Goal: Task Accomplishment & Management: Manage account settings

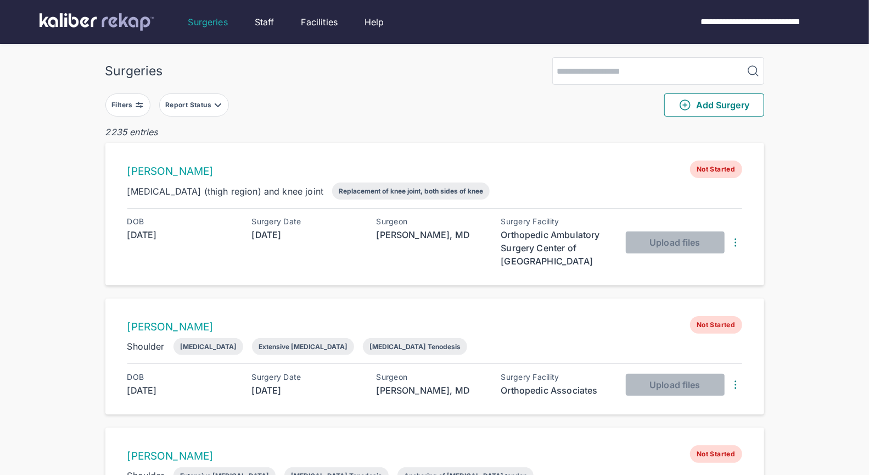
click at [131, 101] on div "Filters" at bounding box center [123, 105] width 24 height 9
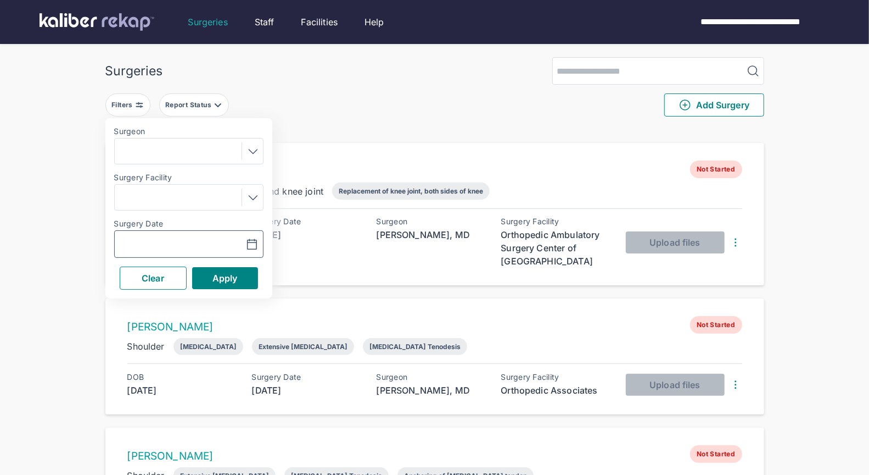
click at [187, 235] on button "button" at bounding box center [225, 243] width 76 height 25
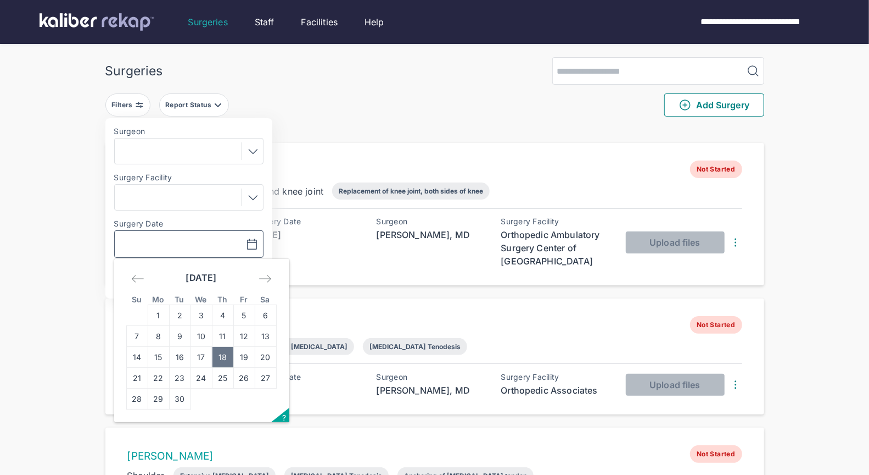
click at [226, 359] on td "18" at bounding box center [222, 357] width 21 height 21
type input "**********"
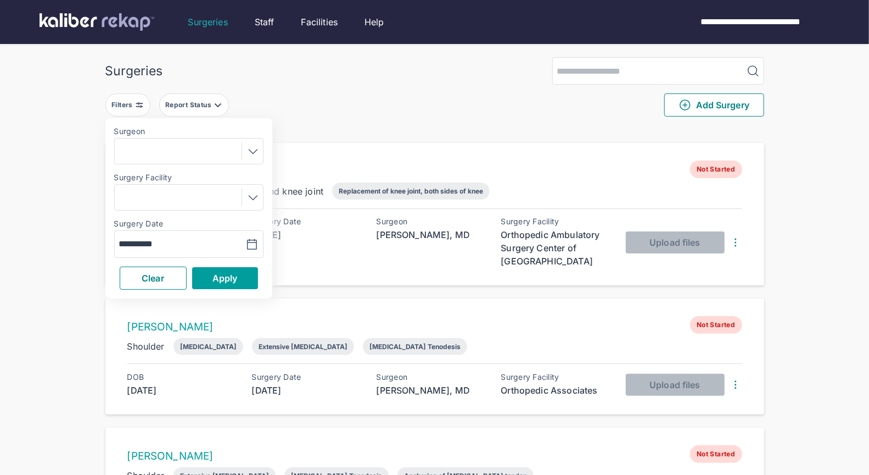
click at [242, 278] on button "Apply" at bounding box center [225, 278] width 66 height 22
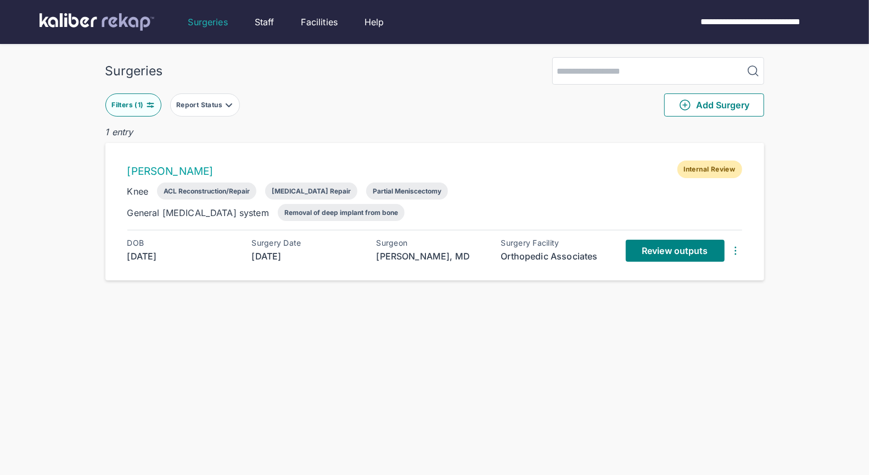
scroll to position [15, 0]
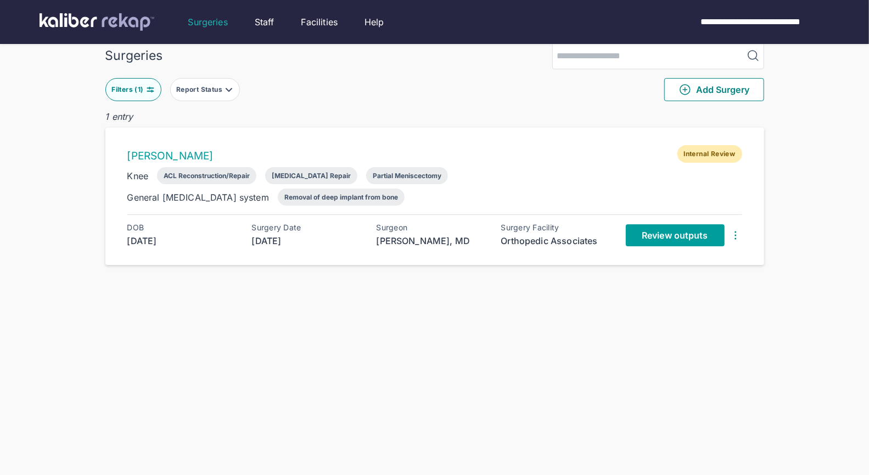
click at [685, 233] on span "Review outputs" at bounding box center [675, 235] width 66 height 11
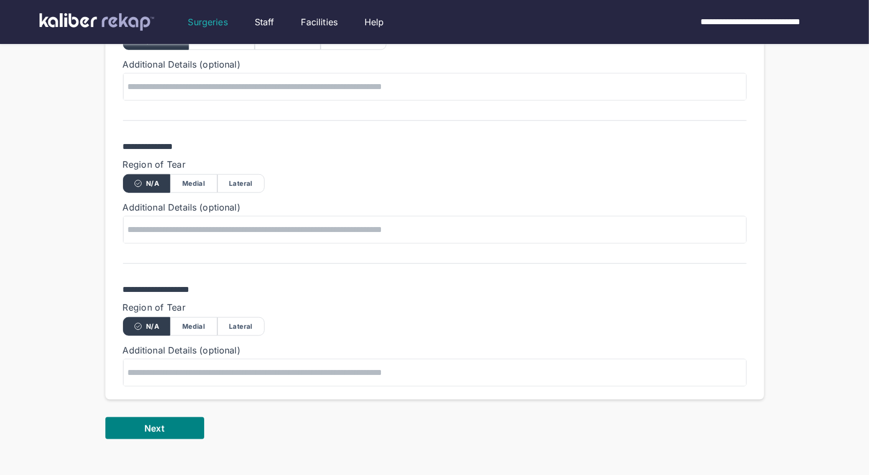
scroll to position [840, 0]
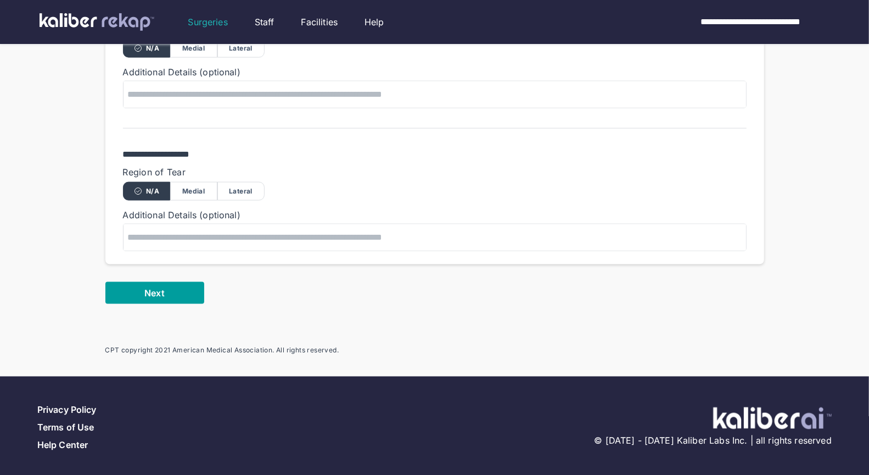
click at [163, 295] on button "Next" at bounding box center [154, 293] width 99 height 22
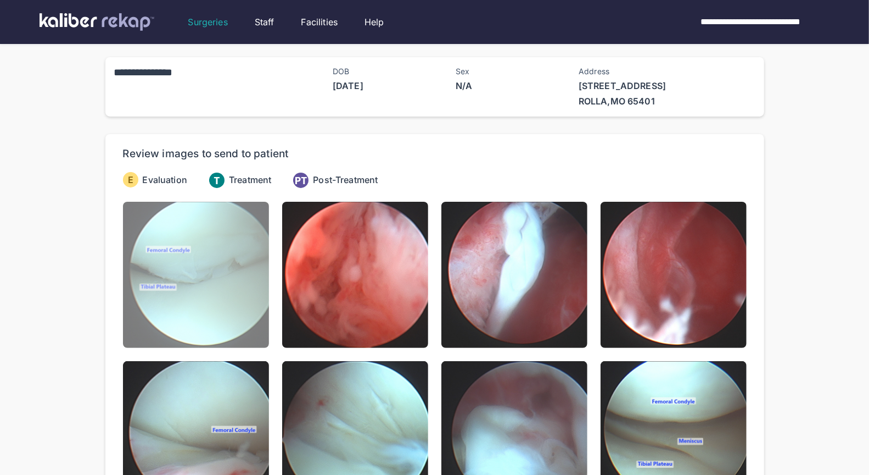
click at [169, 278] on img at bounding box center [196, 275] width 146 height 146
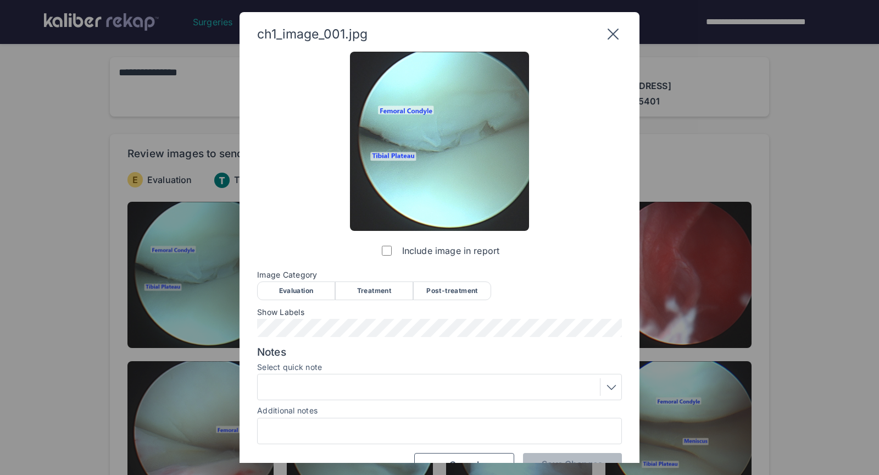
click at [312, 294] on div "Evaluation" at bounding box center [296, 290] width 78 height 19
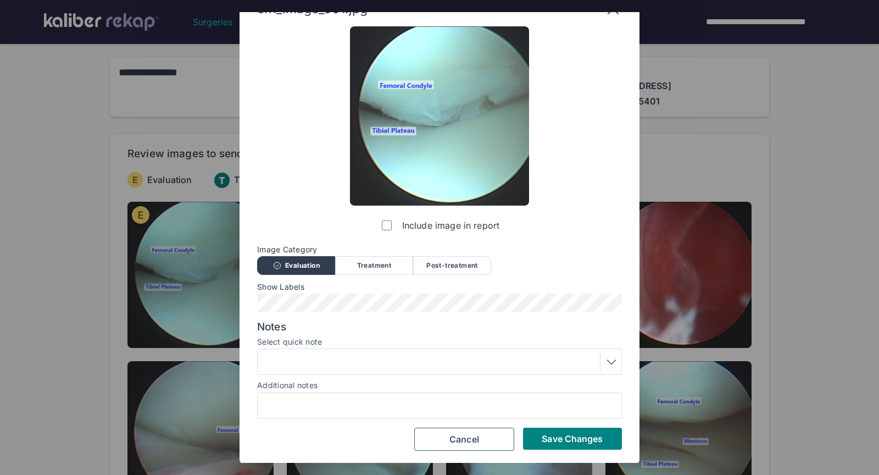
scroll to position [10, 0]
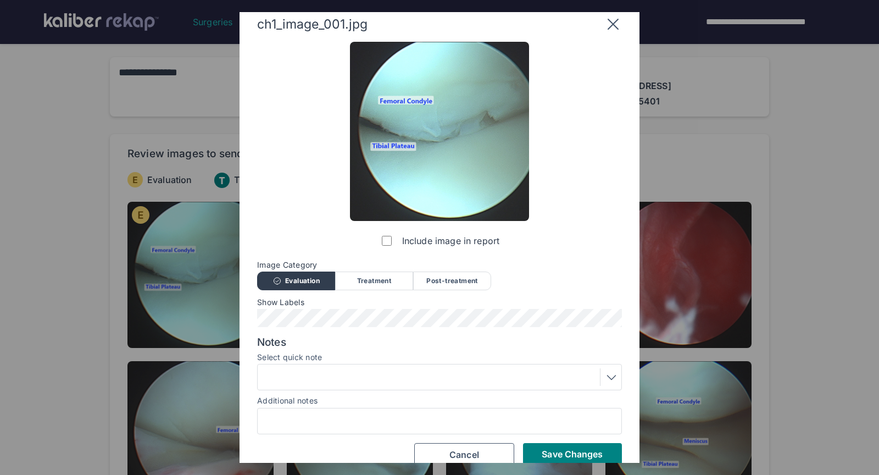
click at [437, 372] on div at bounding box center [439, 377] width 357 height 18
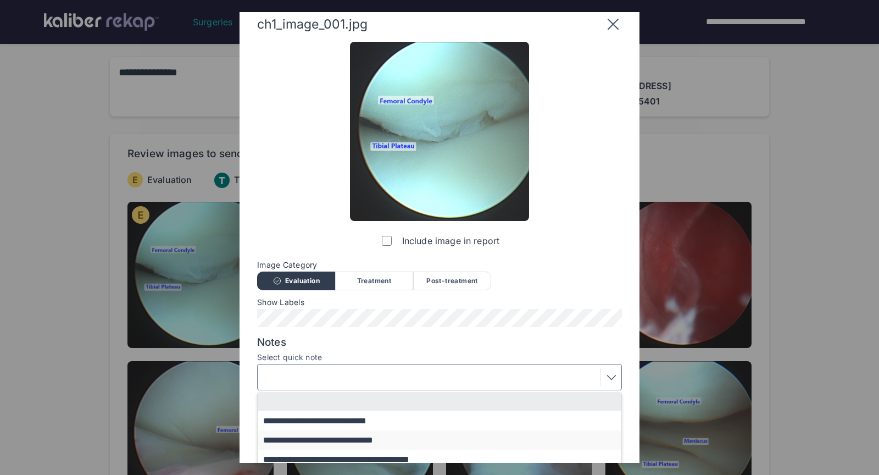
scroll to position [17, 0]
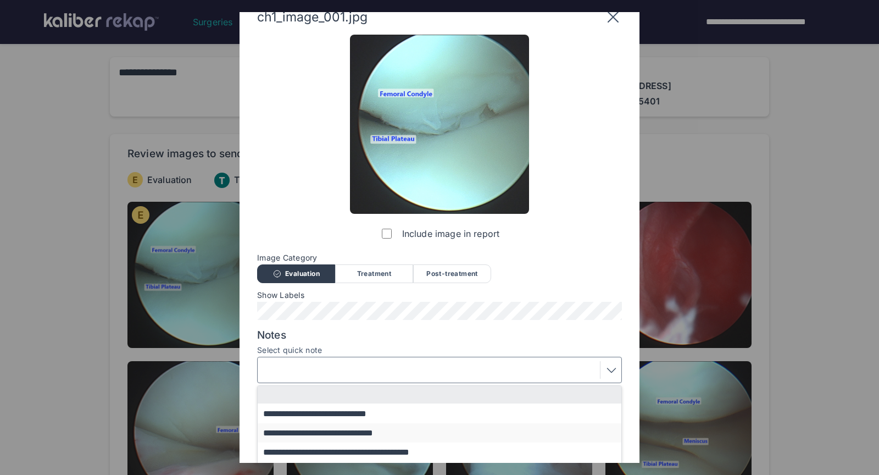
click at [349, 433] on button "**********" at bounding box center [445, 432] width 374 height 19
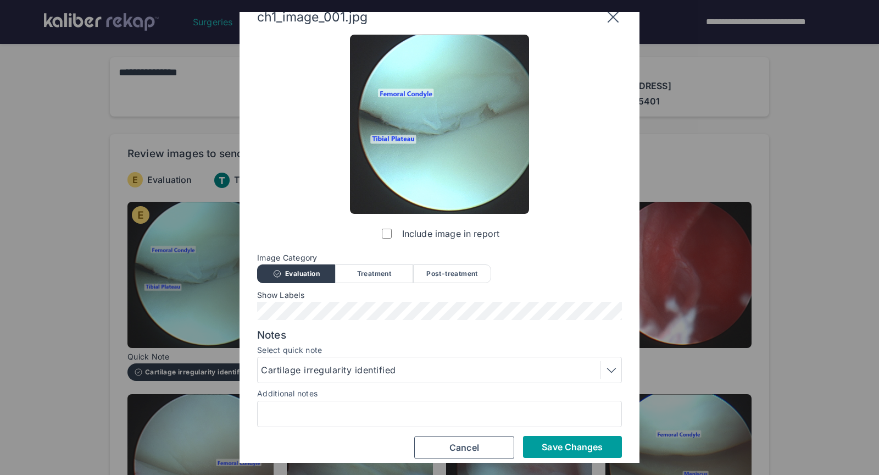
click at [557, 443] on span "Save Changes" at bounding box center [572, 446] width 61 height 11
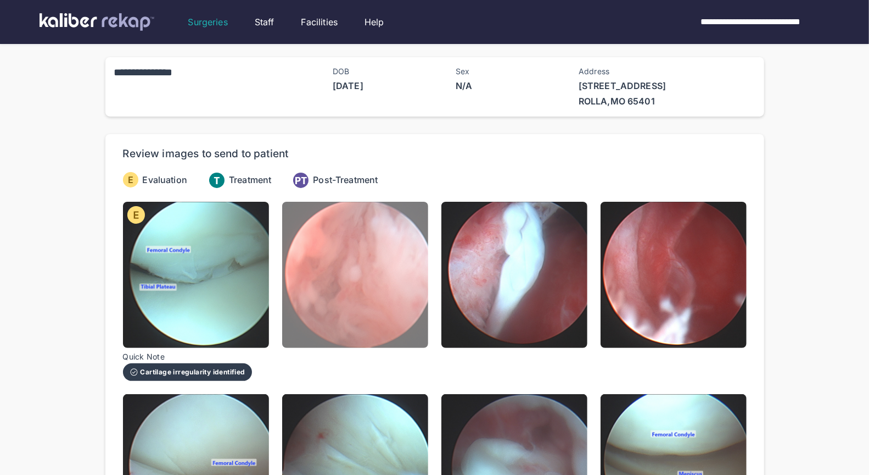
click at [376, 305] on img at bounding box center [355, 275] width 146 height 146
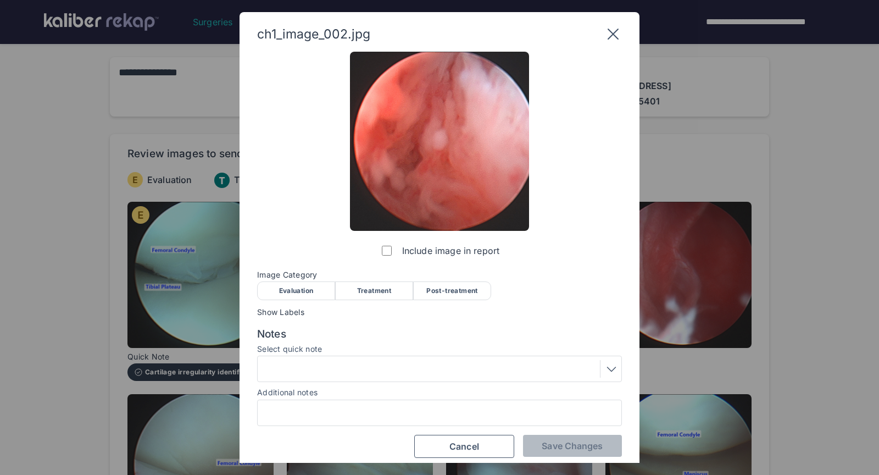
click at [312, 294] on div "Evaluation" at bounding box center [296, 290] width 78 height 19
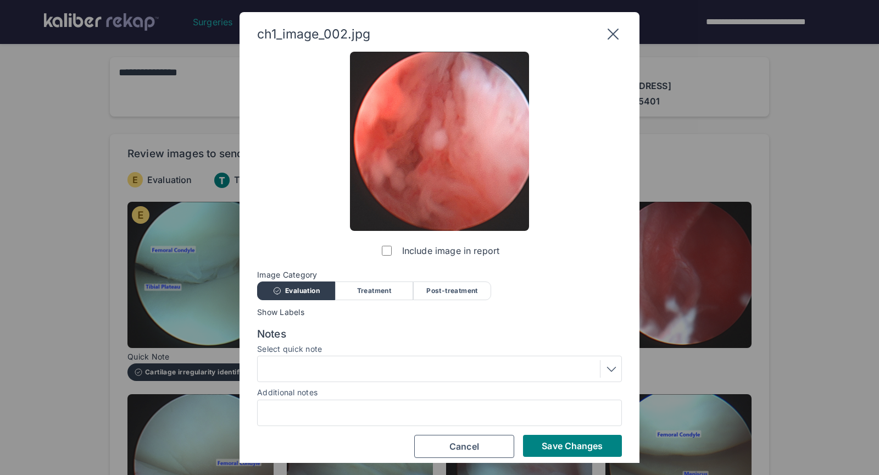
click at [378, 371] on div at bounding box center [439, 369] width 357 height 18
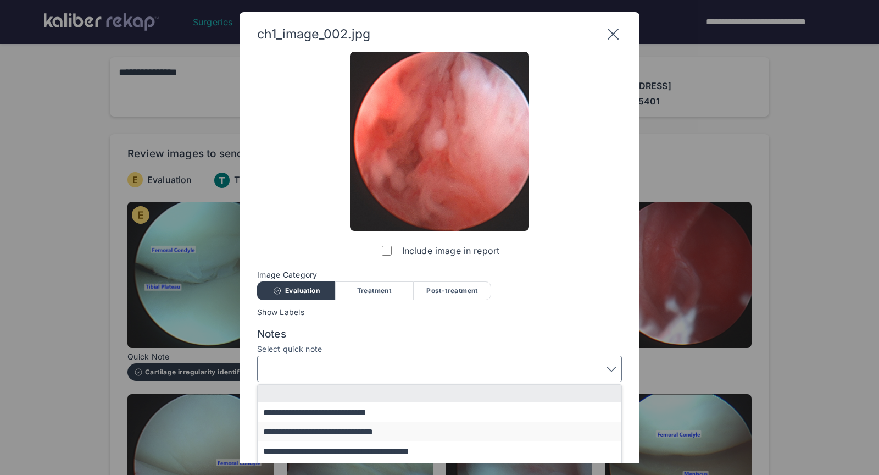
scroll to position [75, 0]
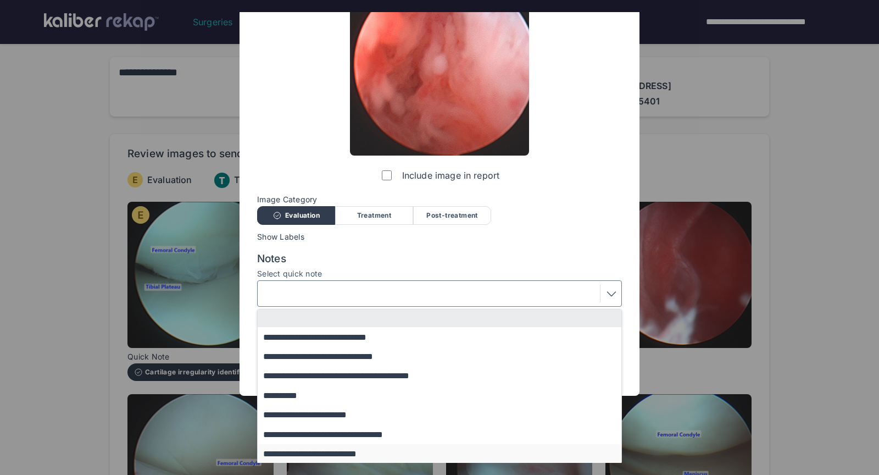
click at [317, 454] on button "**********" at bounding box center [445, 453] width 374 height 19
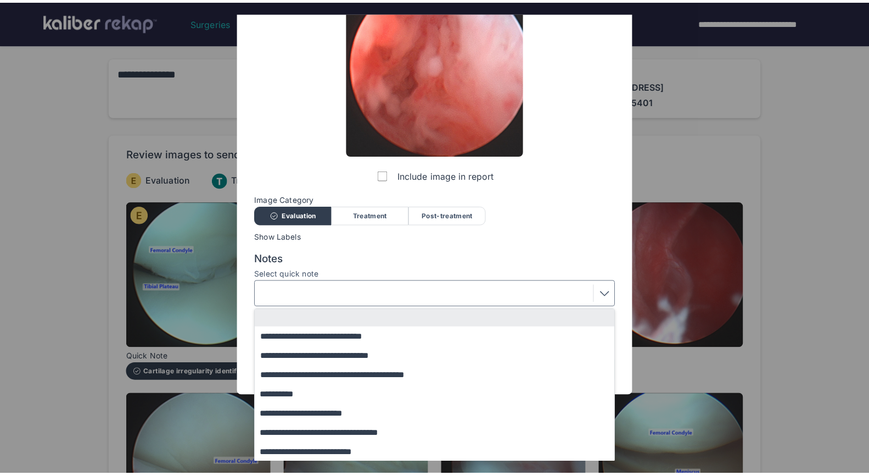
scroll to position [7, 0]
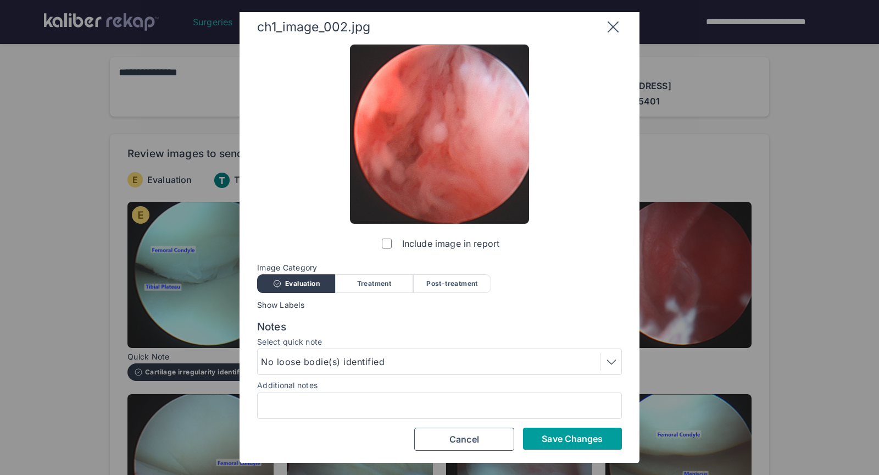
click at [554, 433] on span "Save Changes" at bounding box center [572, 438] width 61 height 11
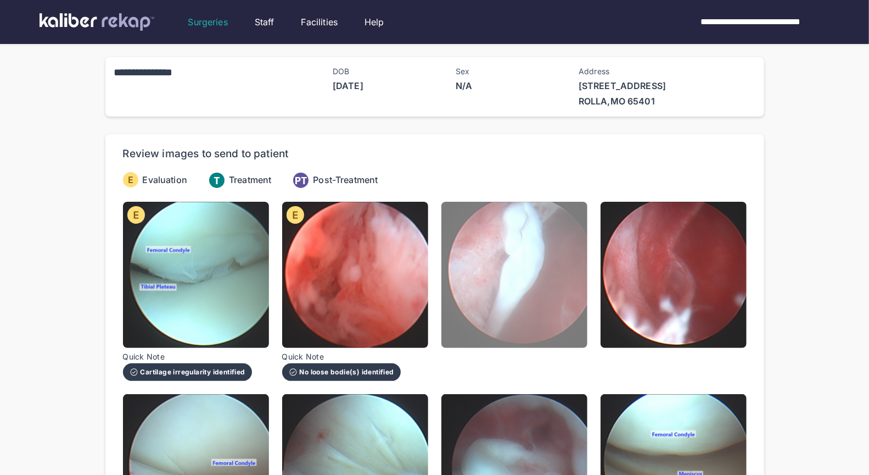
click at [514, 311] on img at bounding box center [515, 275] width 146 height 146
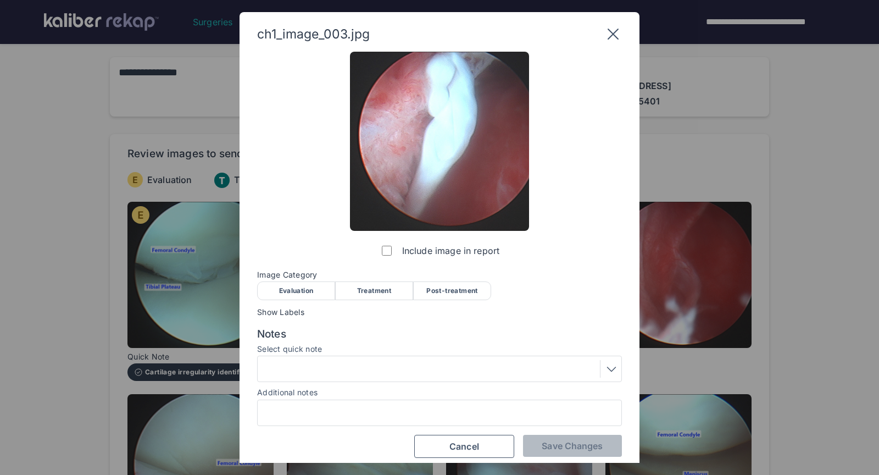
click at [299, 284] on div "Evaluation" at bounding box center [296, 290] width 78 height 19
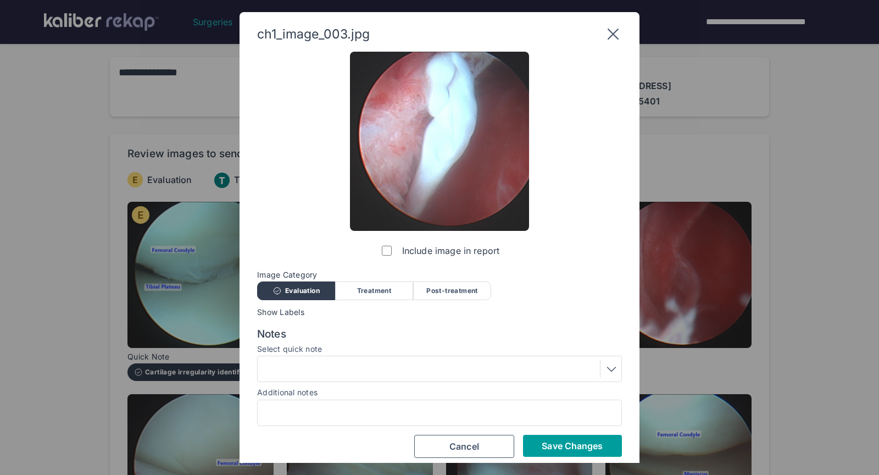
click at [559, 446] on span "Save Changes" at bounding box center [572, 445] width 61 height 11
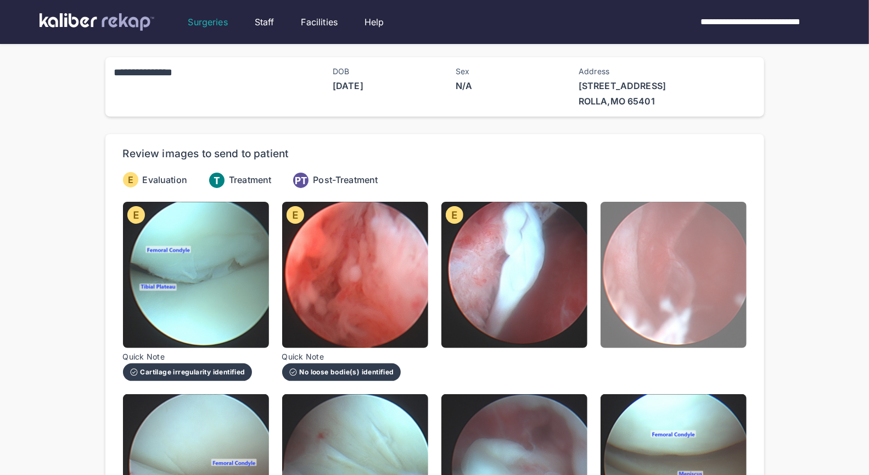
click at [680, 307] on img at bounding box center [674, 275] width 146 height 146
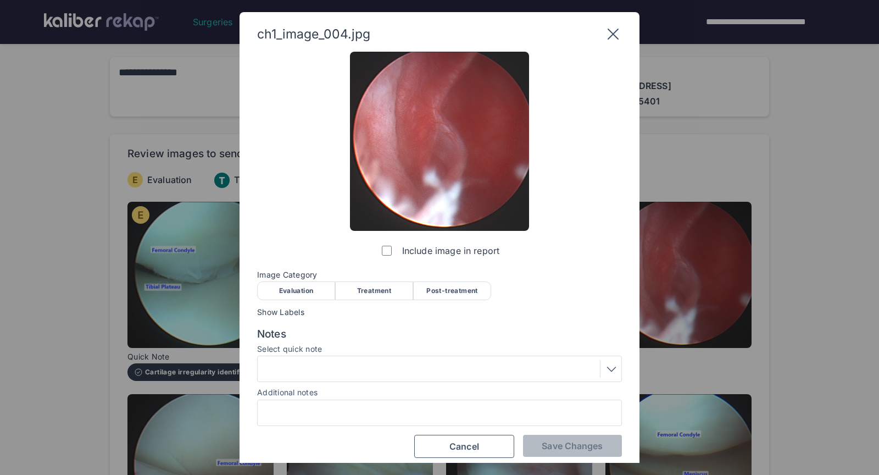
click at [309, 298] on div "Evaluation" at bounding box center [296, 290] width 78 height 19
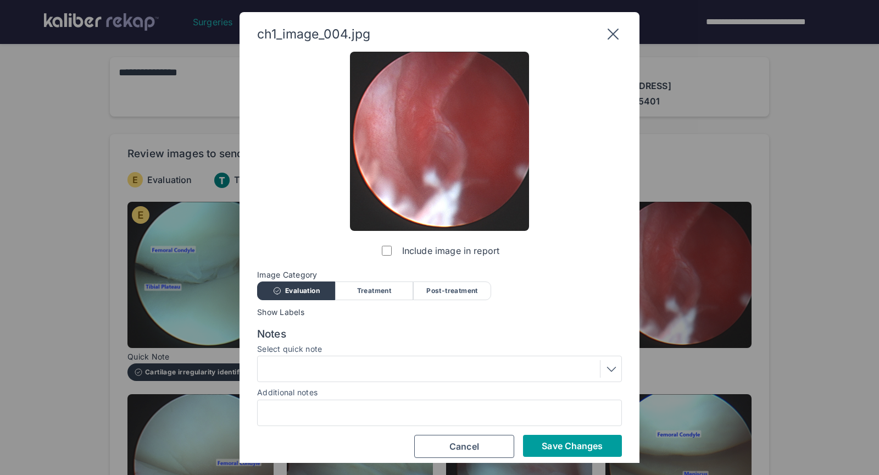
click at [555, 442] on span "Save Changes" at bounding box center [572, 445] width 61 height 11
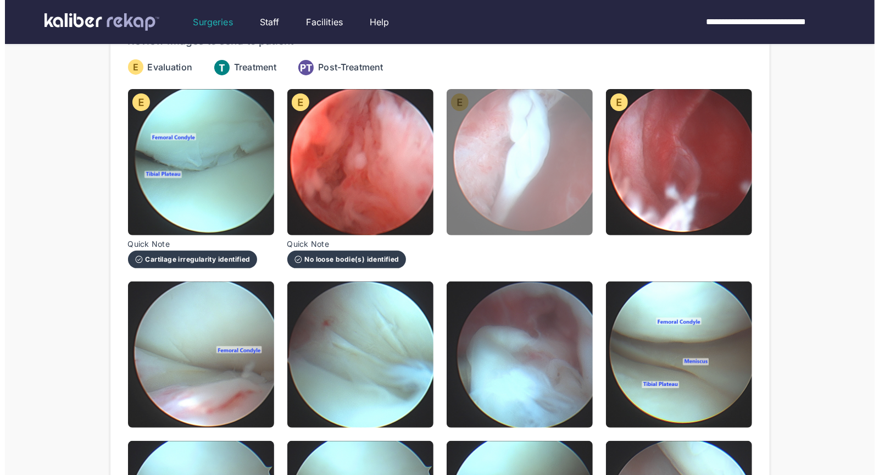
scroll to position [0, 0]
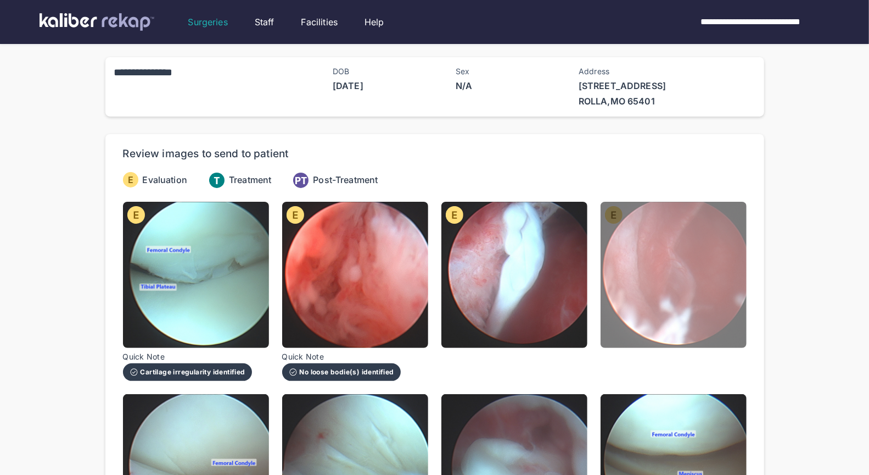
click at [695, 279] on img at bounding box center [674, 275] width 146 height 146
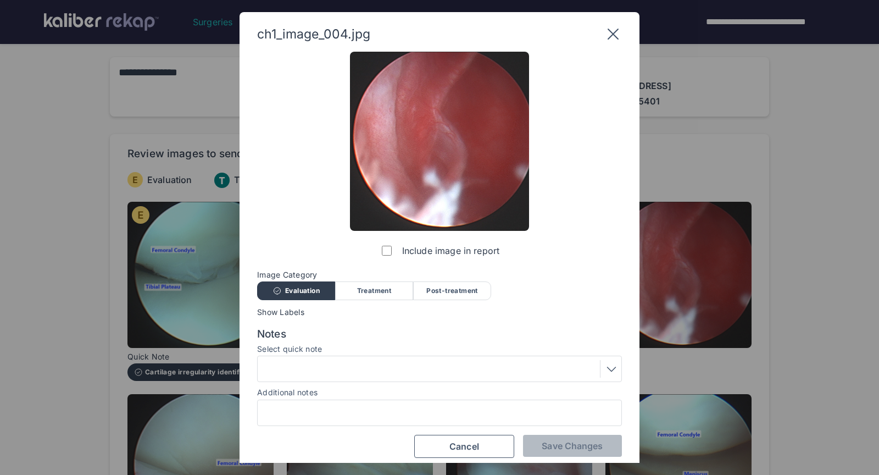
click at [344, 371] on div at bounding box center [439, 369] width 357 height 18
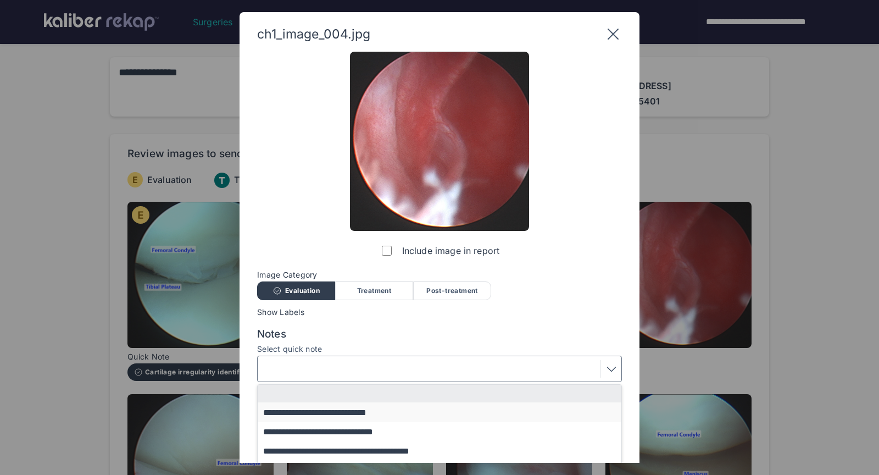
scroll to position [75, 0]
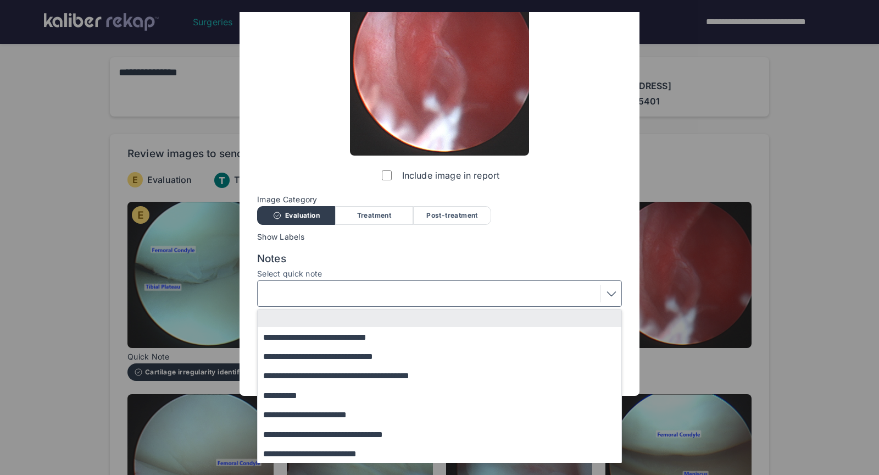
click at [312, 451] on button "**********" at bounding box center [445, 453] width 374 height 19
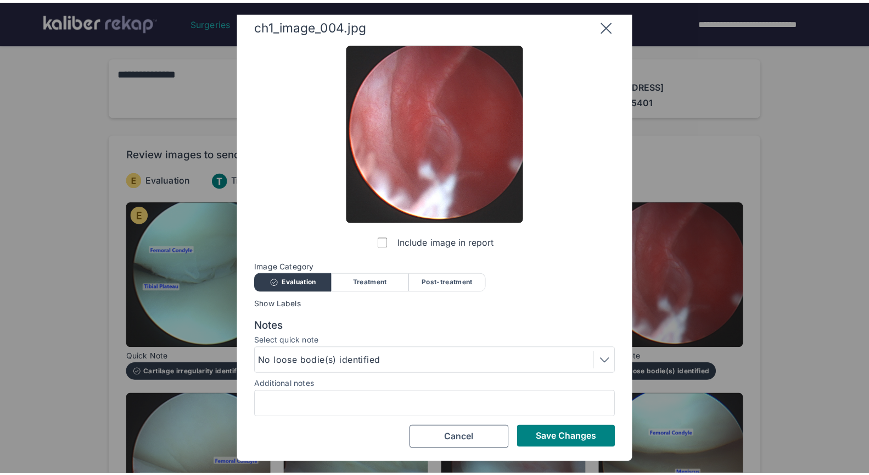
scroll to position [7, 0]
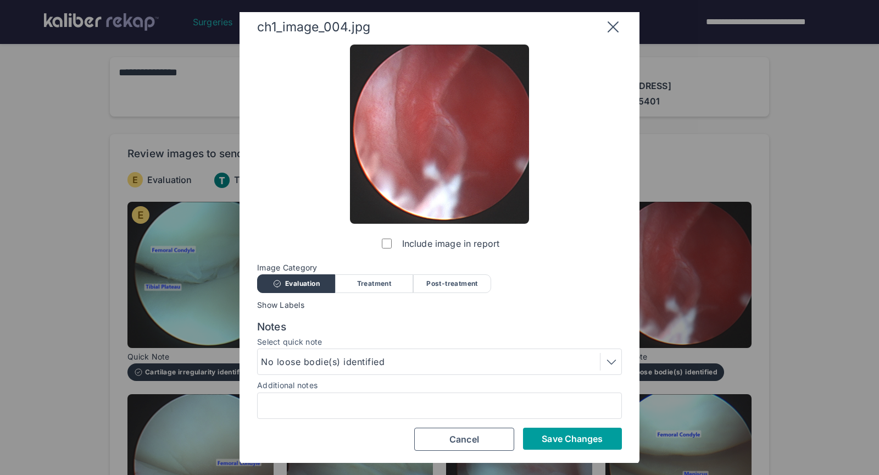
click at [581, 438] on span "Save Changes" at bounding box center [572, 438] width 61 height 11
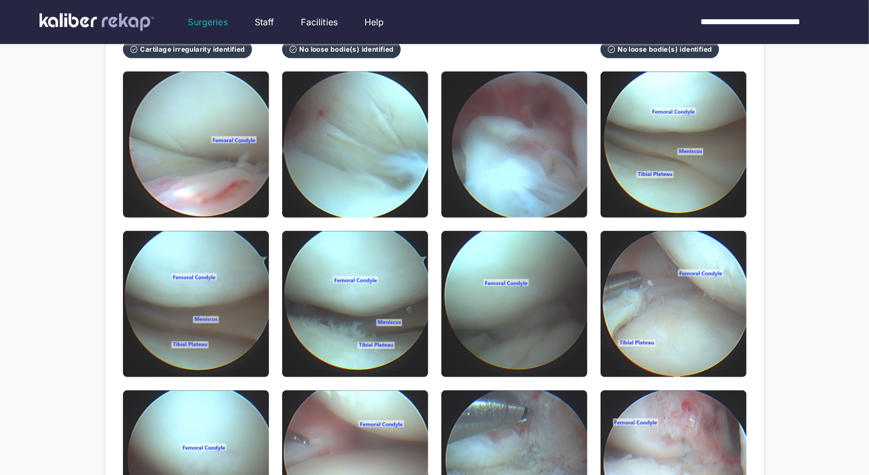
scroll to position [198, 0]
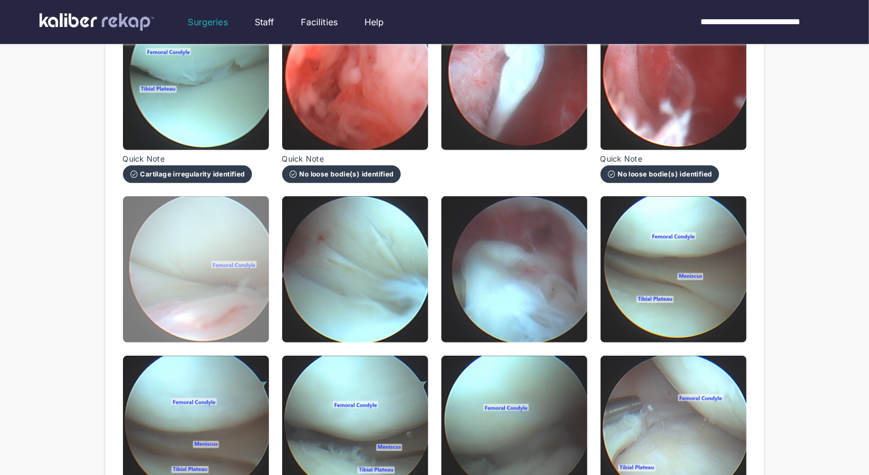
click at [189, 287] on img at bounding box center [196, 269] width 146 height 146
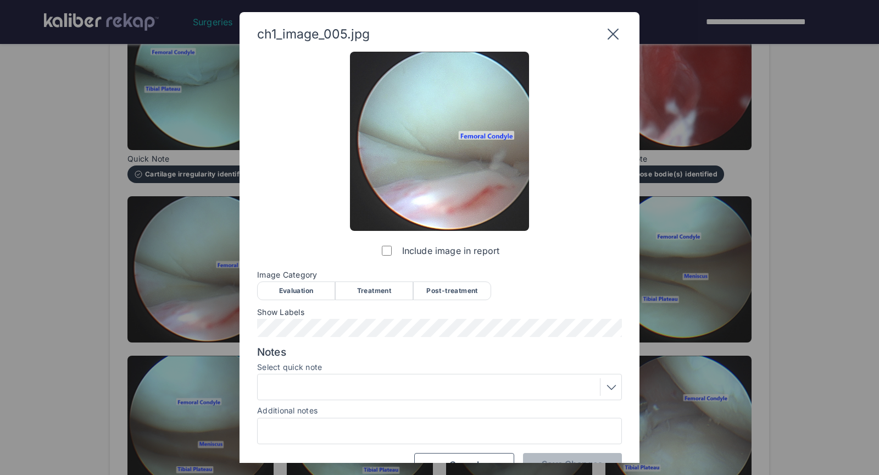
click at [301, 291] on div "Evaluation" at bounding box center [296, 290] width 78 height 19
click at [550, 458] on span "Save Changes" at bounding box center [572, 463] width 61 height 11
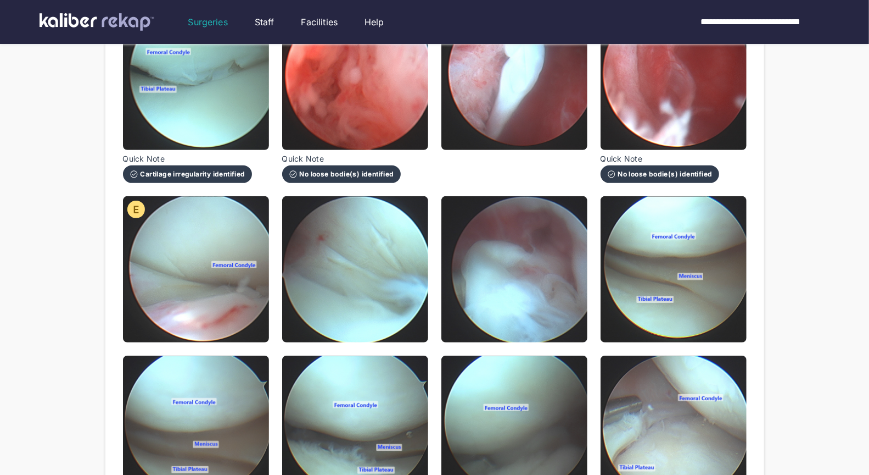
scroll to position [221, 0]
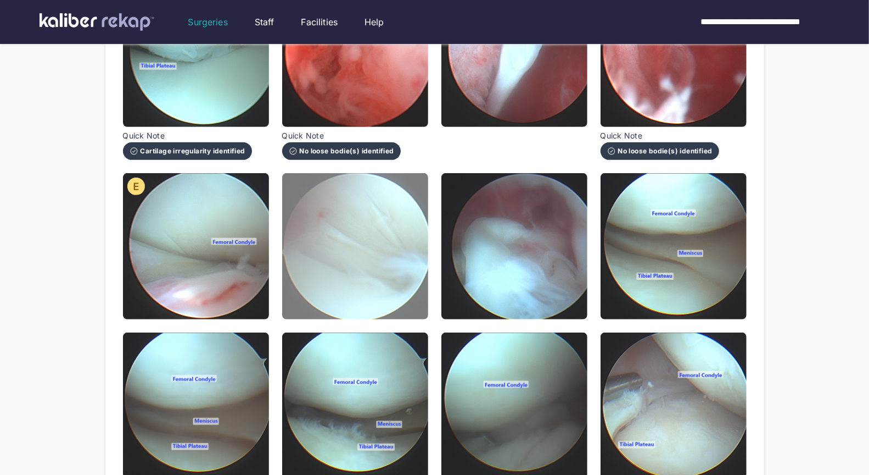
click at [334, 250] on img at bounding box center [355, 246] width 146 height 146
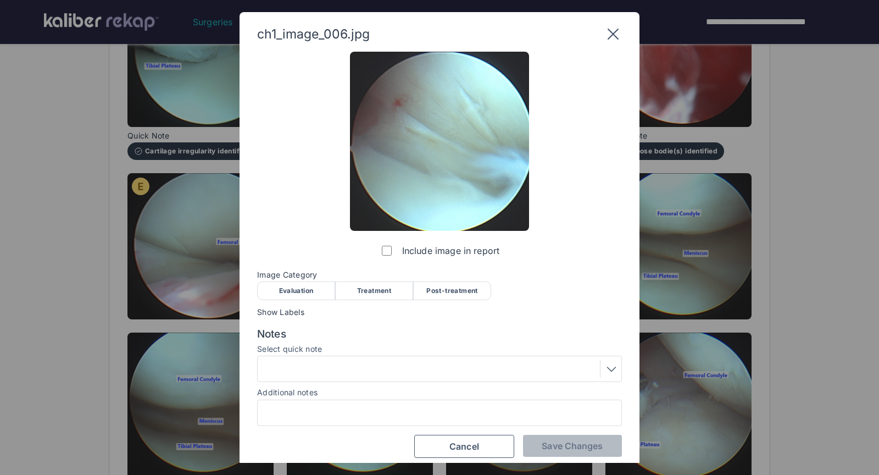
click at [305, 288] on div "Evaluation" at bounding box center [296, 290] width 78 height 19
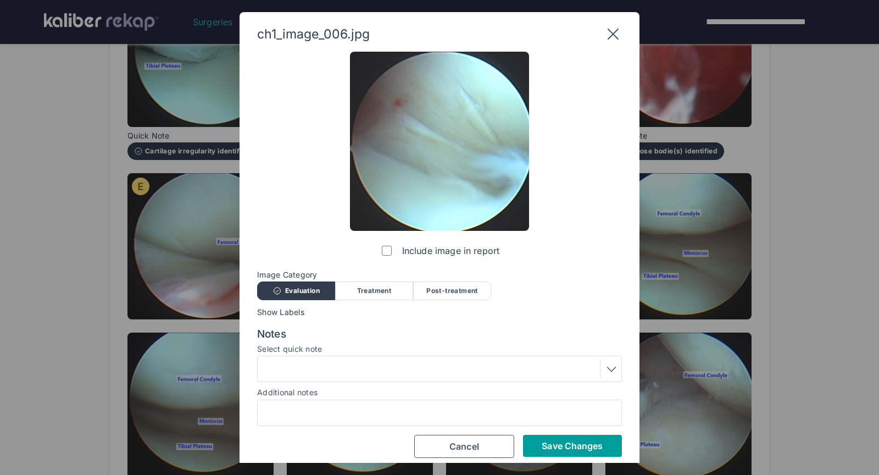
click at [545, 439] on button "Save Changes" at bounding box center [572, 445] width 99 height 22
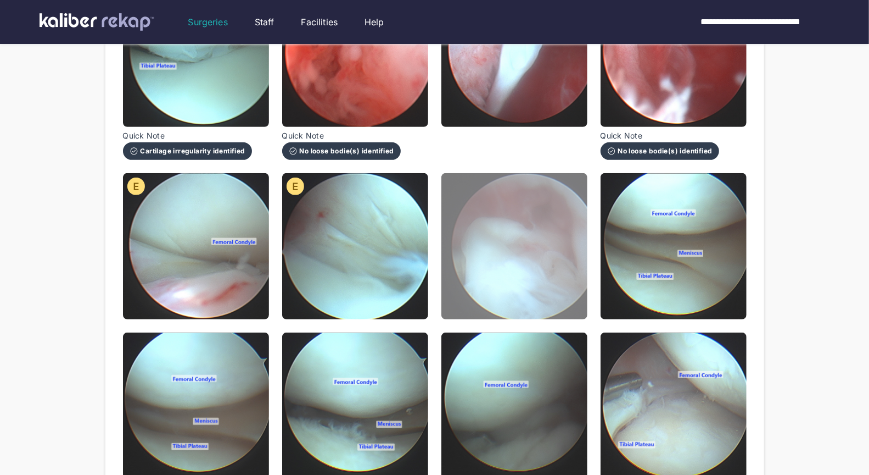
click at [561, 269] on img at bounding box center [515, 246] width 146 height 146
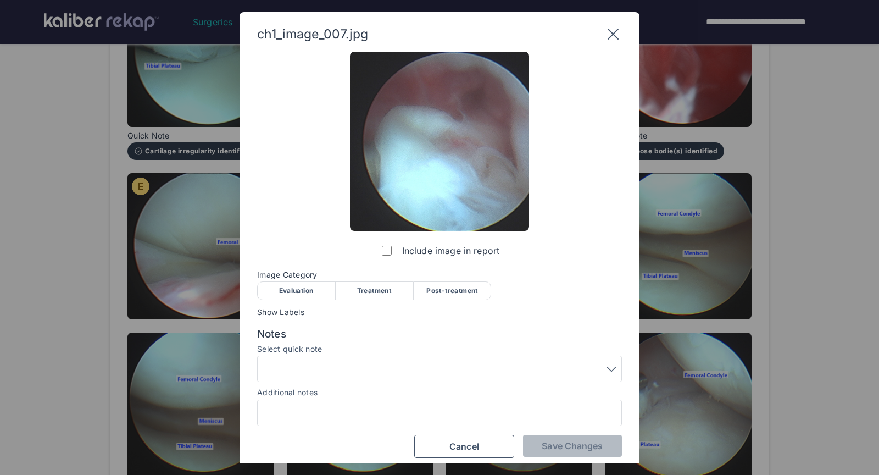
click at [306, 288] on div "Evaluation" at bounding box center [296, 290] width 78 height 19
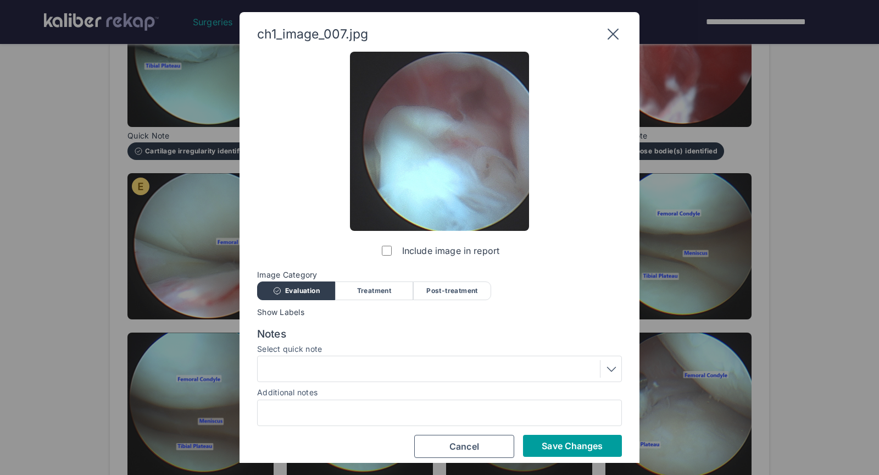
click at [570, 440] on span "Save Changes" at bounding box center [572, 445] width 61 height 11
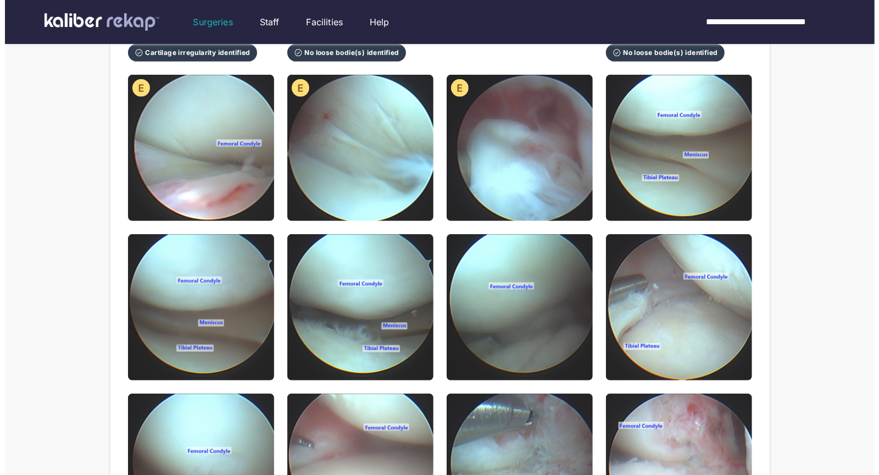
scroll to position [303, 0]
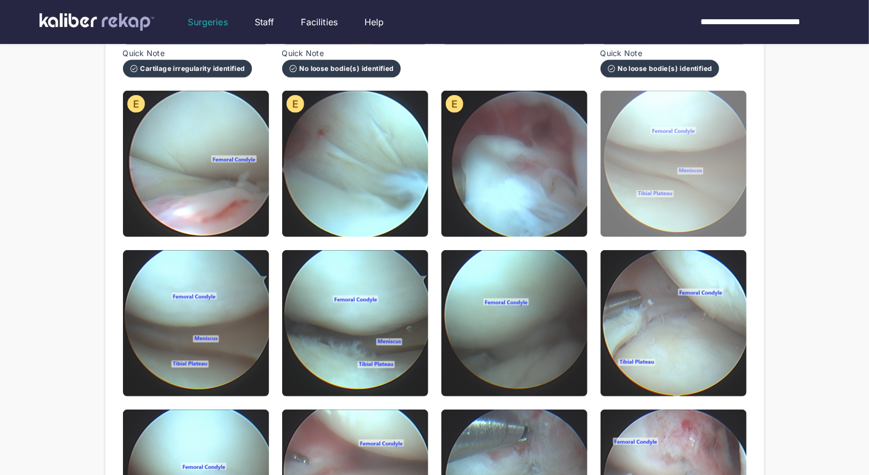
click at [677, 155] on img at bounding box center [674, 164] width 146 height 146
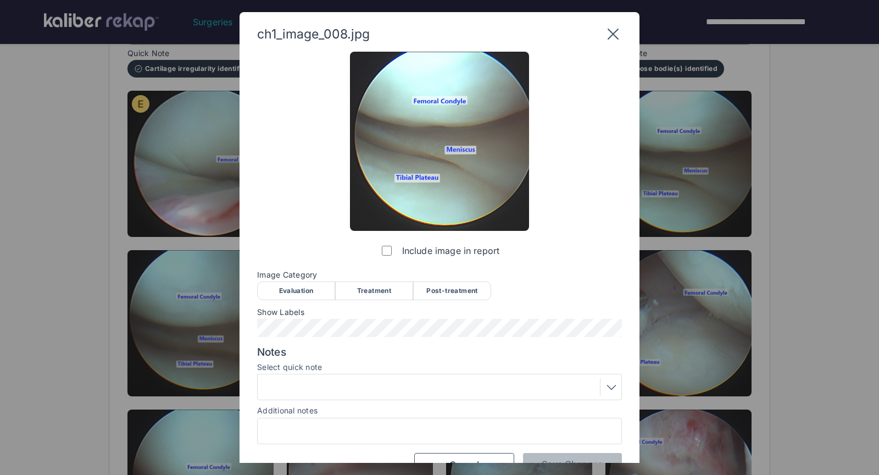
click at [298, 280] on div "Image Category Evaluation Treatment Post-treatment Evaluation Treatment Post-tr…" at bounding box center [439, 284] width 365 height 29
click at [294, 293] on div "Evaluation" at bounding box center [296, 290] width 78 height 19
click at [656, 334] on div "ch1_image_008.jpg Include image in report Image Category Evaluation Treatment P…" at bounding box center [439, 237] width 879 height 475
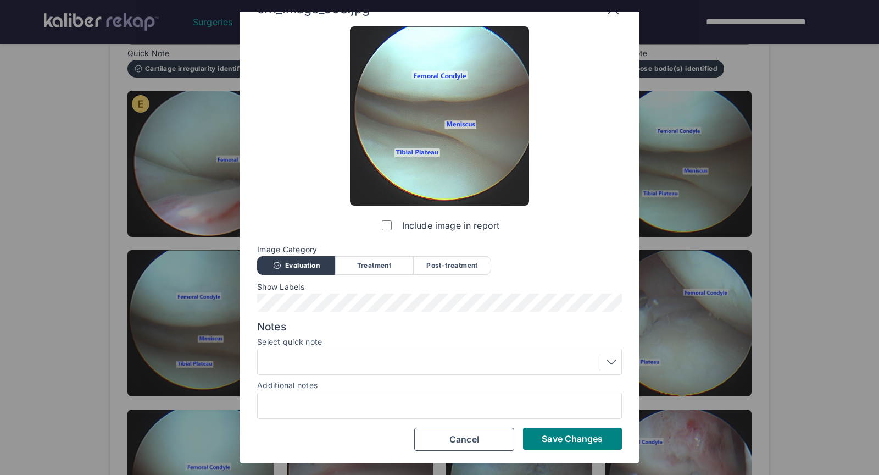
scroll to position [10, 0]
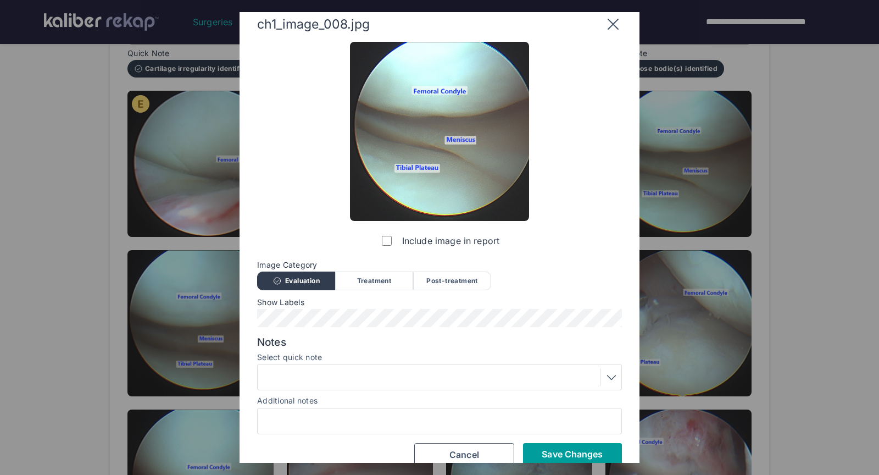
click at [572, 445] on button "Save Changes" at bounding box center [572, 454] width 99 height 22
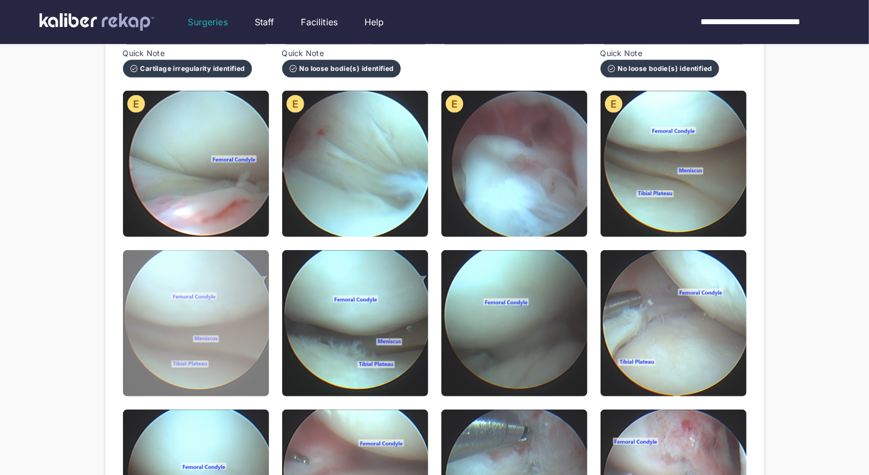
click at [193, 327] on img at bounding box center [196, 323] width 146 height 146
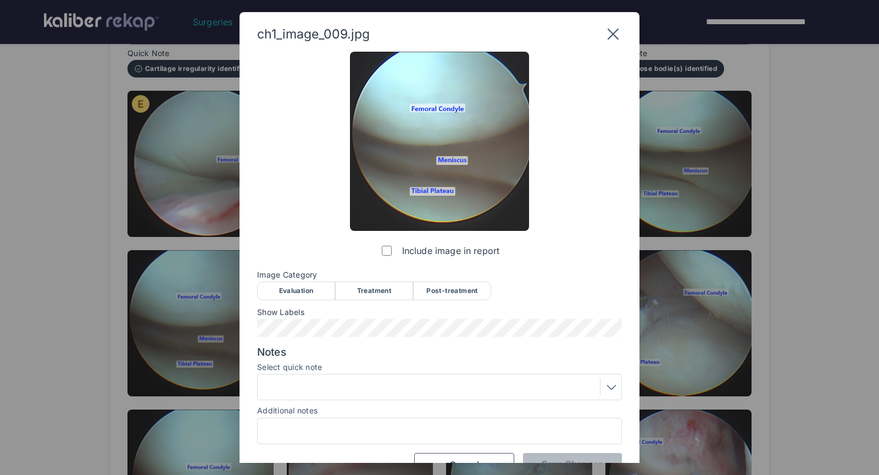
click at [300, 283] on div "Evaluation" at bounding box center [296, 290] width 78 height 19
click at [601, 460] on span "Save Changes" at bounding box center [572, 463] width 61 height 11
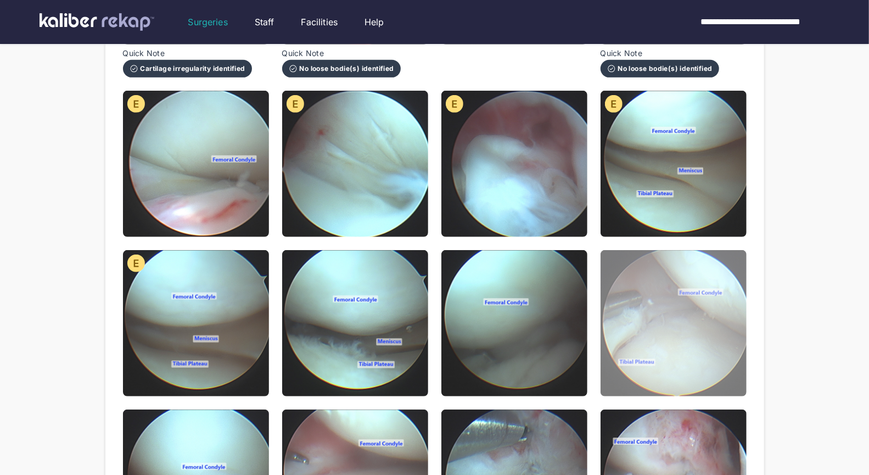
click at [640, 315] on img at bounding box center [674, 323] width 146 height 146
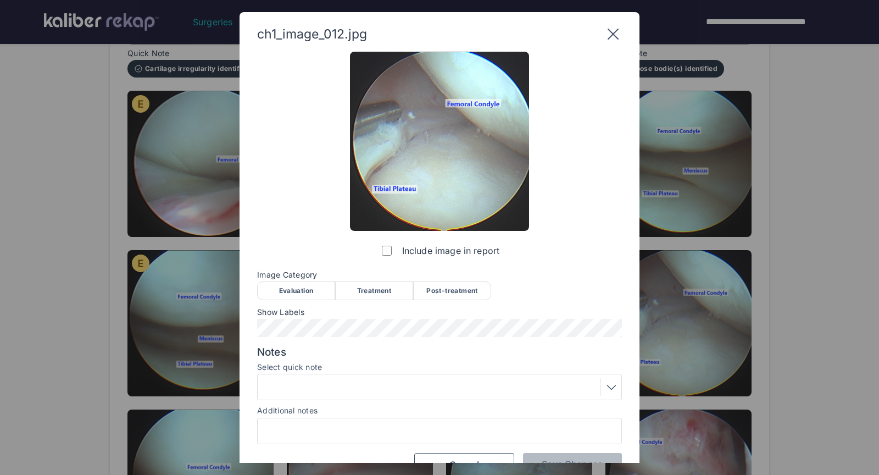
click at [286, 292] on div "Evaluation" at bounding box center [296, 290] width 78 height 19
click at [342, 381] on div at bounding box center [439, 387] width 357 height 18
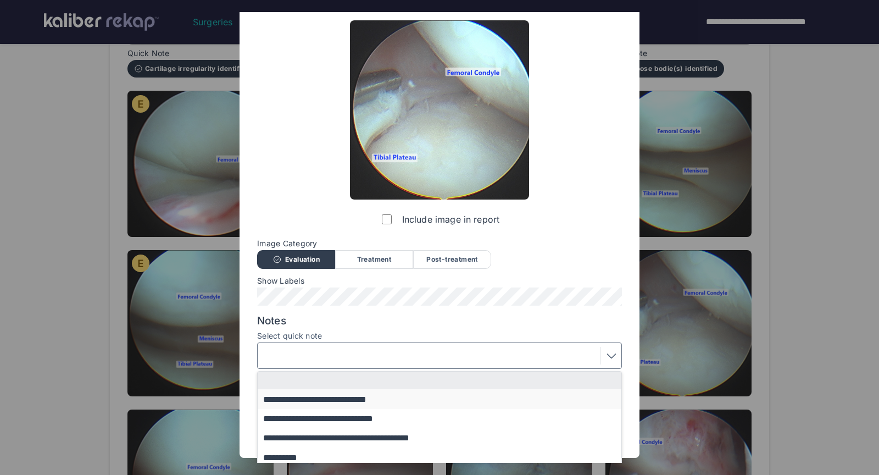
scroll to position [94, 0]
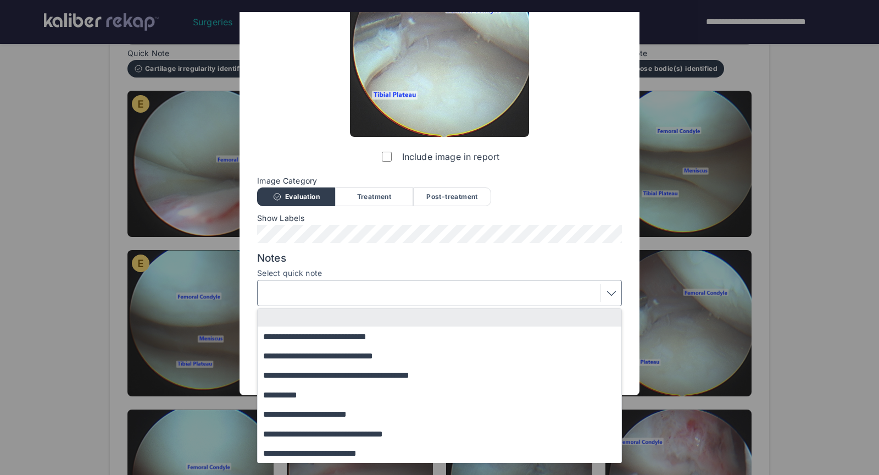
click at [364, 196] on div "**********" at bounding box center [439, 170] width 365 height 425
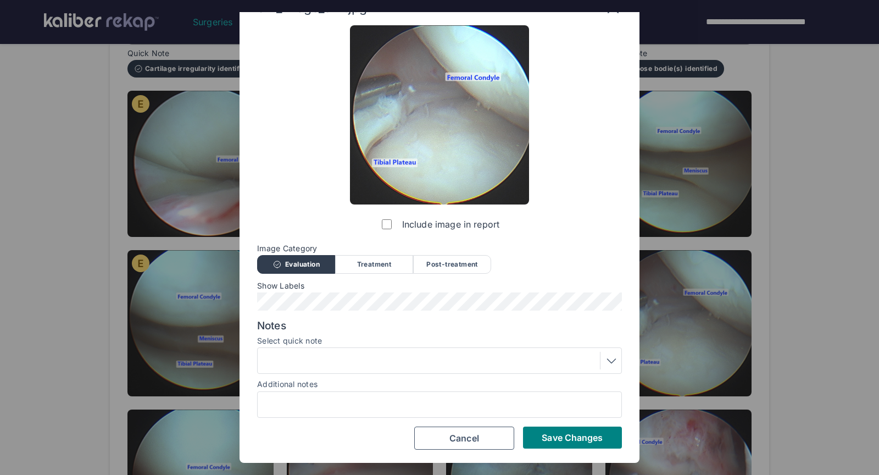
scroll to position [25, 0]
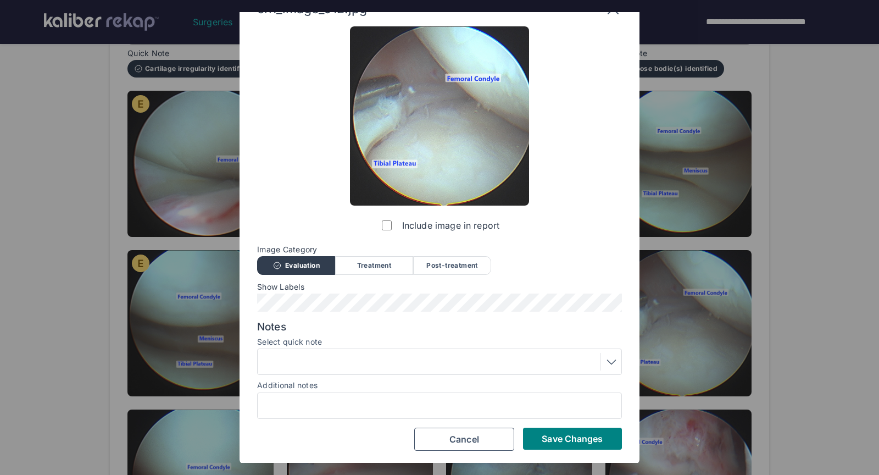
click at [382, 265] on div "Treatment" at bounding box center [374, 265] width 78 height 19
click at [364, 367] on div at bounding box center [439, 362] width 357 height 18
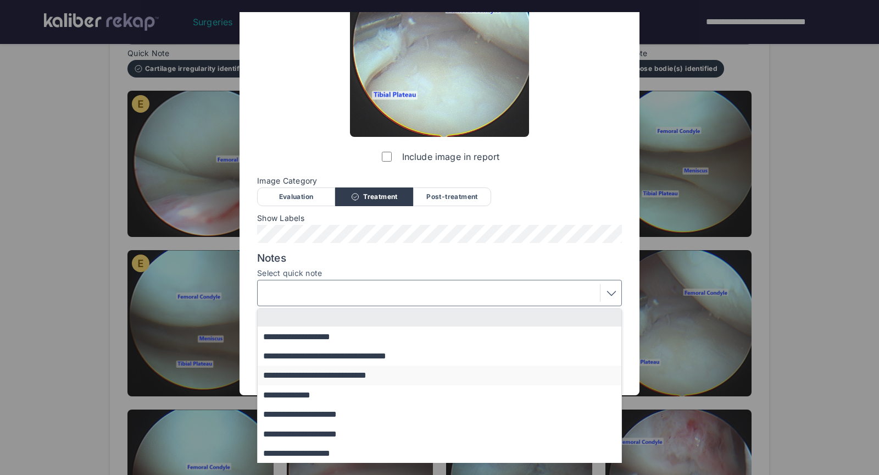
scroll to position [94, 0]
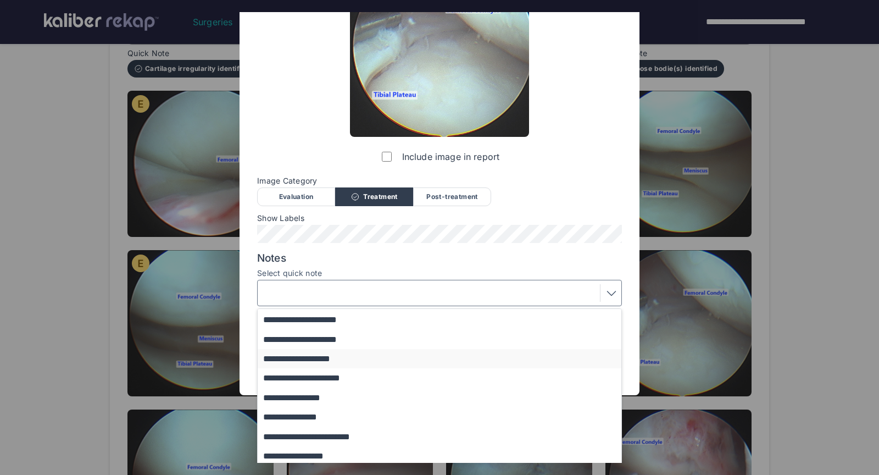
click at [316, 356] on button "**********" at bounding box center [445, 358] width 374 height 19
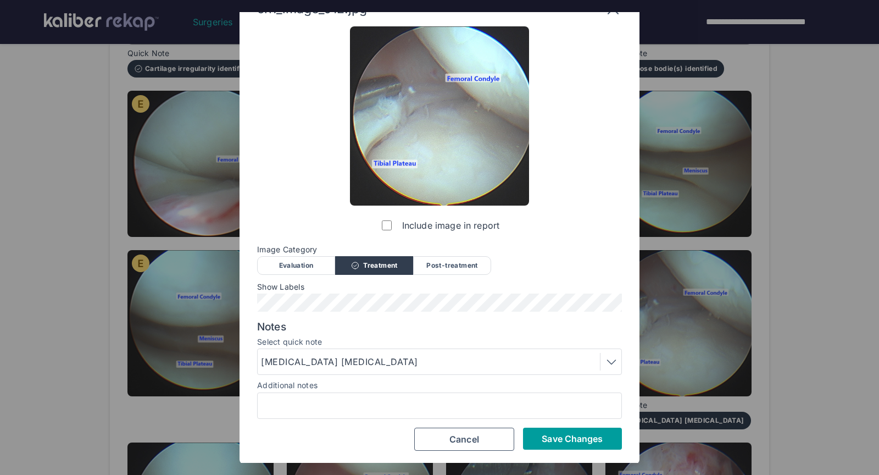
click at [553, 436] on span "Save Changes" at bounding box center [572, 438] width 61 height 11
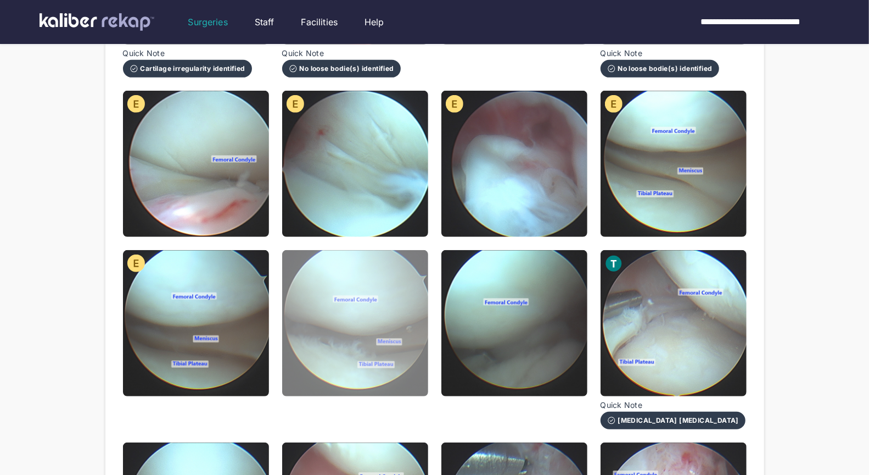
click at [342, 334] on img at bounding box center [355, 323] width 146 height 146
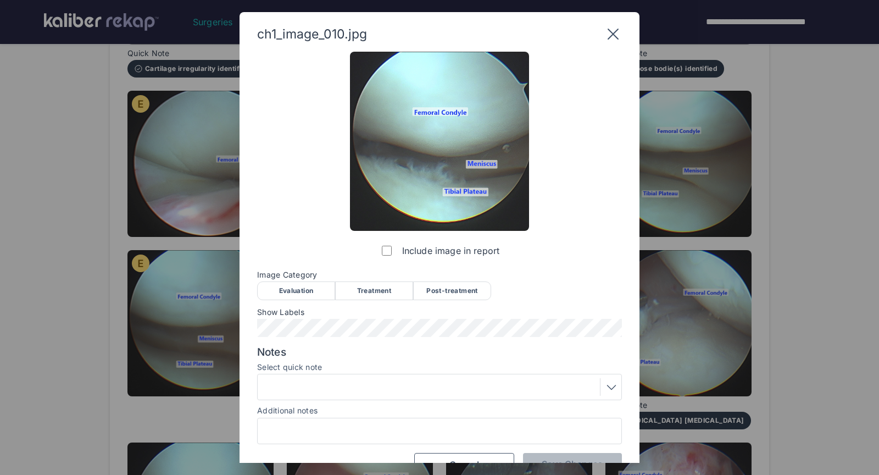
click at [316, 286] on div "Evaluation" at bounding box center [296, 290] width 78 height 19
click at [339, 383] on div at bounding box center [439, 387] width 357 height 18
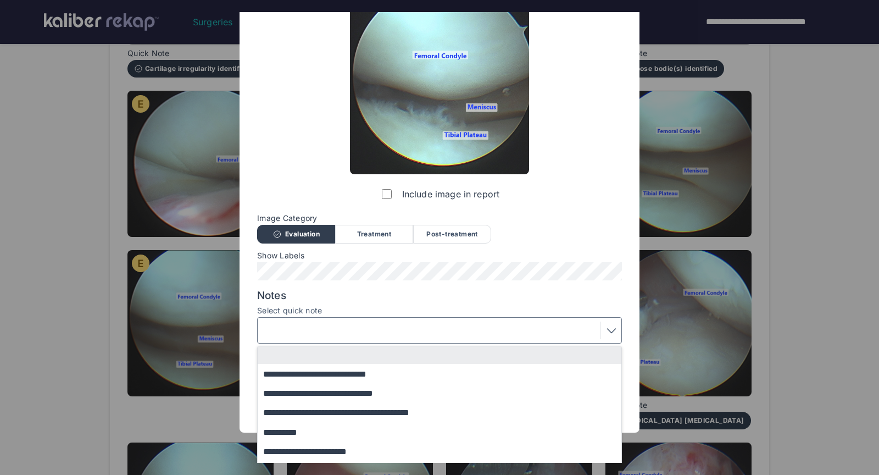
scroll to position [94, 0]
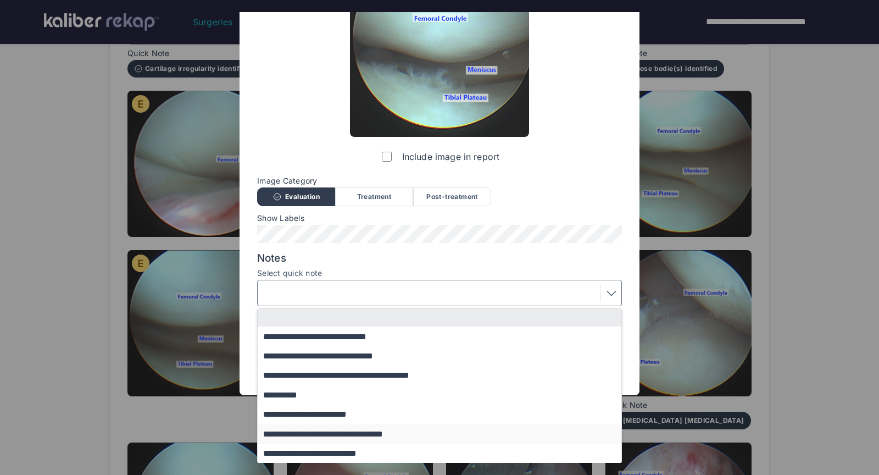
click at [287, 439] on button "**********" at bounding box center [445, 432] width 374 height 19
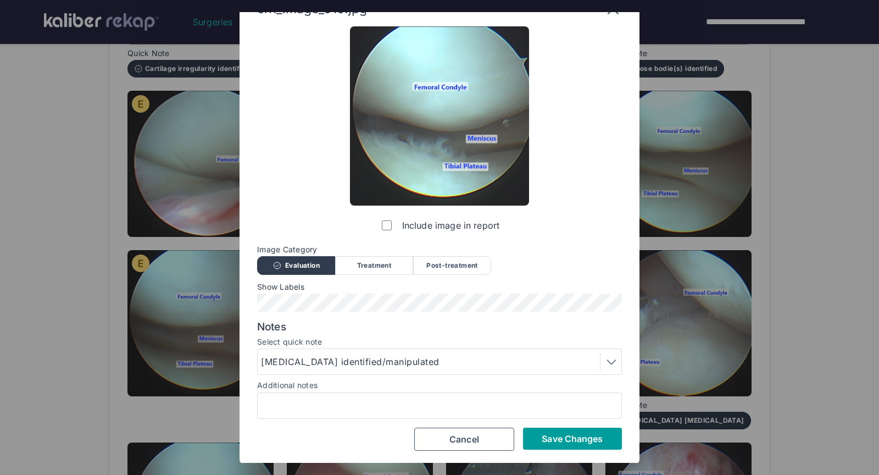
click at [543, 434] on span "Save Changes" at bounding box center [572, 438] width 61 height 11
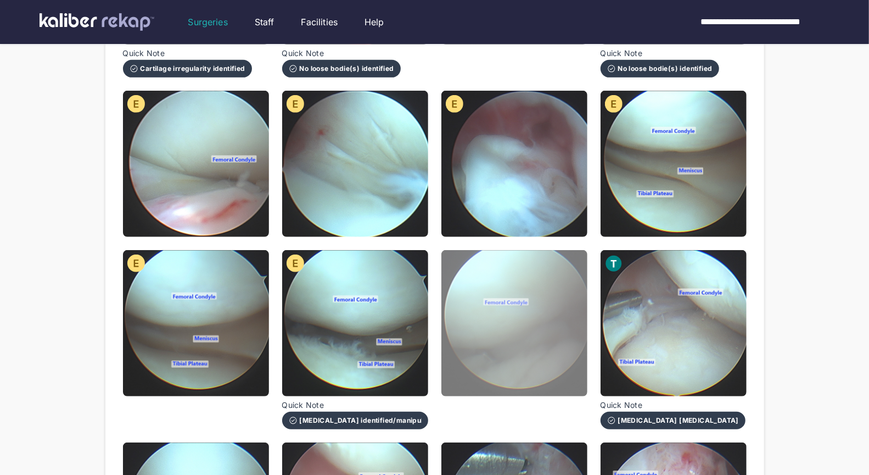
click at [506, 297] on img at bounding box center [515, 323] width 146 height 146
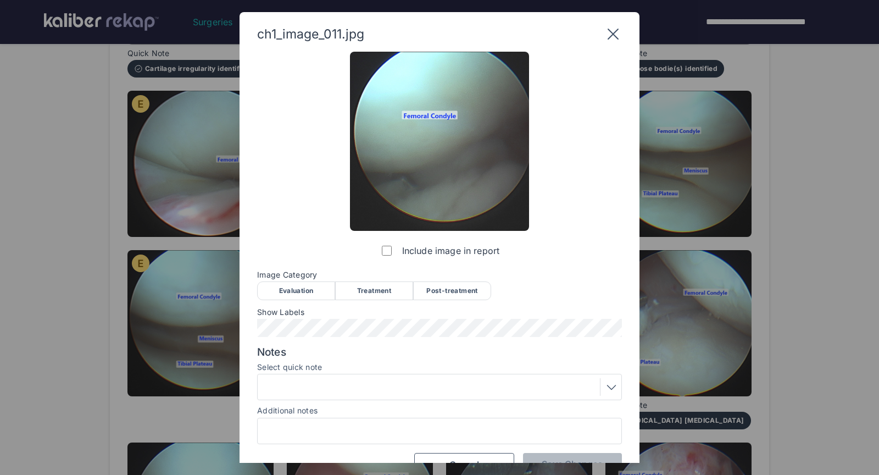
click at [279, 289] on div "Evaluation" at bounding box center [296, 290] width 78 height 19
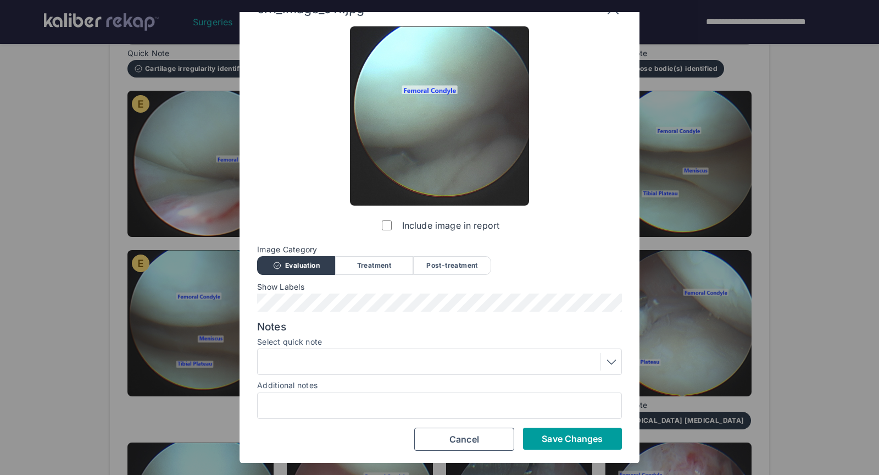
click at [546, 434] on span "Save Changes" at bounding box center [572, 438] width 61 height 11
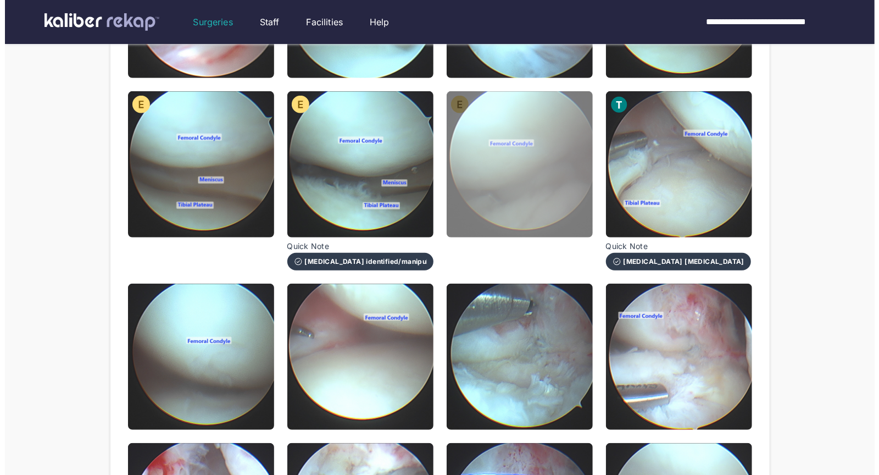
scroll to position [470, 0]
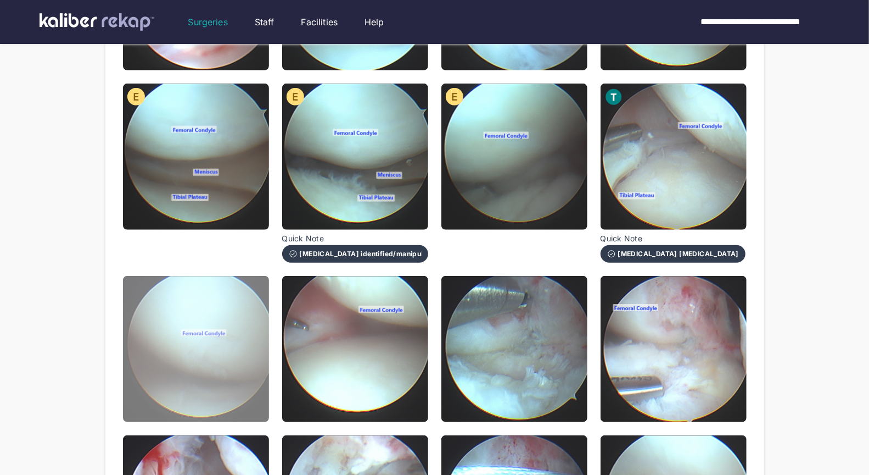
click at [227, 360] on img at bounding box center [196, 349] width 146 height 146
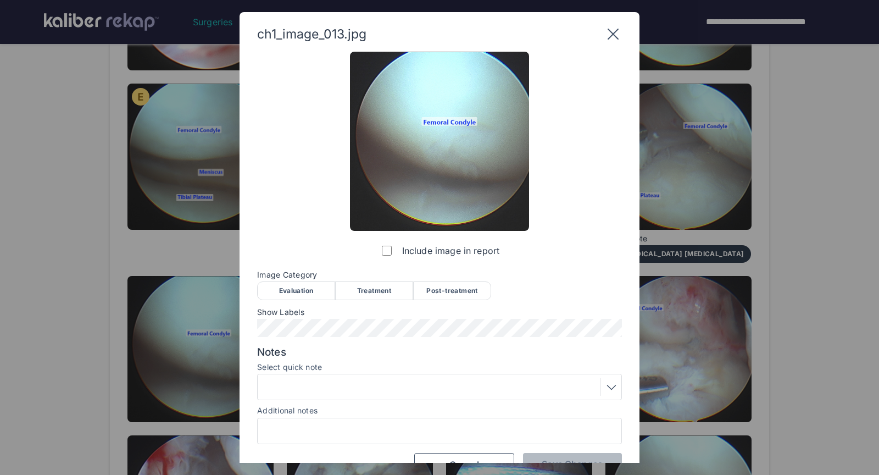
click at [300, 291] on div "Evaluation" at bounding box center [296, 290] width 78 height 19
click at [341, 390] on div at bounding box center [439, 387] width 357 height 18
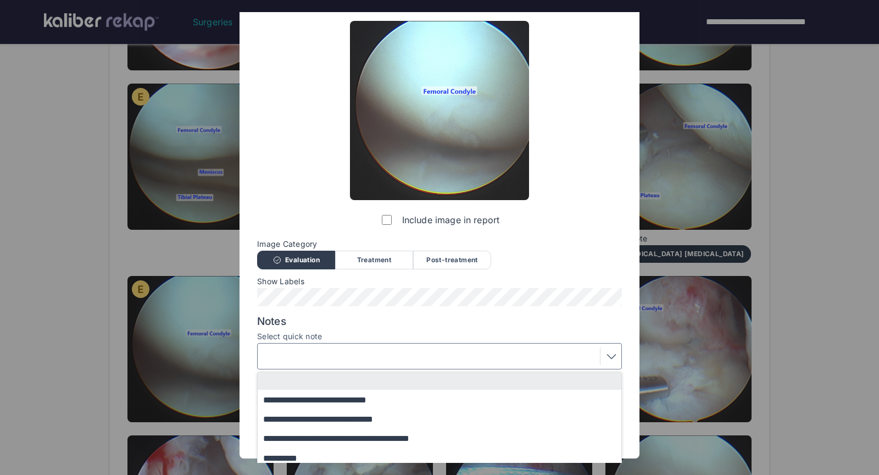
scroll to position [59, 0]
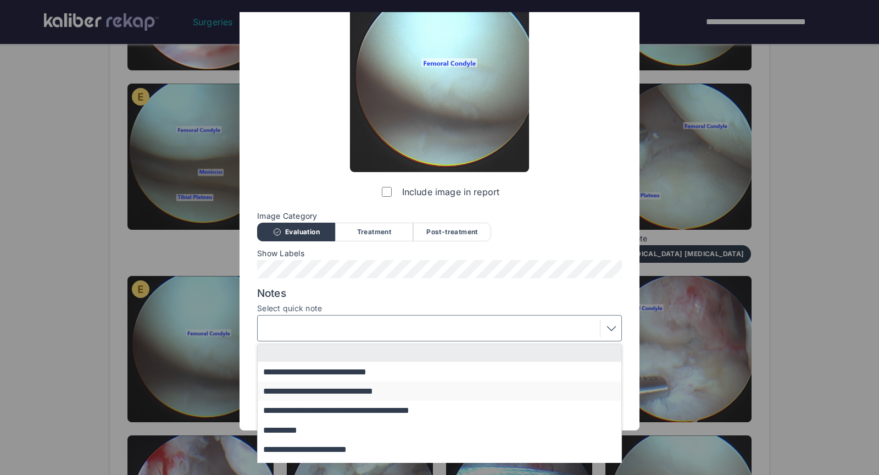
click at [354, 393] on button "**********" at bounding box center [445, 390] width 374 height 19
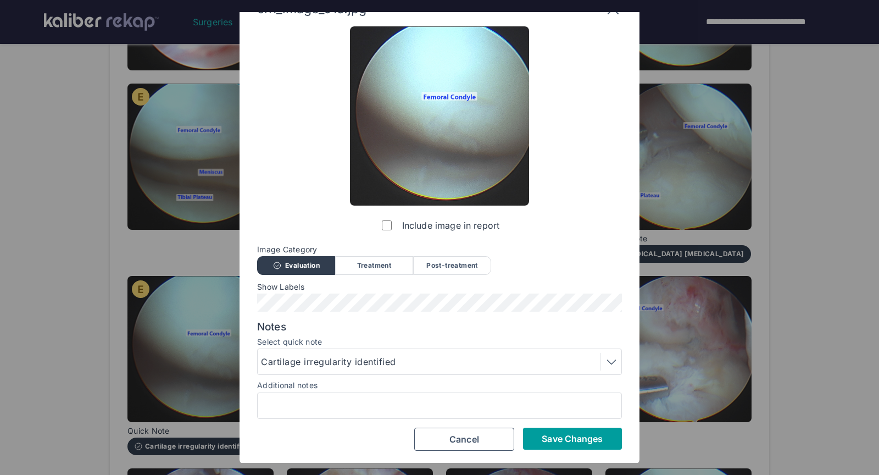
click at [542, 437] on span "Save Changes" at bounding box center [572, 438] width 61 height 11
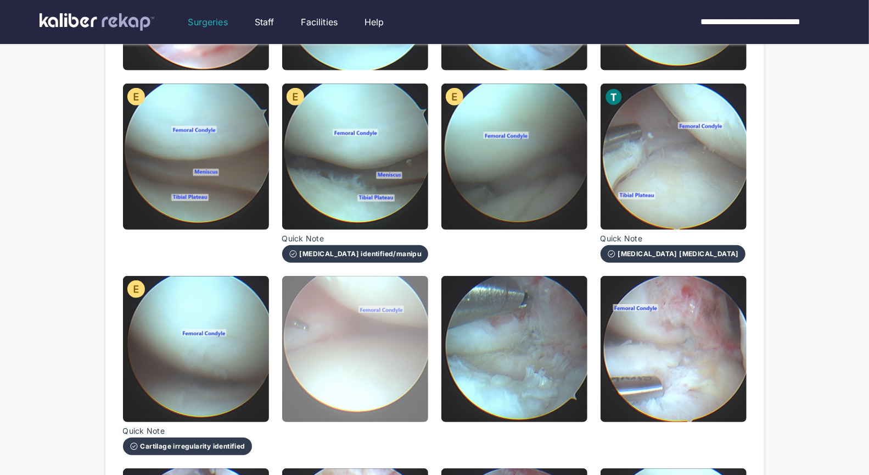
click at [328, 364] on img at bounding box center [355, 349] width 146 height 146
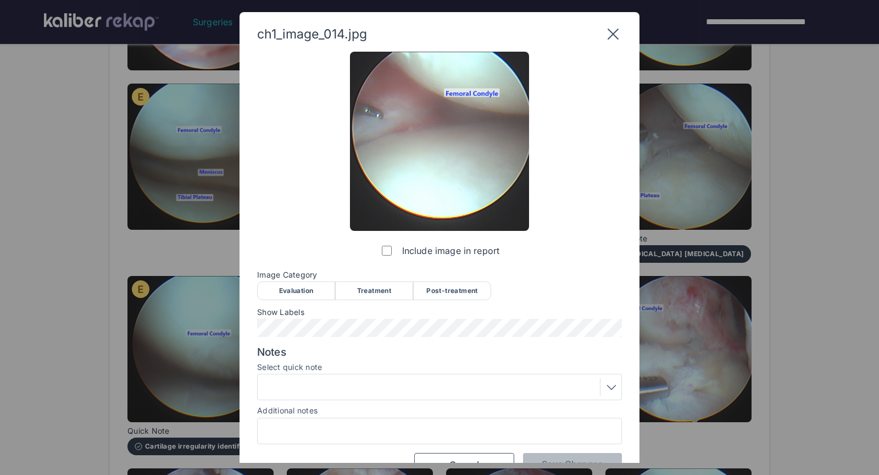
click at [286, 291] on div "Evaluation" at bounding box center [296, 290] width 78 height 19
click at [536, 457] on button "Save Changes" at bounding box center [572, 464] width 99 height 22
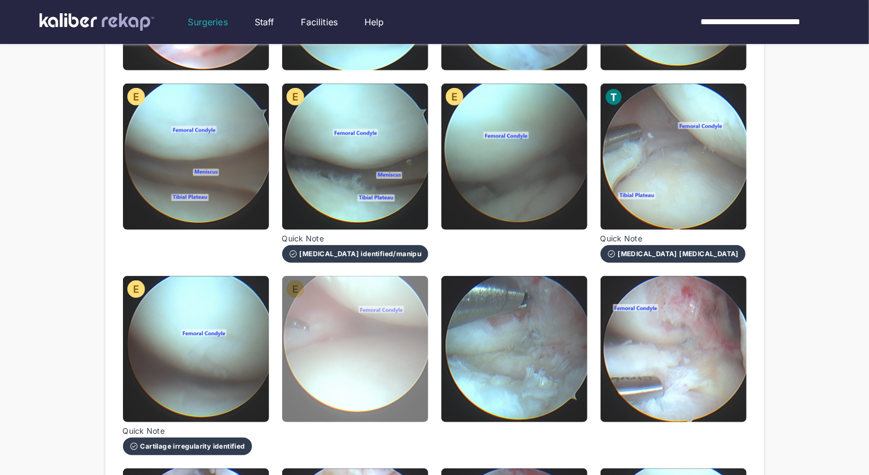
click at [381, 344] on img at bounding box center [355, 349] width 146 height 146
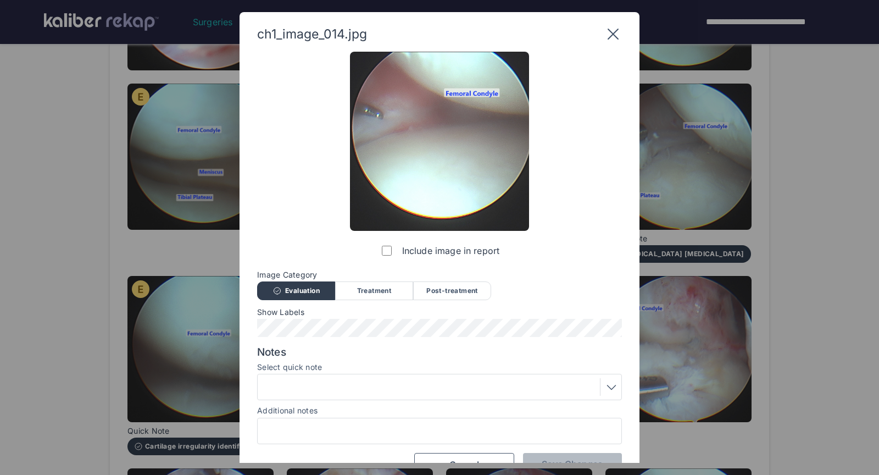
click at [426, 289] on div "Post-treatment" at bounding box center [452, 290] width 78 height 19
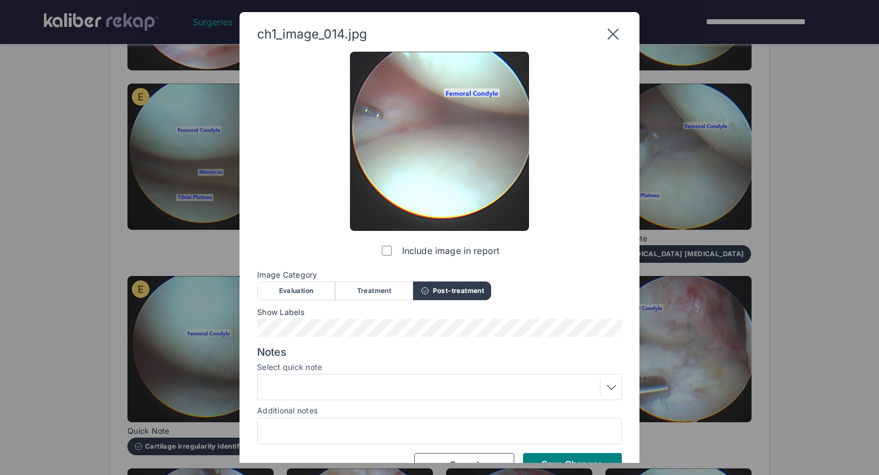
click at [358, 387] on div at bounding box center [439, 387] width 357 height 18
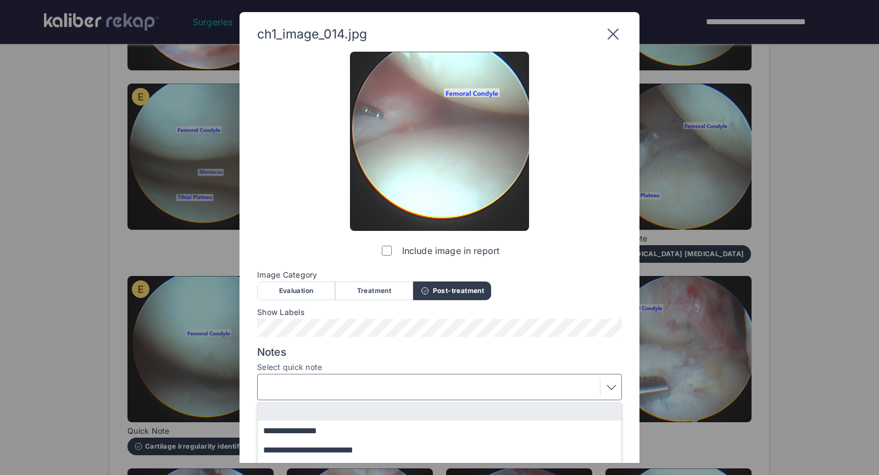
scroll to position [74, 0]
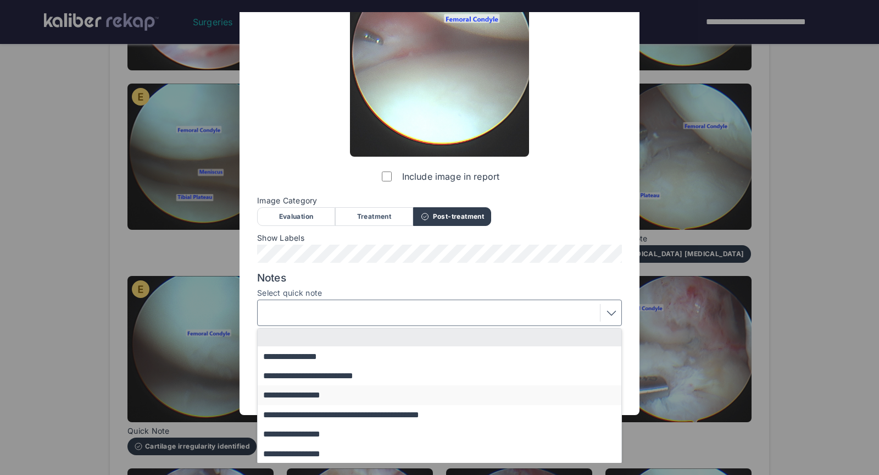
click at [332, 398] on button "**********" at bounding box center [445, 394] width 374 height 19
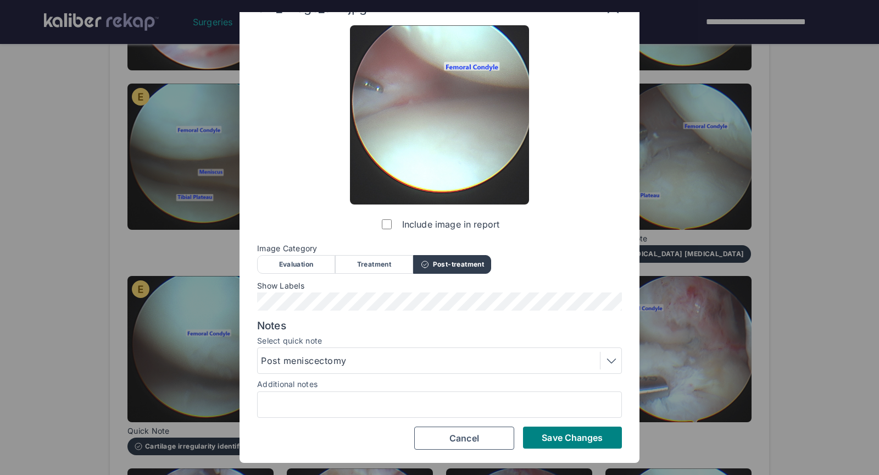
scroll to position [25, 0]
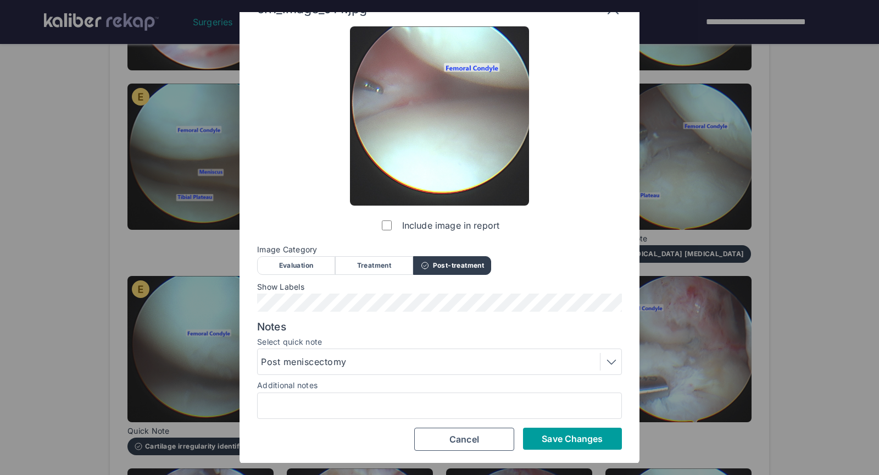
click at [532, 435] on button "Save Changes" at bounding box center [572, 438] width 99 height 22
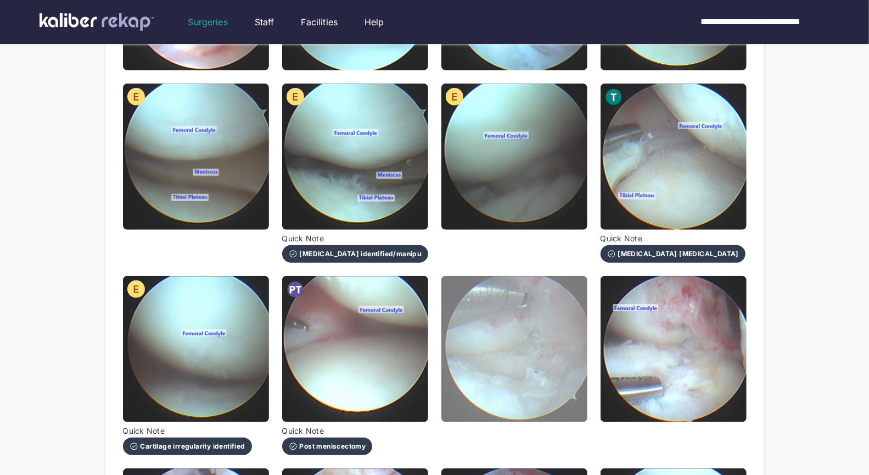
click at [523, 376] on img at bounding box center [515, 349] width 146 height 146
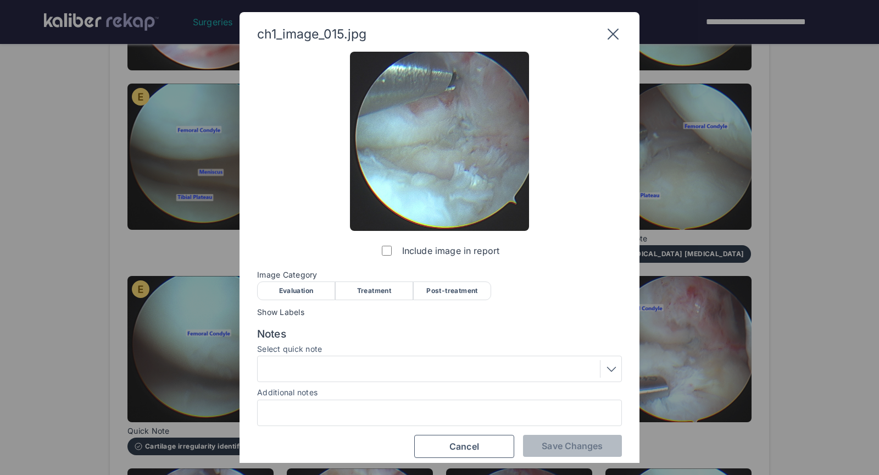
click at [369, 288] on div "Treatment" at bounding box center [374, 290] width 78 height 19
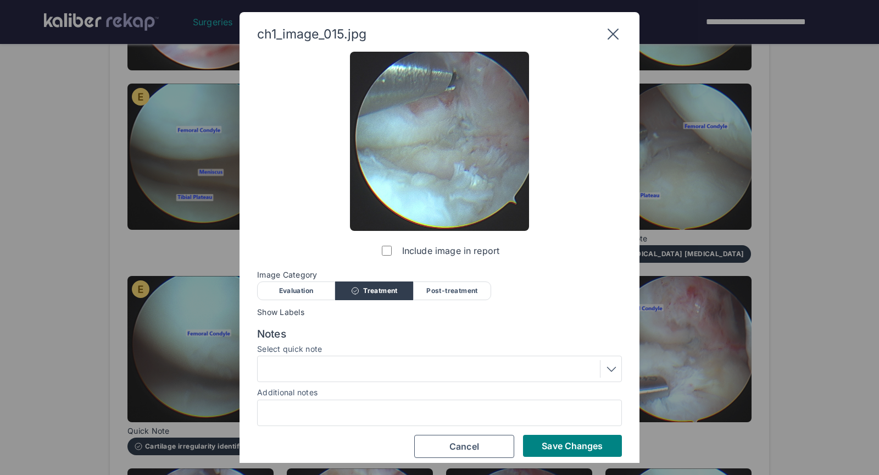
click at [356, 377] on div at bounding box center [439, 368] width 365 height 26
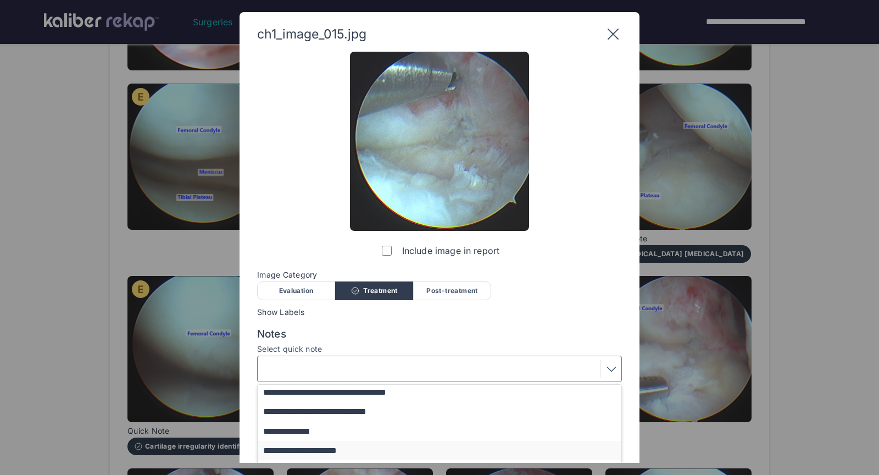
scroll to position [32, 0]
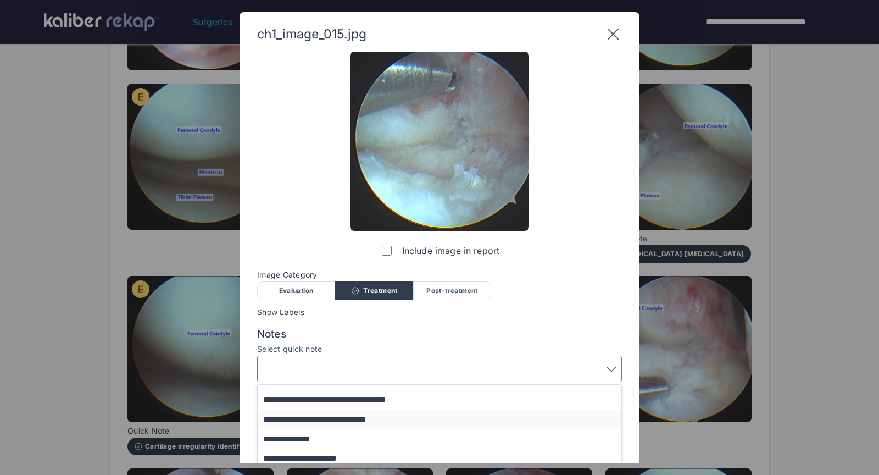
click at [400, 414] on button "**********" at bounding box center [445, 418] width 374 height 19
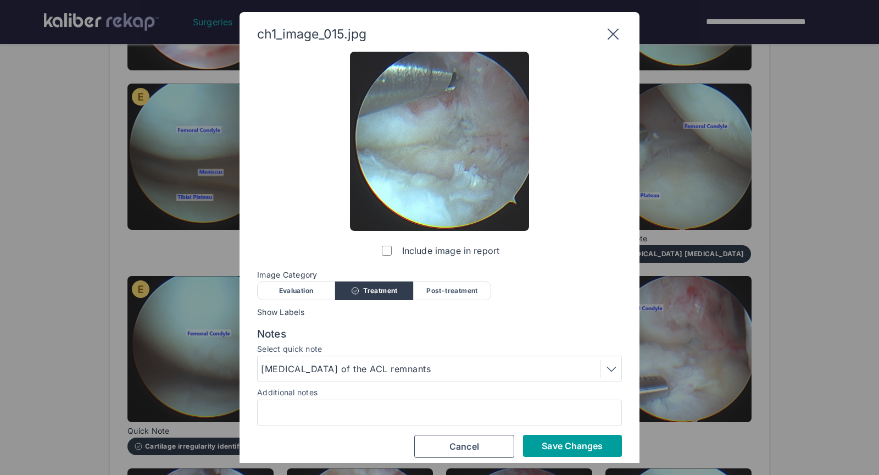
click at [540, 447] on button "Save Changes" at bounding box center [572, 445] width 99 height 22
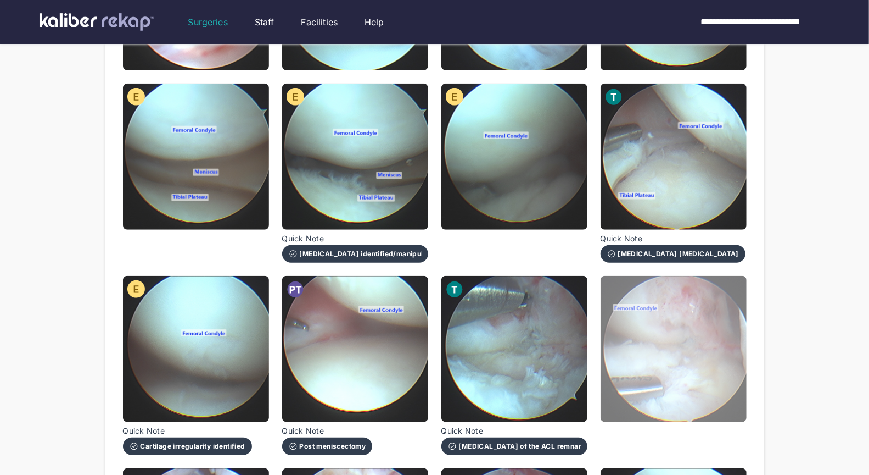
click at [684, 346] on img at bounding box center [674, 349] width 146 height 146
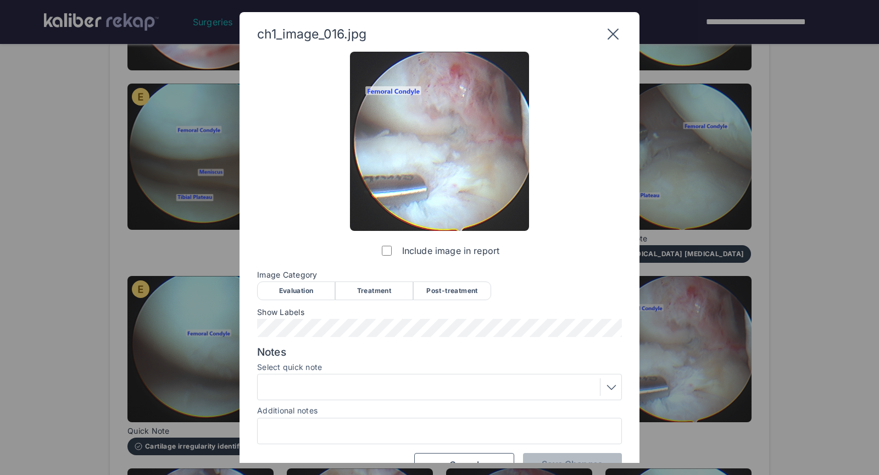
click at [399, 295] on div "Treatment" at bounding box center [374, 290] width 78 height 19
click at [412, 387] on div at bounding box center [439, 387] width 357 height 18
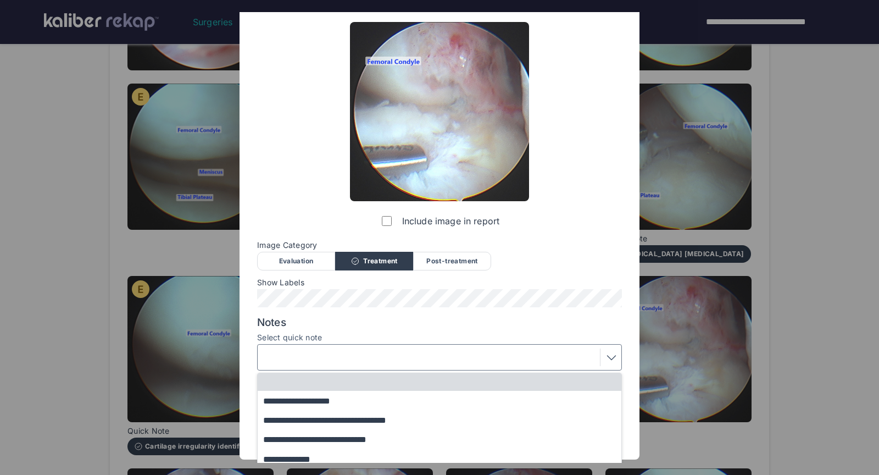
scroll to position [116, 0]
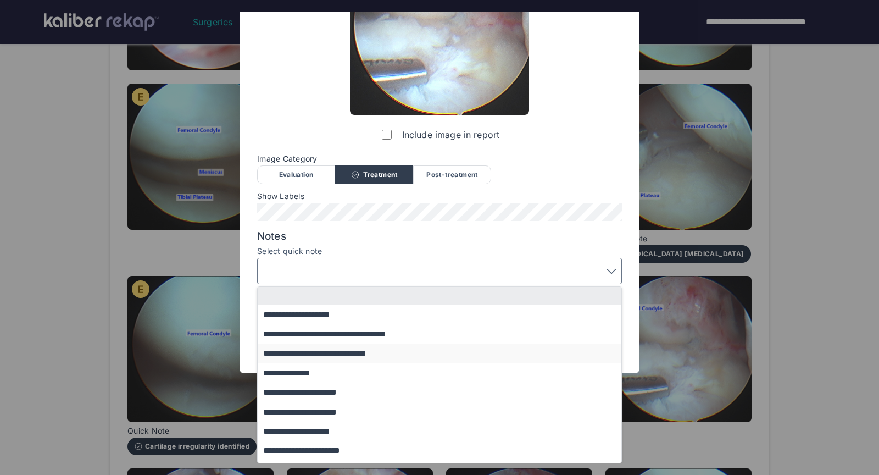
click at [350, 355] on button "**********" at bounding box center [445, 352] width 374 height 19
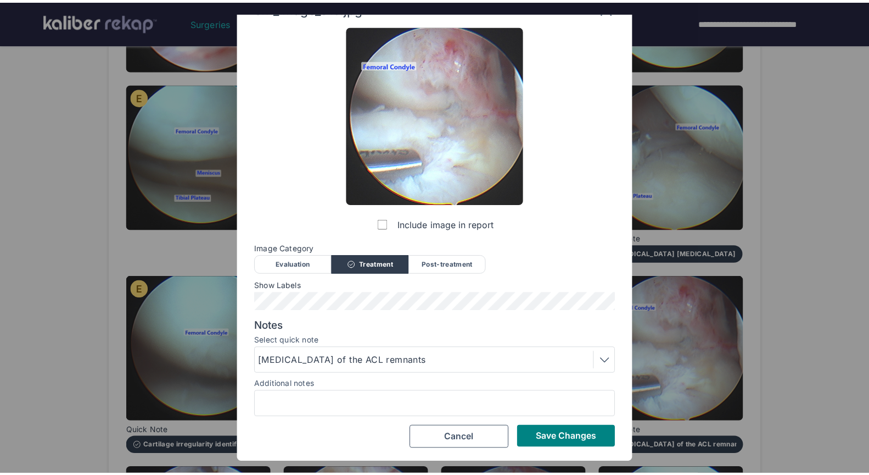
scroll to position [25, 0]
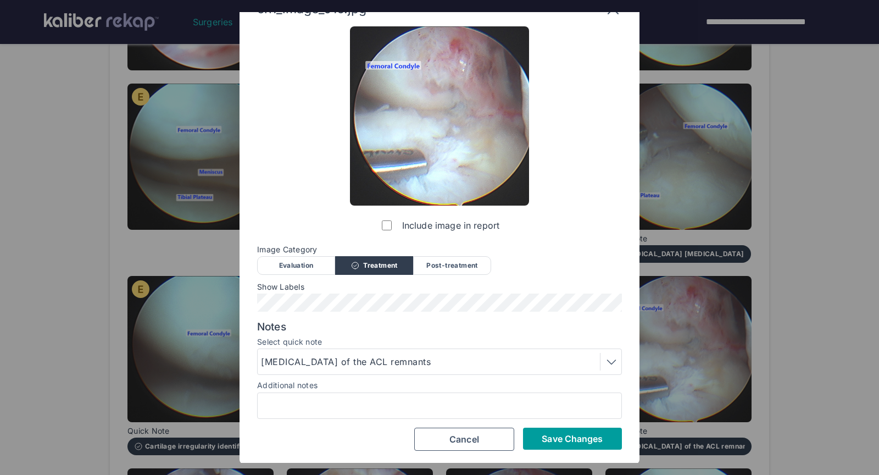
click at [568, 435] on span "Save Changes" at bounding box center [572, 438] width 61 height 11
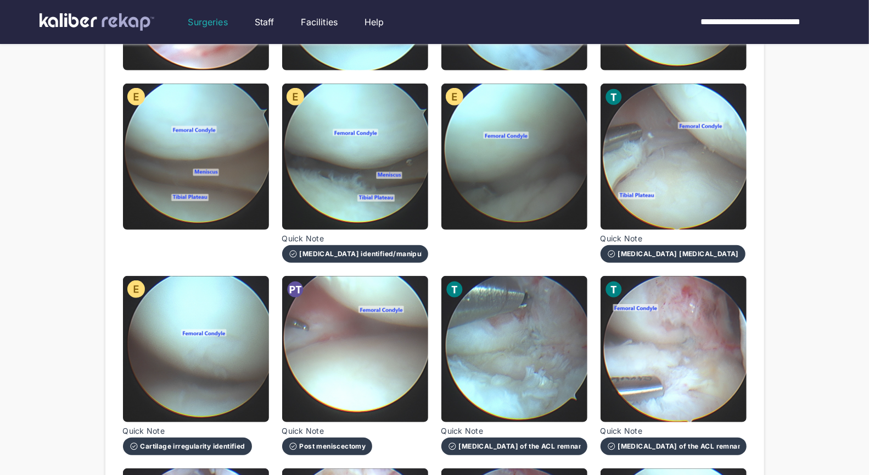
click at [513, 443] on div "[MEDICAL_DATA] of the ACL remnants" at bounding box center [514, 446] width 133 height 9
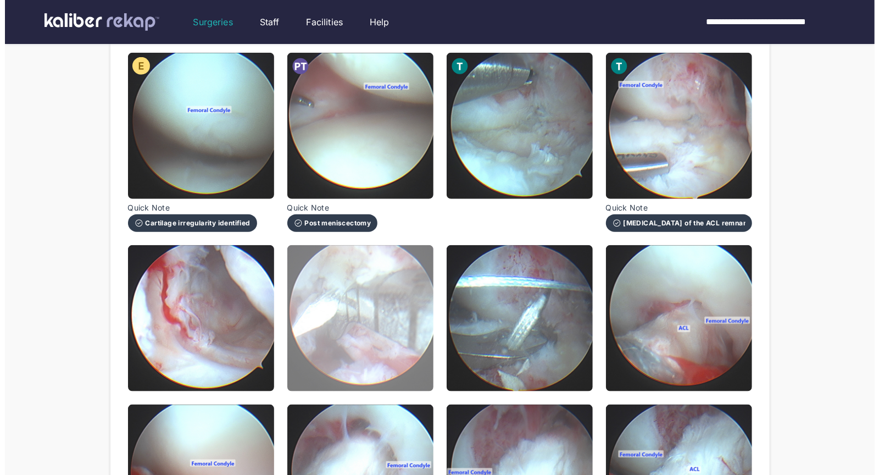
scroll to position [714, 0]
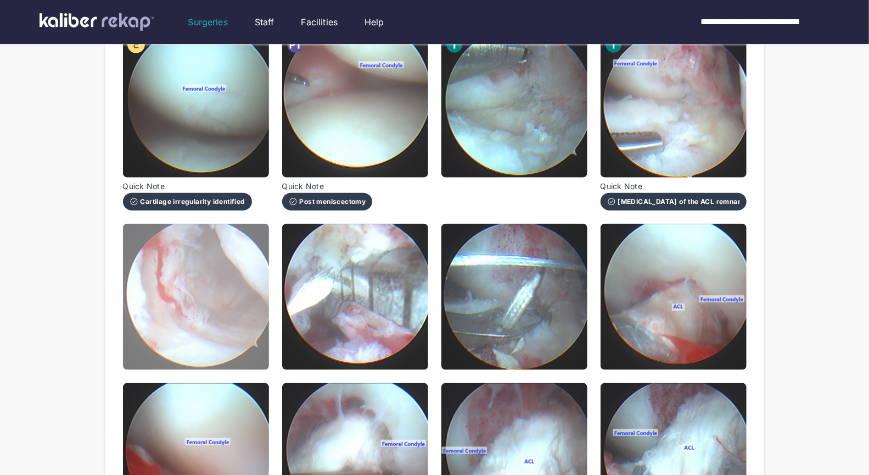
click at [228, 332] on img at bounding box center [196, 297] width 146 height 146
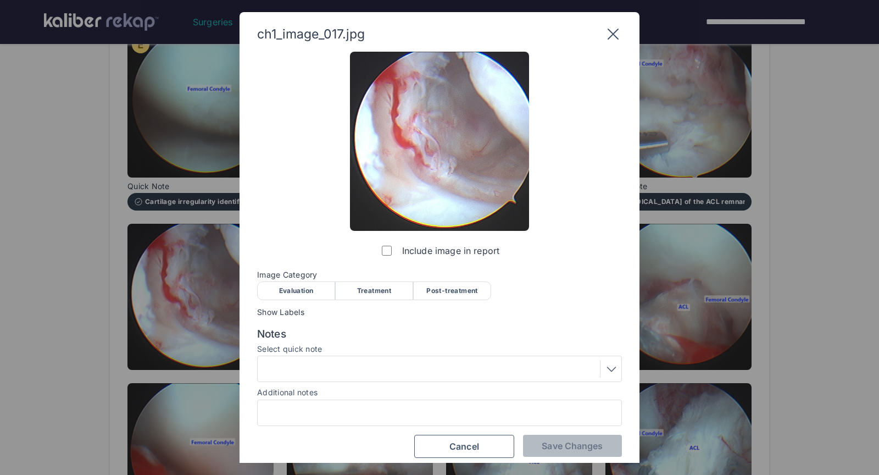
click at [373, 292] on div "Treatment" at bounding box center [374, 290] width 78 height 19
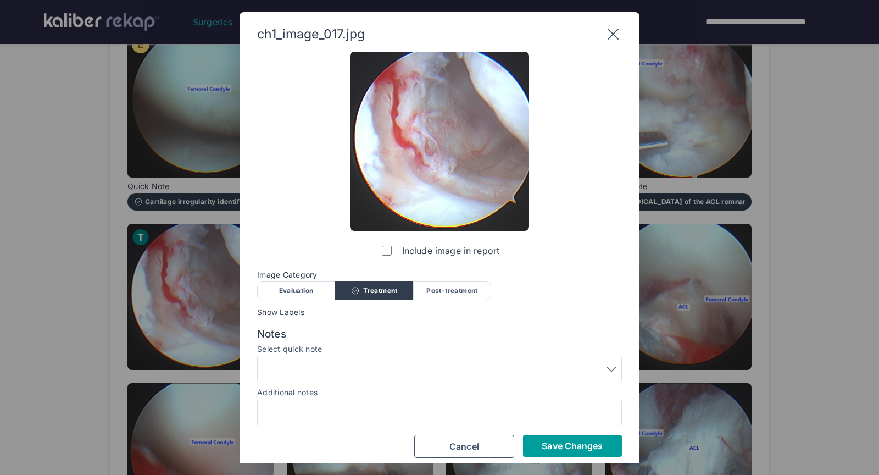
click at [569, 442] on span "Save Changes" at bounding box center [572, 445] width 61 height 11
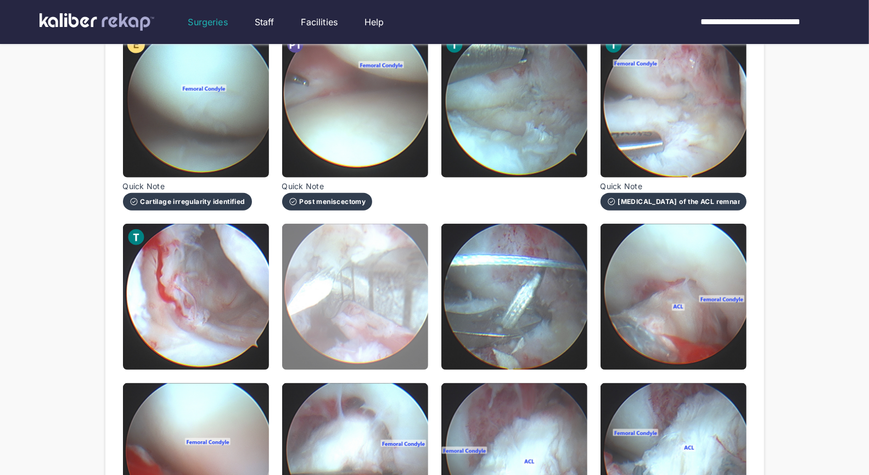
click at [393, 328] on img at bounding box center [355, 297] width 146 height 146
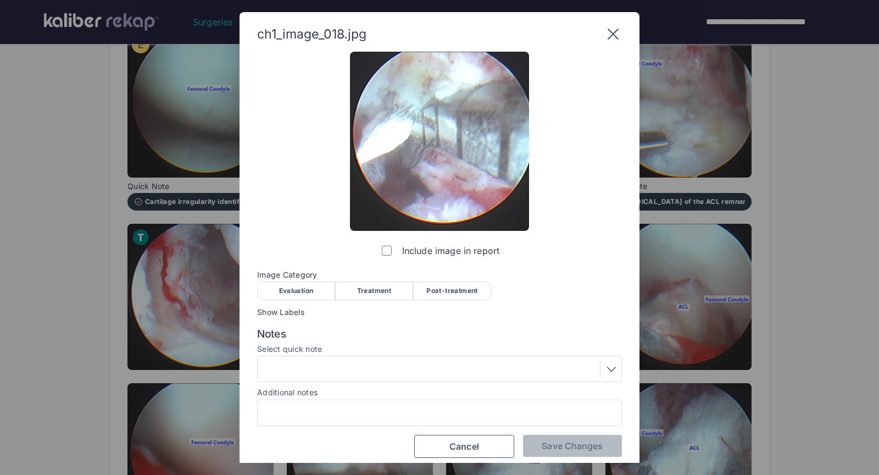
click at [361, 282] on div "Treatment" at bounding box center [374, 290] width 78 height 19
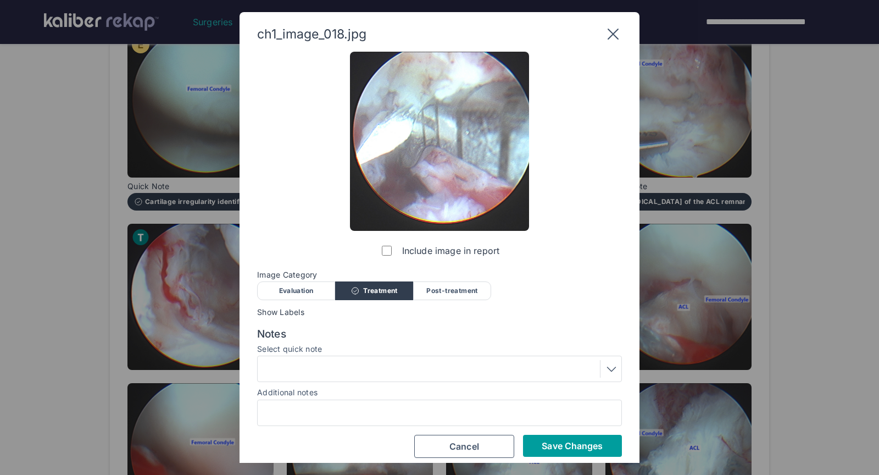
click at [566, 453] on button "Save Changes" at bounding box center [572, 445] width 99 height 22
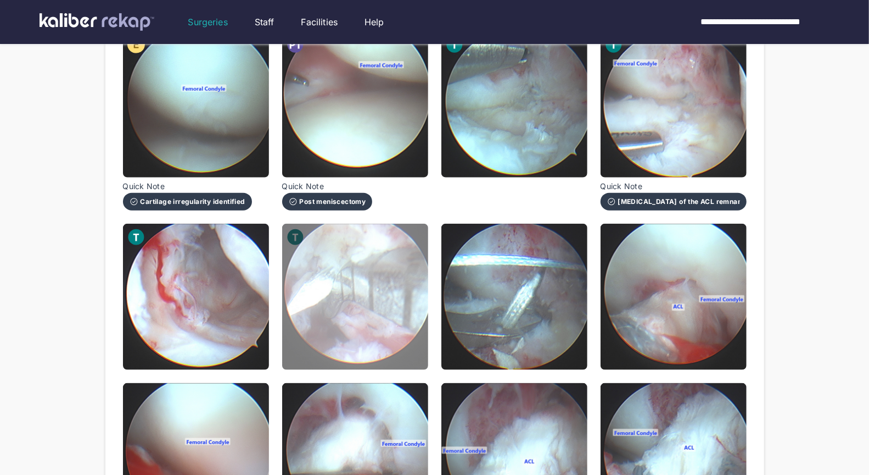
click at [327, 299] on img at bounding box center [355, 297] width 146 height 146
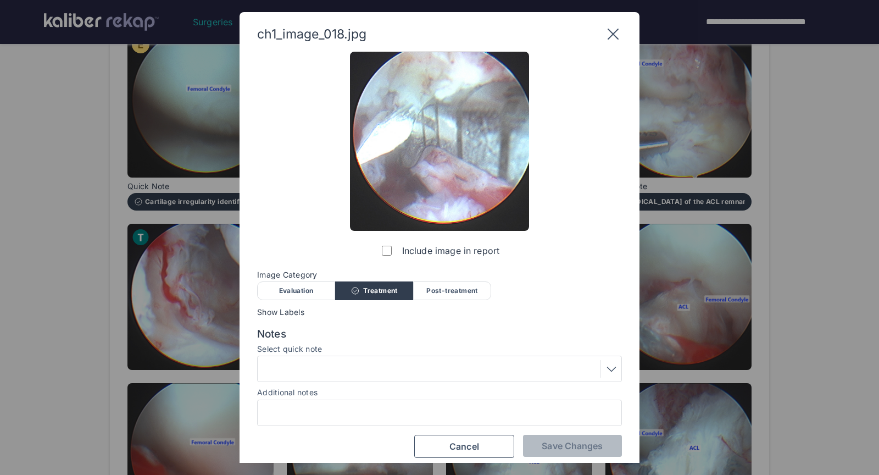
click at [326, 364] on div at bounding box center [439, 369] width 357 height 18
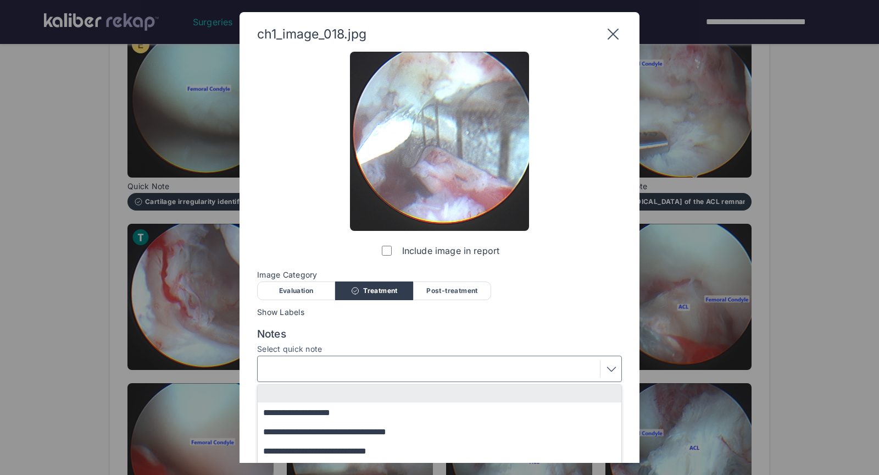
scroll to position [8, 0]
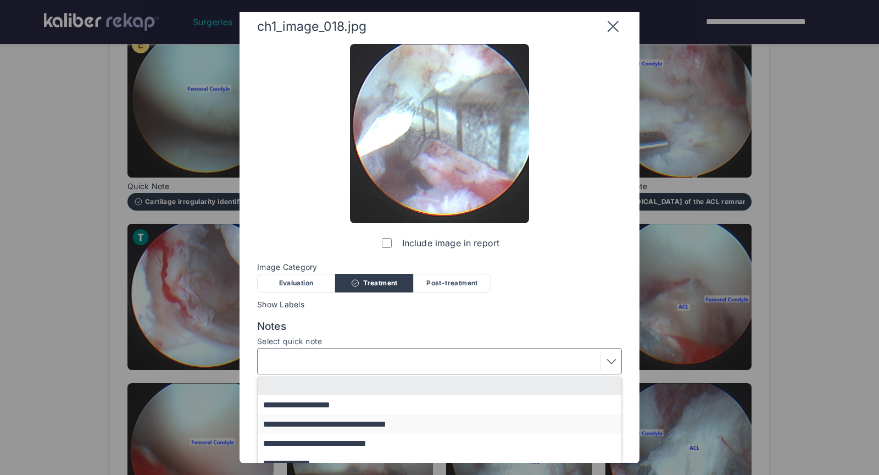
click at [366, 428] on button "**********" at bounding box center [445, 423] width 374 height 19
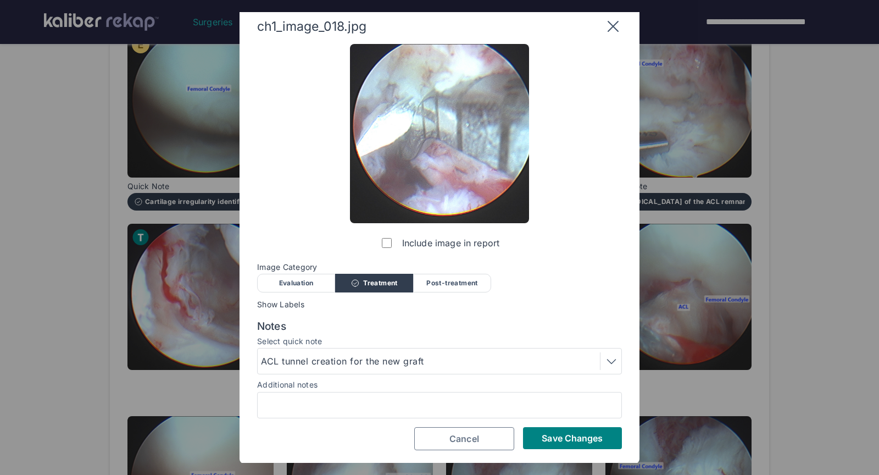
scroll to position [7, 0]
click at [557, 434] on span "Save Changes" at bounding box center [572, 438] width 61 height 11
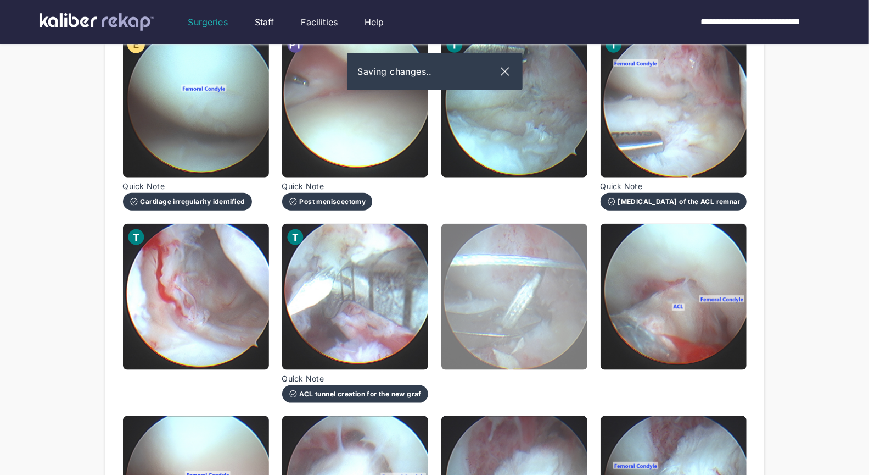
click at [523, 364] on img at bounding box center [515, 297] width 146 height 146
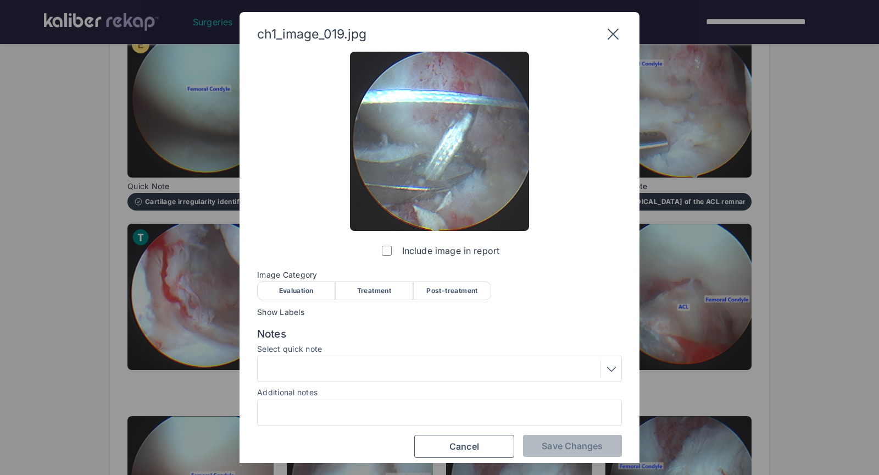
click at [371, 288] on div "Treatment" at bounding box center [374, 290] width 78 height 19
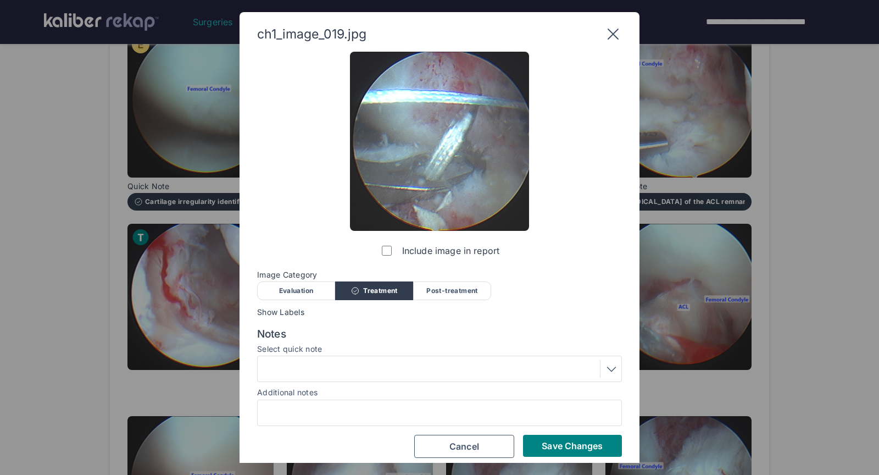
click at [422, 361] on div at bounding box center [439, 369] width 357 height 18
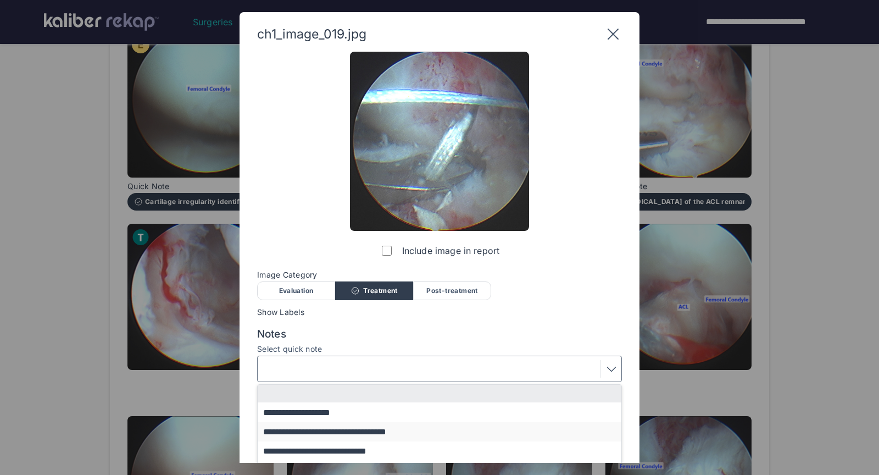
click at [368, 439] on button "**********" at bounding box center [445, 431] width 374 height 19
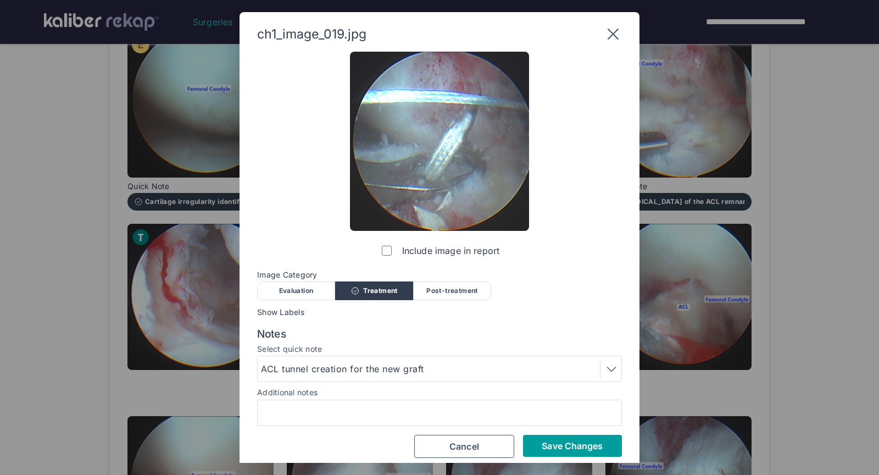
click at [586, 449] on span "Save Changes" at bounding box center [572, 445] width 61 height 11
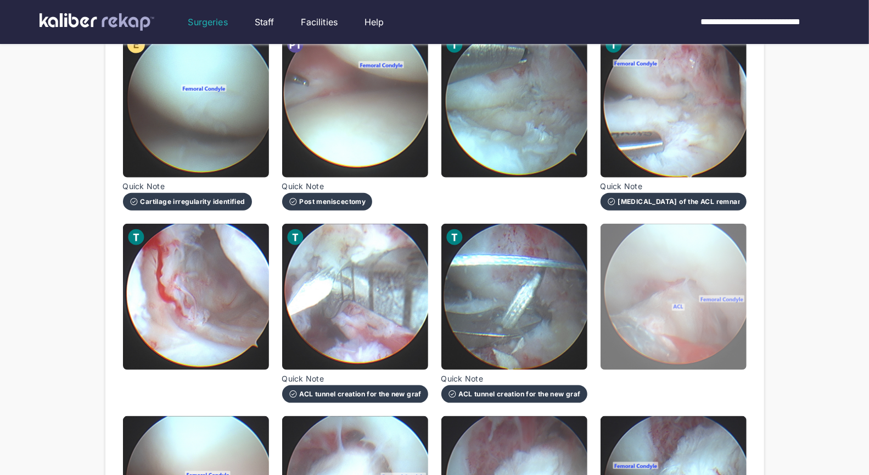
click at [648, 351] on img at bounding box center [674, 297] width 146 height 146
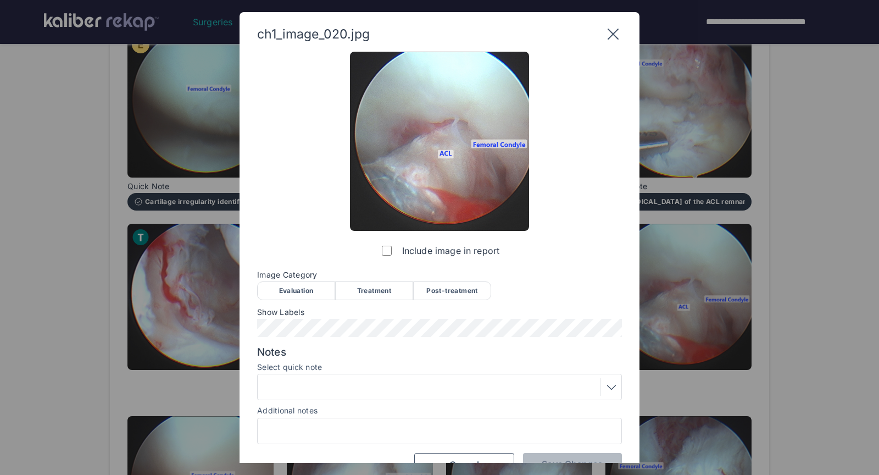
click at [361, 291] on div "Treatment" at bounding box center [374, 290] width 78 height 19
click at [359, 380] on div at bounding box center [439, 387] width 357 height 18
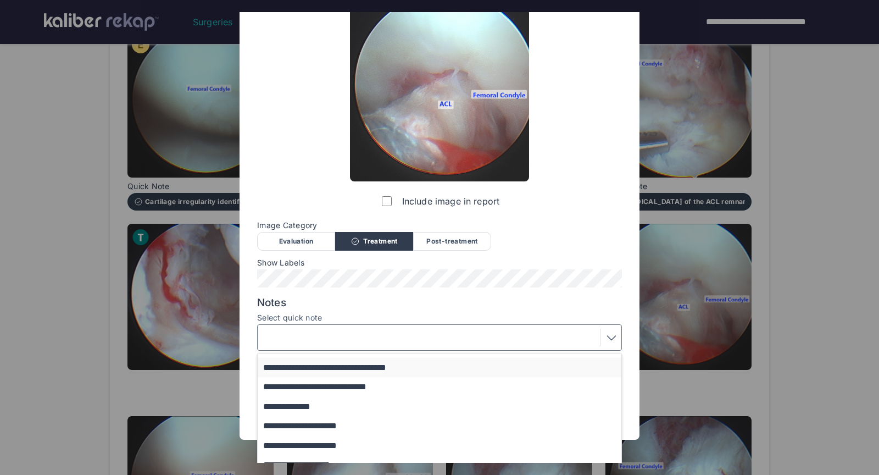
scroll to position [41, 0]
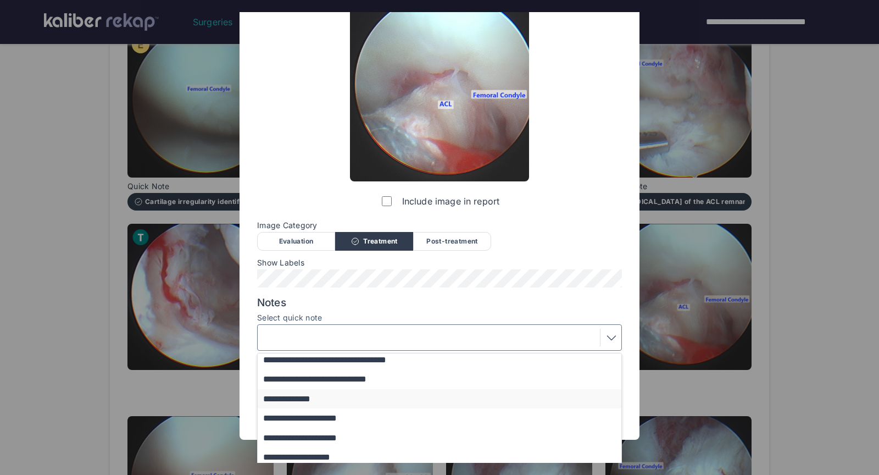
click at [301, 399] on button "**********" at bounding box center [445, 398] width 374 height 19
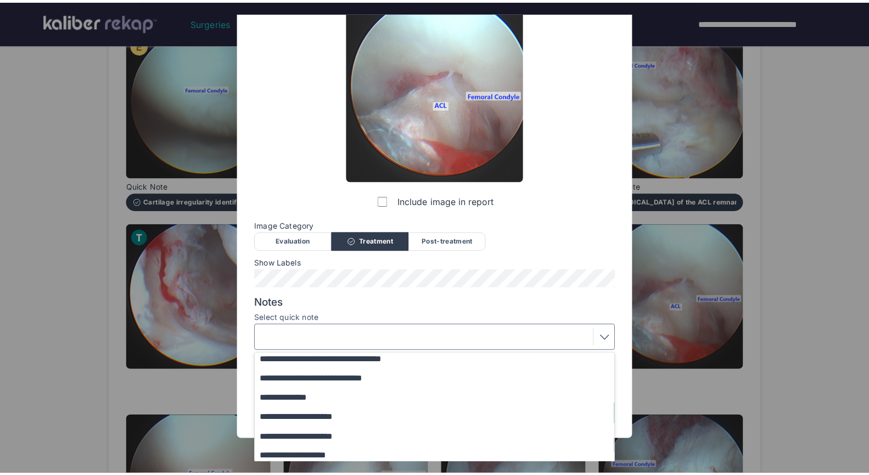
scroll to position [25, 0]
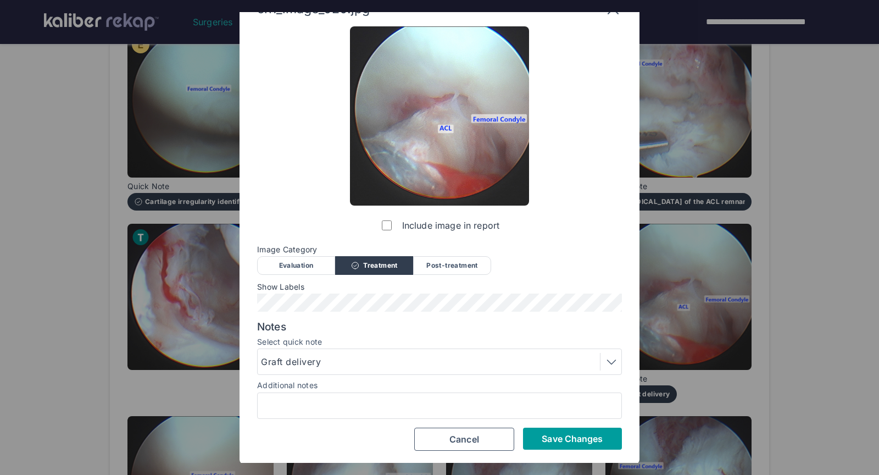
click at [546, 436] on span "Save Changes" at bounding box center [572, 438] width 61 height 11
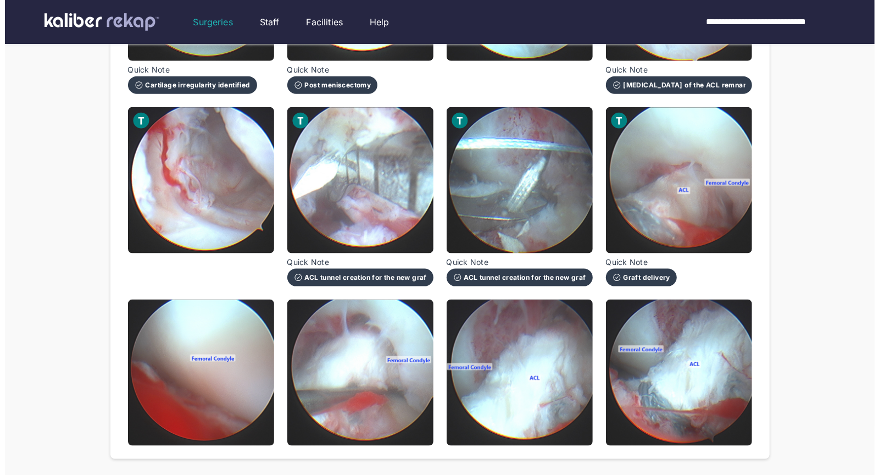
scroll to position [860, 0]
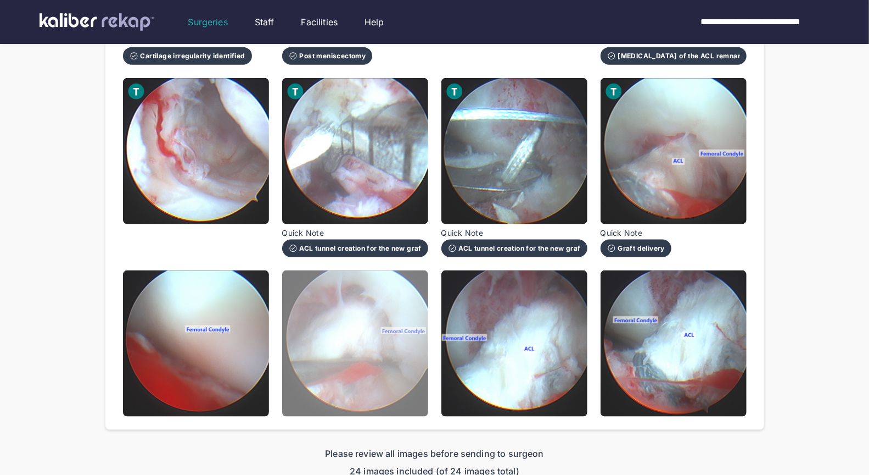
click at [381, 356] on img at bounding box center [355, 343] width 146 height 146
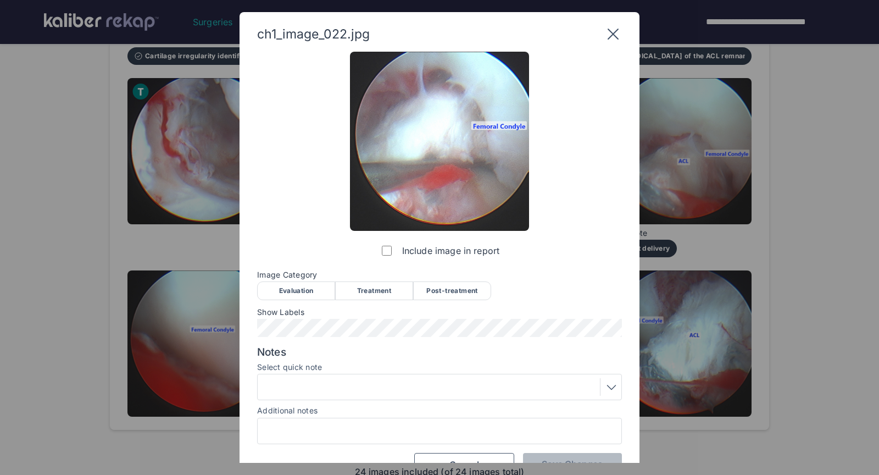
click at [462, 289] on div "Post-treatment" at bounding box center [452, 290] width 78 height 19
click at [439, 386] on div at bounding box center [439, 387] width 357 height 18
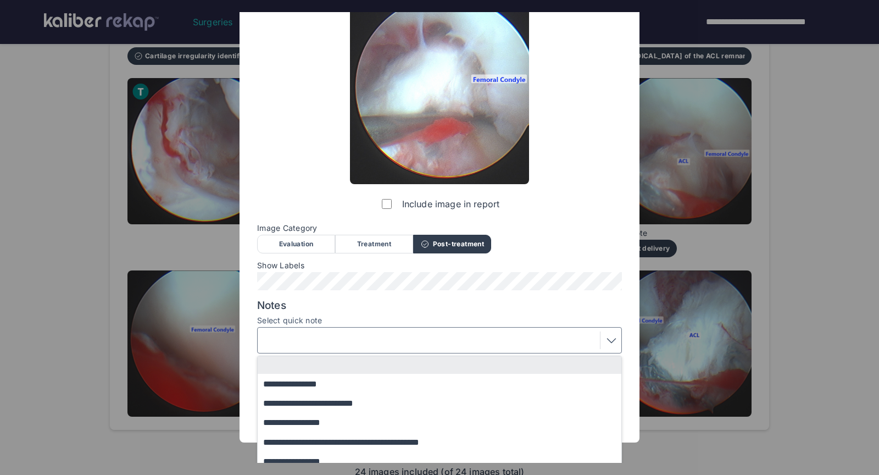
scroll to position [63, 0]
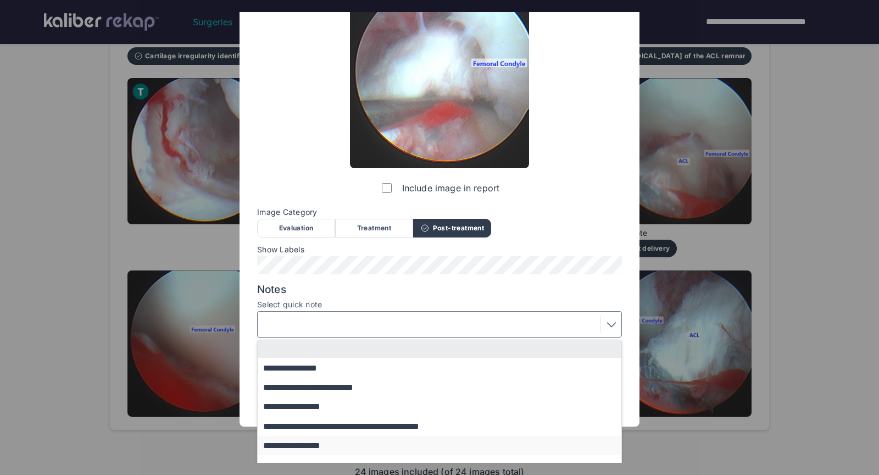
click at [319, 445] on button "**********" at bounding box center [445, 445] width 374 height 19
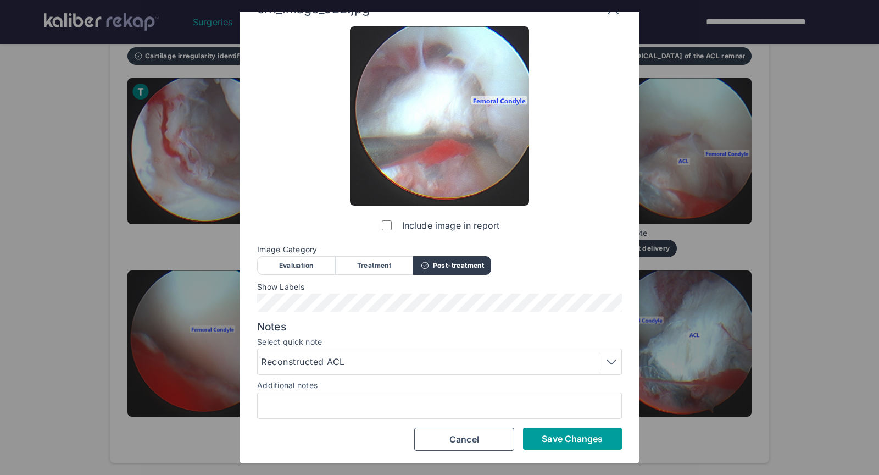
click at [555, 439] on span "Save Changes" at bounding box center [572, 438] width 61 height 11
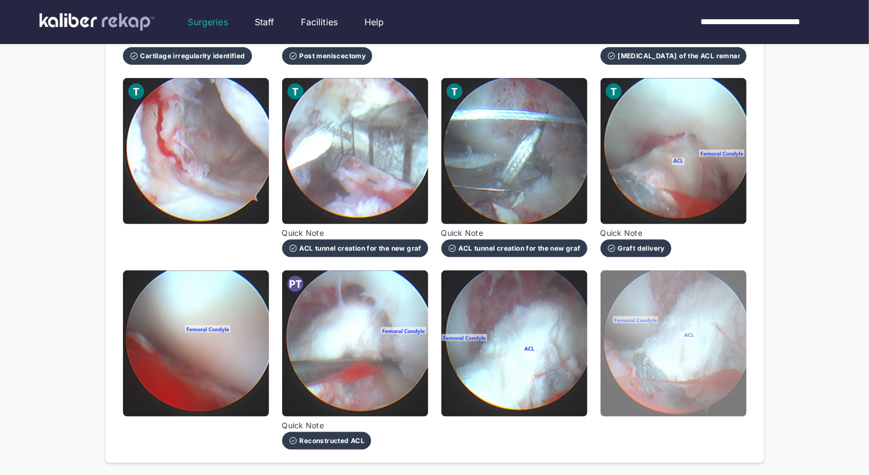
click at [645, 366] on img at bounding box center [674, 343] width 146 height 146
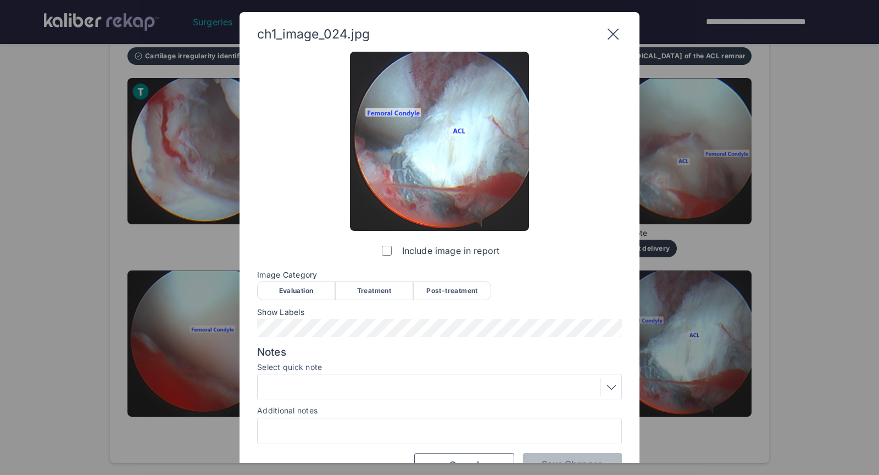
click at [454, 286] on div "Post-treatment" at bounding box center [452, 290] width 78 height 19
click at [392, 392] on div at bounding box center [439, 387] width 357 height 18
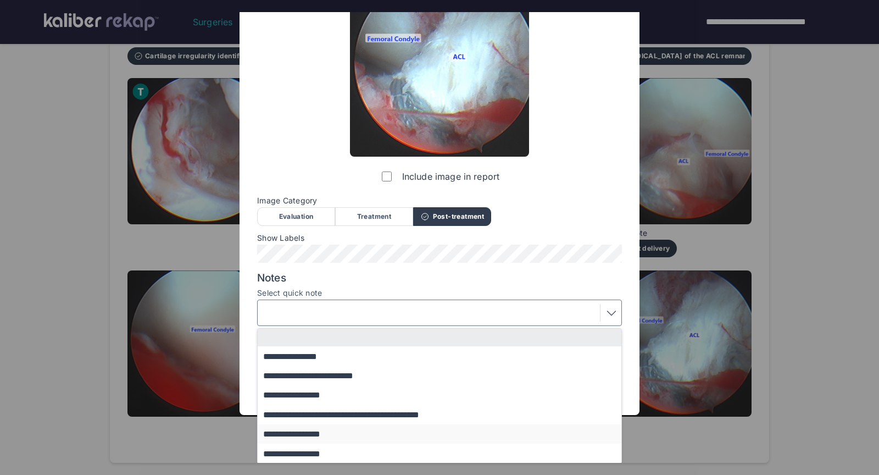
click at [334, 433] on button "**********" at bounding box center [445, 433] width 374 height 19
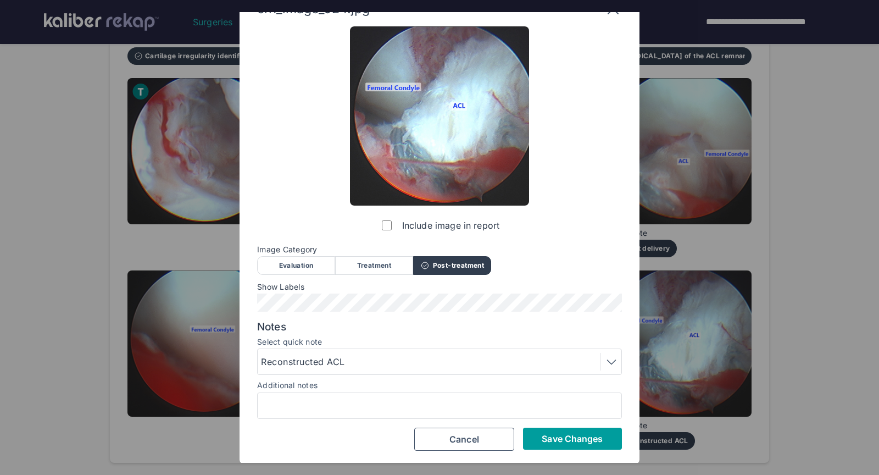
click at [594, 445] on button "Save Changes" at bounding box center [572, 438] width 99 height 22
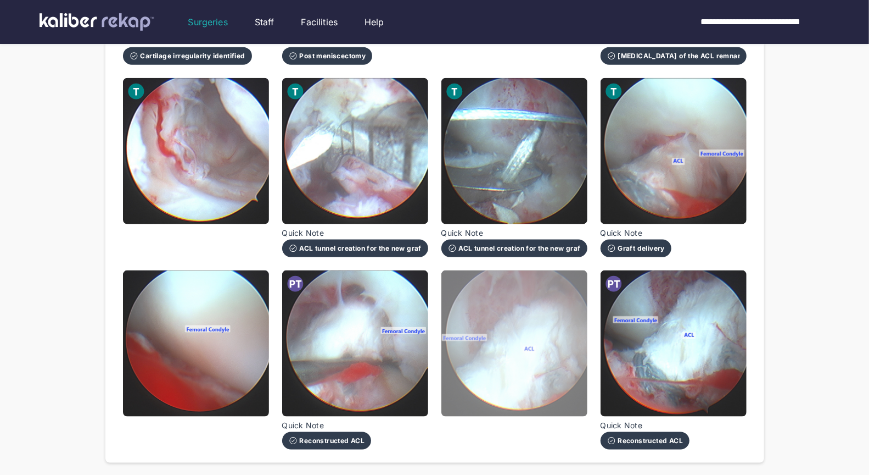
click at [515, 355] on img at bounding box center [515, 343] width 146 height 146
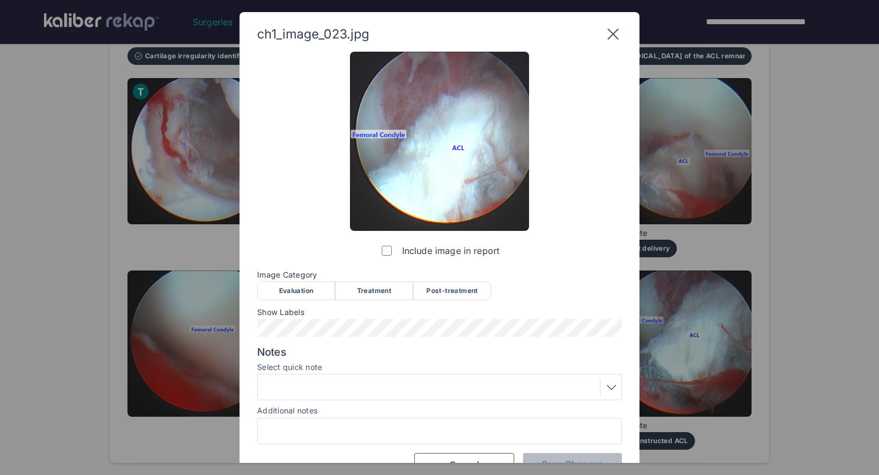
click at [468, 289] on div "Post-treatment" at bounding box center [452, 290] width 78 height 19
click at [558, 456] on button "Save Changes" at bounding box center [572, 464] width 99 height 22
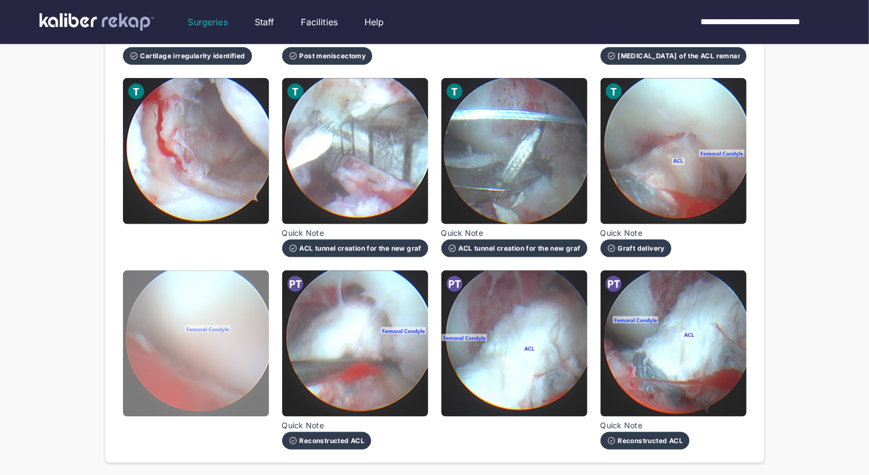
click at [222, 358] on img at bounding box center [196, 343] width 146 height 146
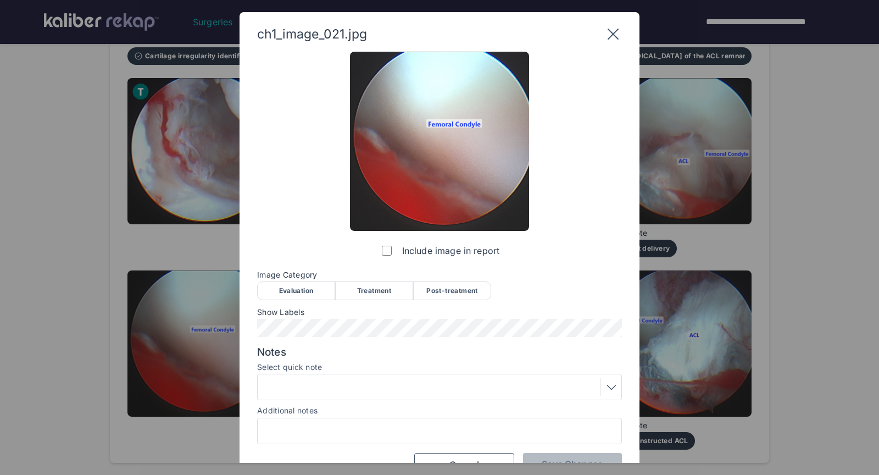
click at [440, 286] on div "Post-treatment" at bounding box center [452, 290] width 78 height 19
click at [318, 336] on div "Include image in report Image Category Evaluation Treatment Post-treatment Eval…" at bounding box center [439, 264] width 365 height 425
click at [596, 457] on button "Save Changes" at bounding box center [572, 464] width 99 height 22
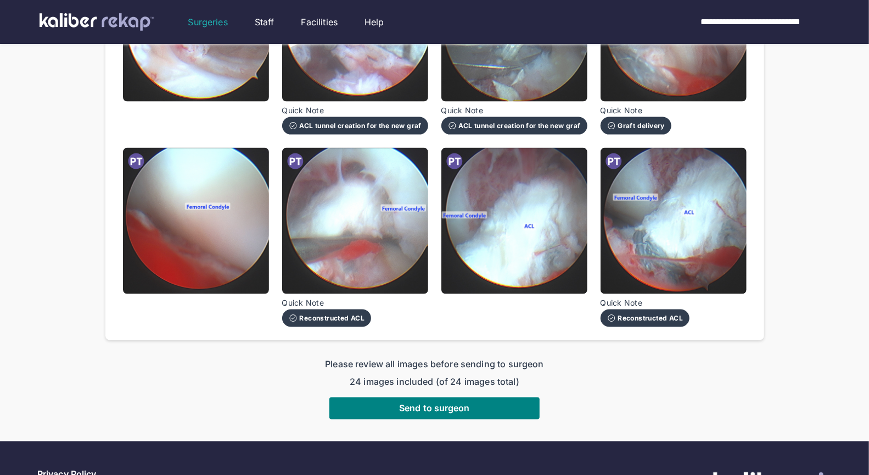
scroll to position [990, 0]
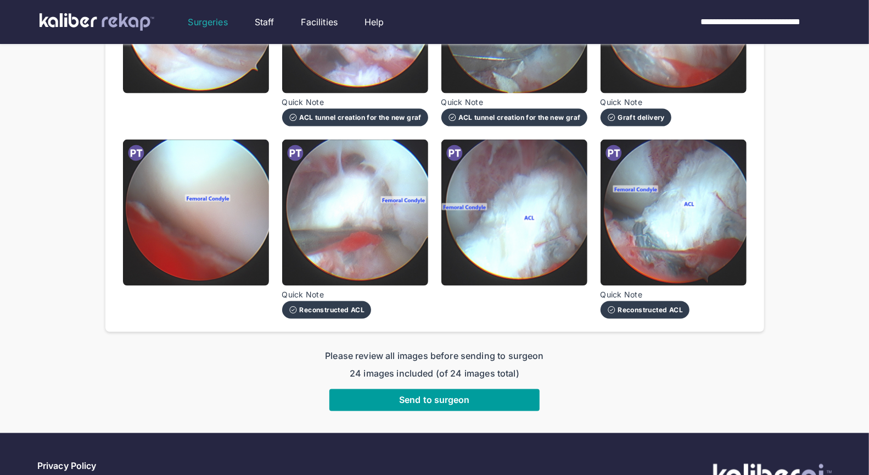
click at [456, 399] on span "Send to surgeon" at bounding box center [434, 399] width 71 height 11
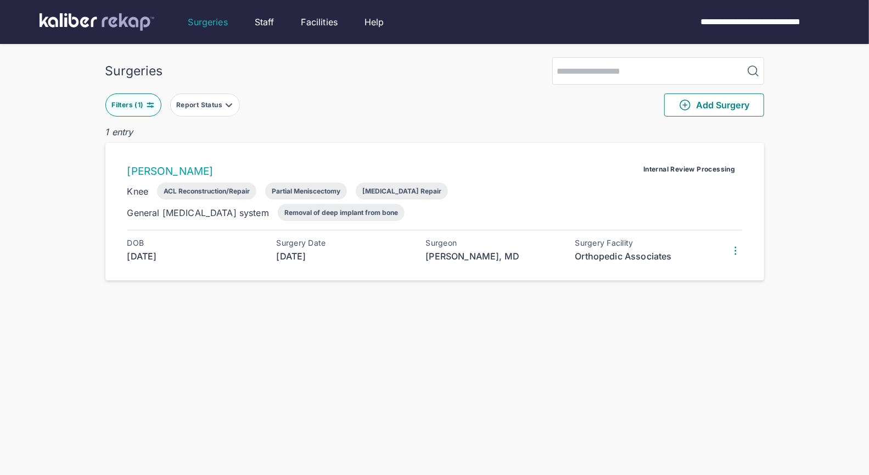
click at [156, 102] on button "Filters ( 1 )" at bounding box center [133, 104] width 56 height 23
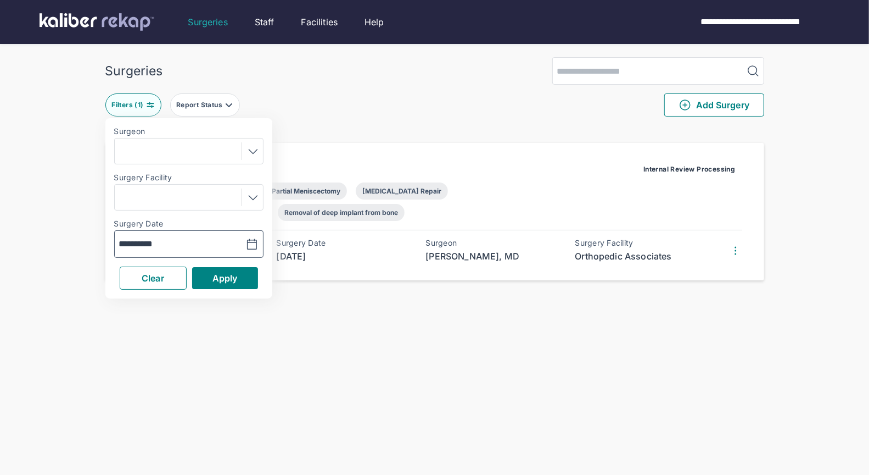
click at [193, 242] on button "button" at bounding box center [225, 243] width 76 height 25
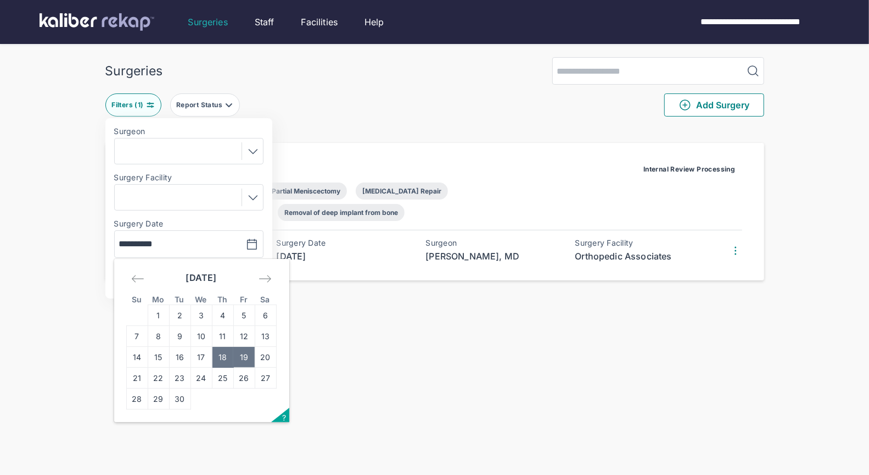
click at [249, 365] on td "19" at bounding box center [243, 357] width 21 height 21
type input "**********"
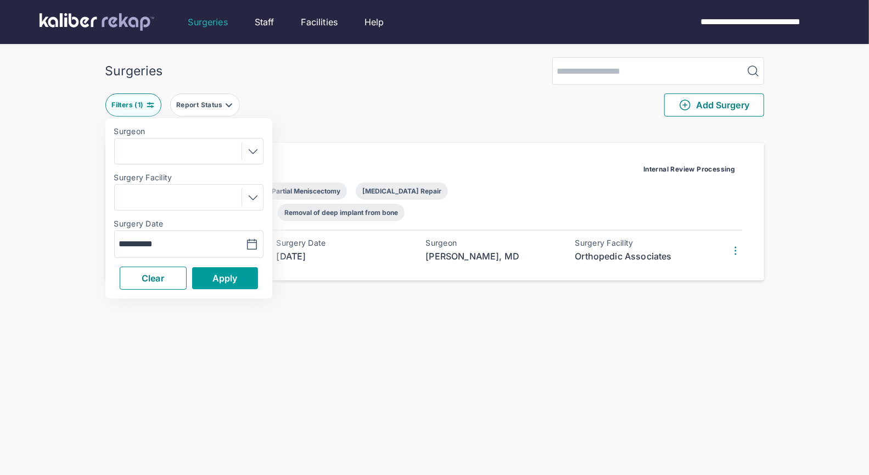
click at [239, 284] on button "Apply" at bounding box center [225, 278] width 66 height 22
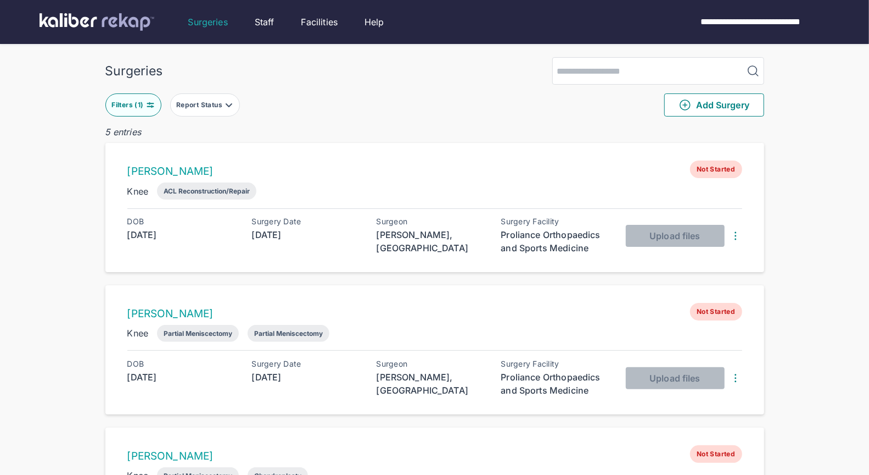
click at [143, 106] on div "Filters ( 1 )" at bounding box center [128, 105] width 34 height 9
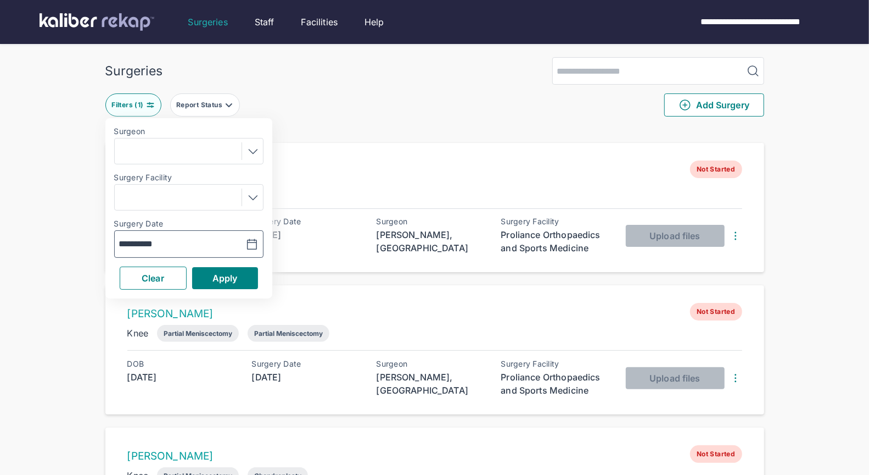
click at [211, 239] on button "button" at bounding box center [225, 243] width 76 height 25
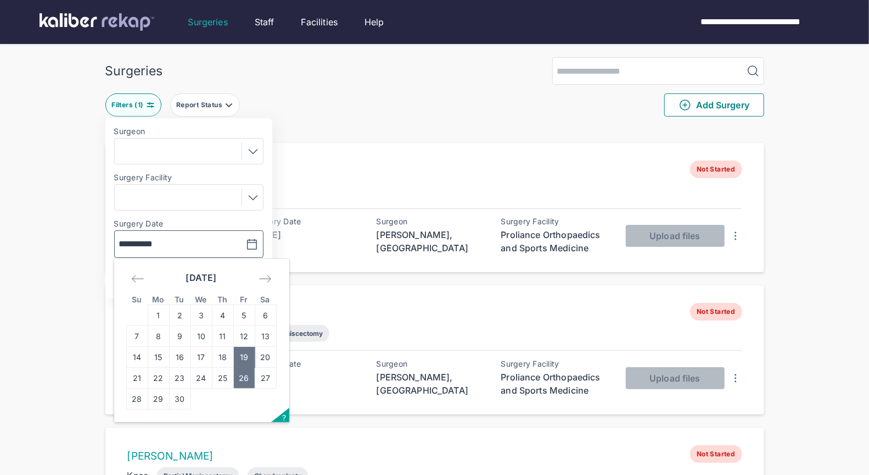
click at [244, 373] on td "26" at bounding box center [243, 377] width 21 height 21
type input "**********"
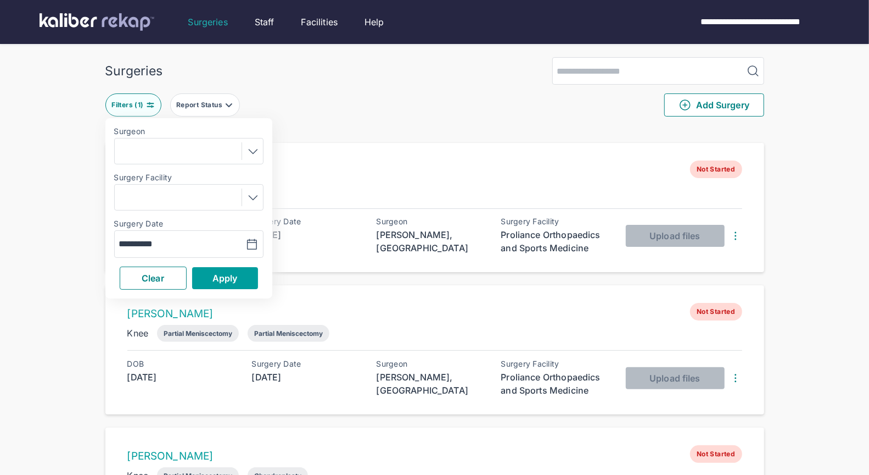
click at [238, 282] on button "Apply" at bounding box center [225, 278] width 66 height 22
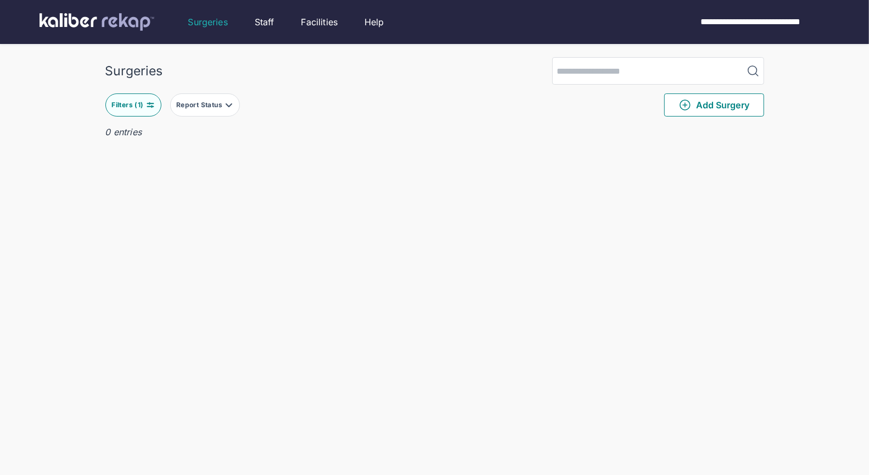
scroll to position [29, 0]
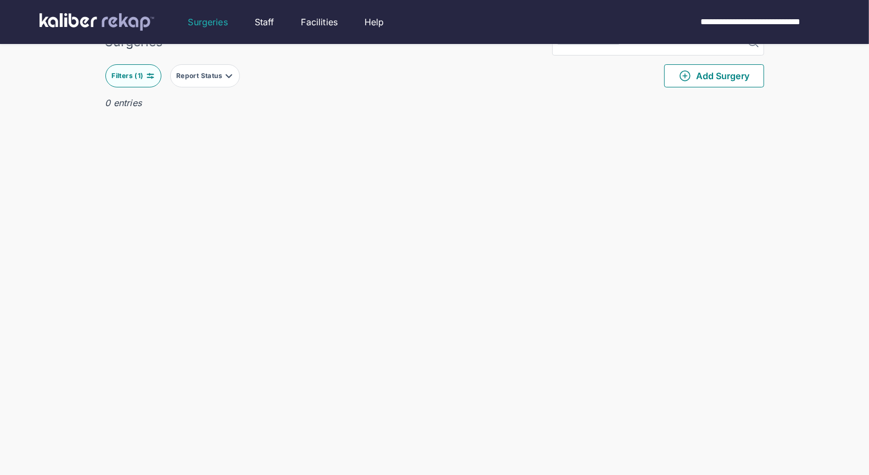
click at [143, 68] on button "Filters ( 1 )" at bounding box center [133, 75] width 56 height 23
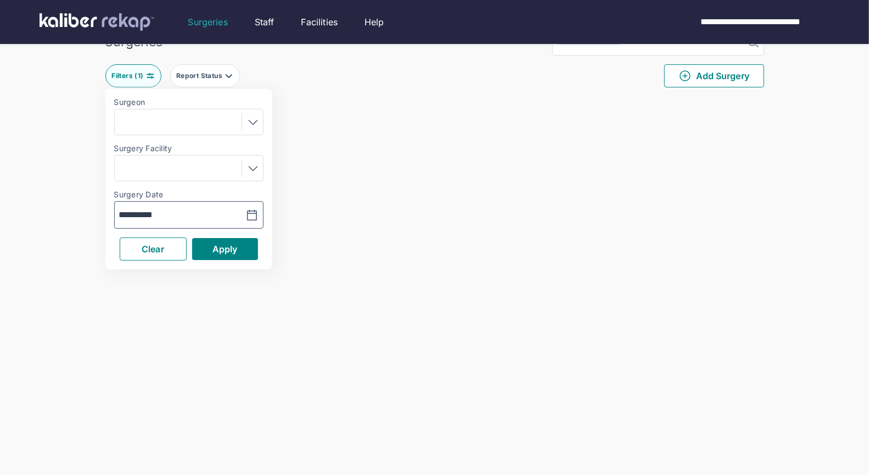
click at [189, 213] on button "button" at bounding box center [225, 214] width 76 height 25
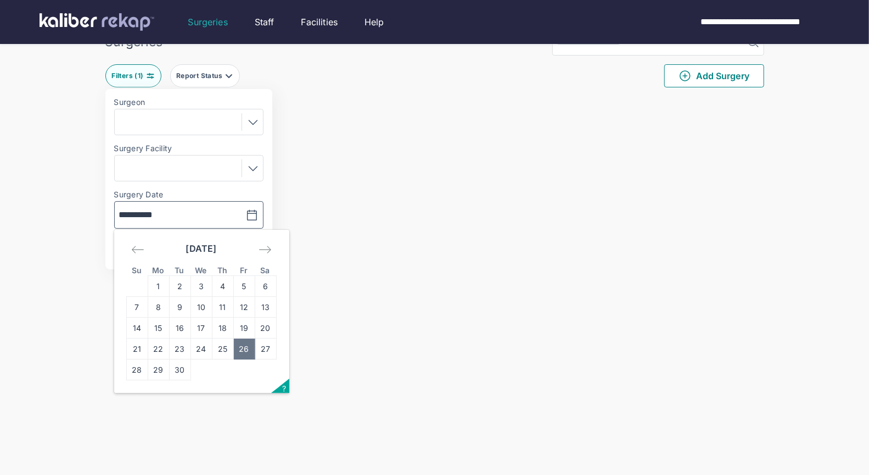
click at [225, 347] on td "25" at bounding box center [222, 348] width 21 height 21
type input "**********"
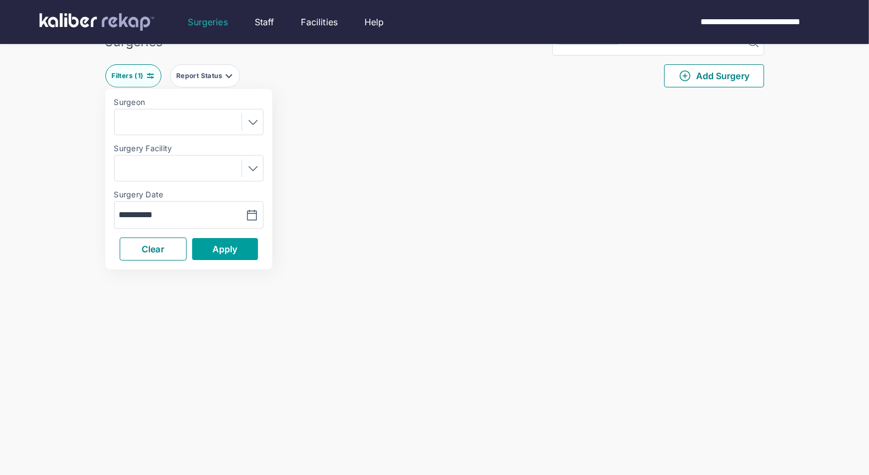
click at [237, 252] on span "Apply" at bounding box center [225, 248] width 25 height 11
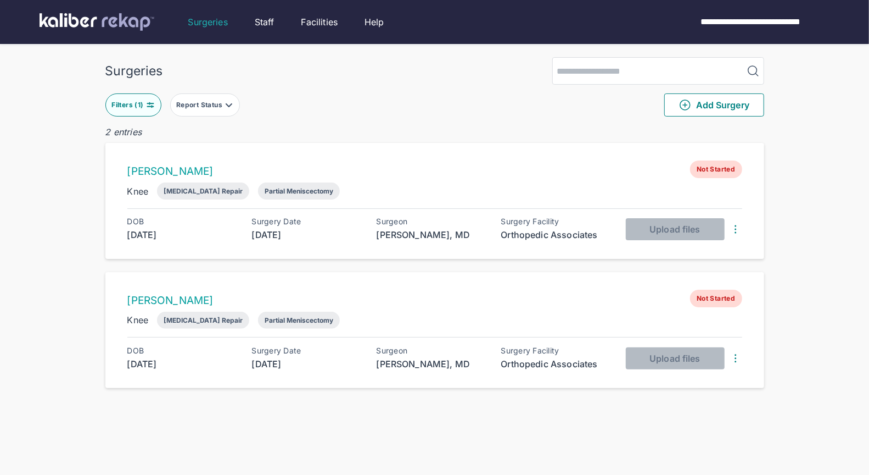
click at [151, 99] on button "Filters ( 1 )" at bounding box center [133, 104] width 56 height 23
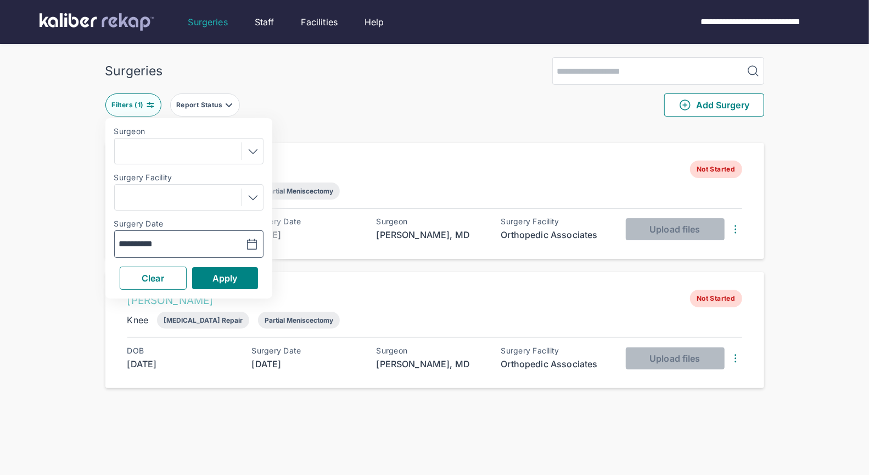
click at [196, 249] on button "button" at bounding box center [225, 243] width 76 height 25
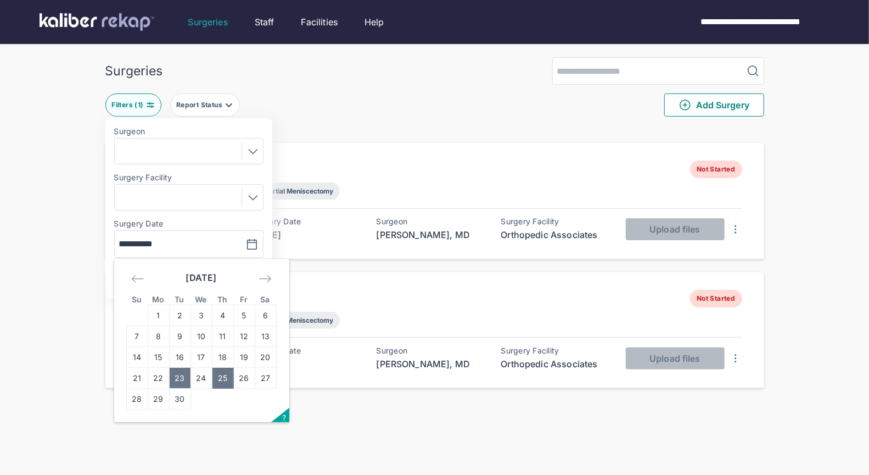
click at [175, 380] on td "23" at bounding box center [179, 377] width 21 height 21
type input "**********"
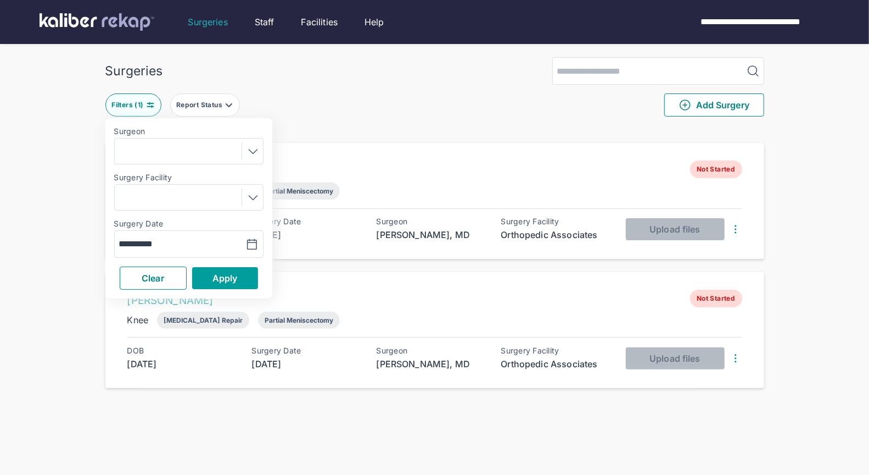
click at [222, 276] on span "Apply" at bounding box center [225, 277] width 25 height 11
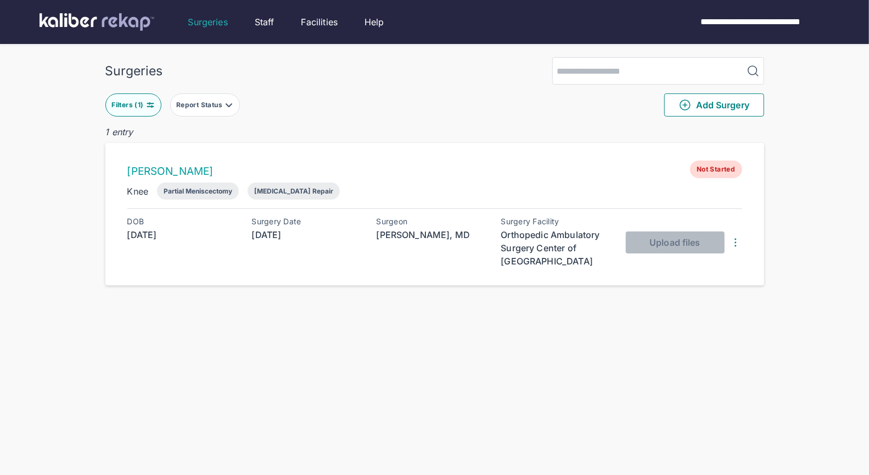
click at [148, 97] on button "Filters ( 1 )" at bounding box center [133, 104] width 56 height 23
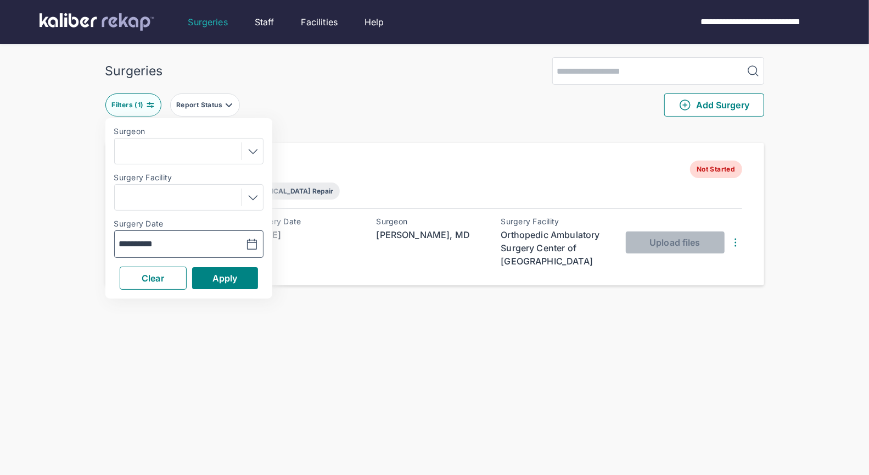
click at [179, 239] on input "**********" at bounding box center [151, 243] width 64 height 13
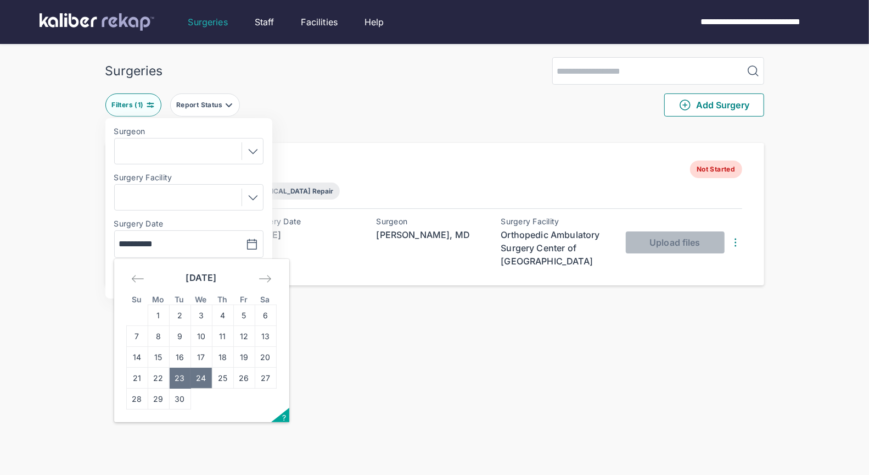
click at [205, 376] on td "24" at bounding box center [201, 377] width 21 height 21
type input "**********"
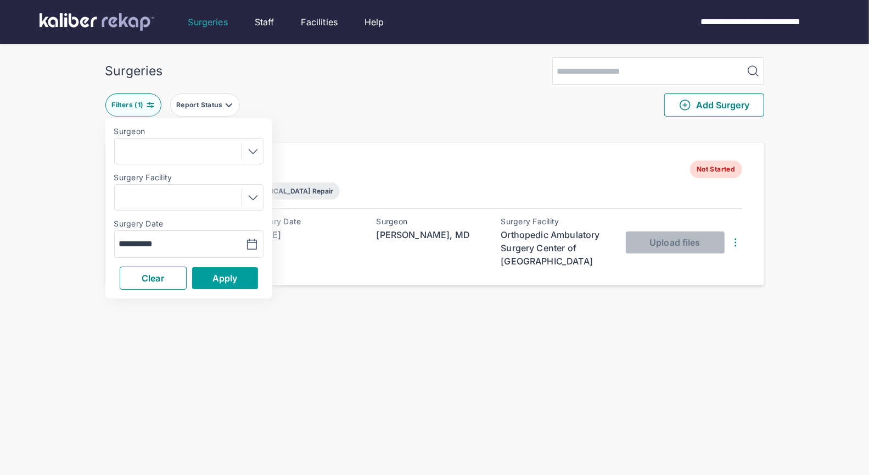
click at [230, 274] on span "Apply" at bounding box center [225, 277] width 25 height 11
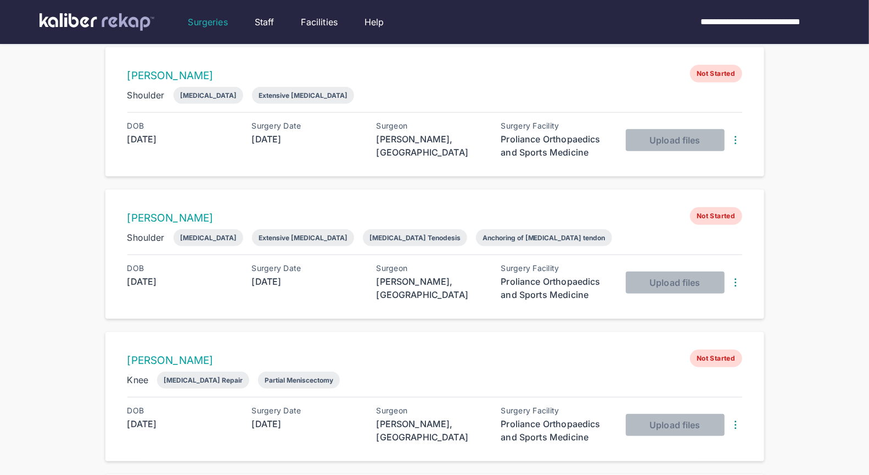
scroll to position [414, 0]
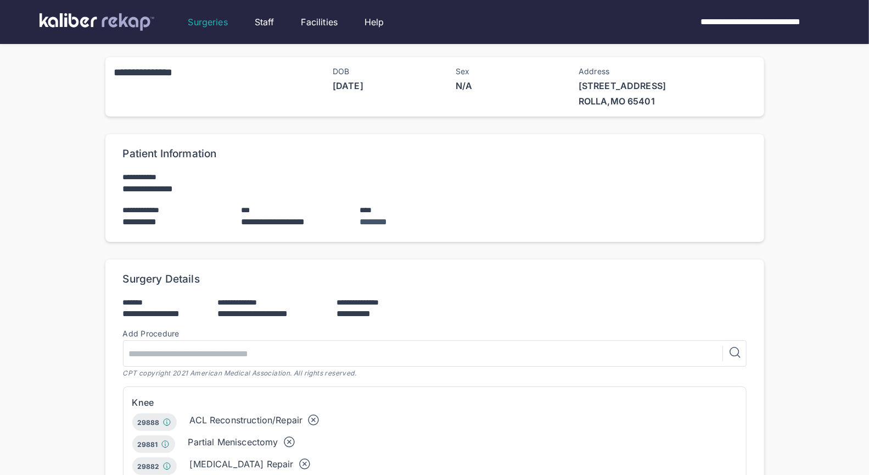
click at [204, 29] on div "Surgeries Staff Facilities Help" at bounding box center [318, 21] width 260 height 33
click at [208, 26] on div "Surgeries" at bounding box center [208, 21] width 40 height 13
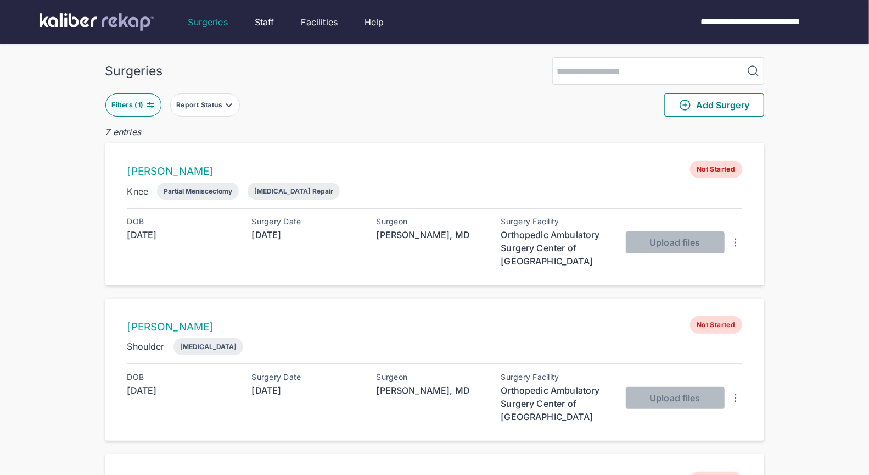
click at [137, 105] on div "Filters ( 1 )" at bounding box center [128, 105] width 34 height 9
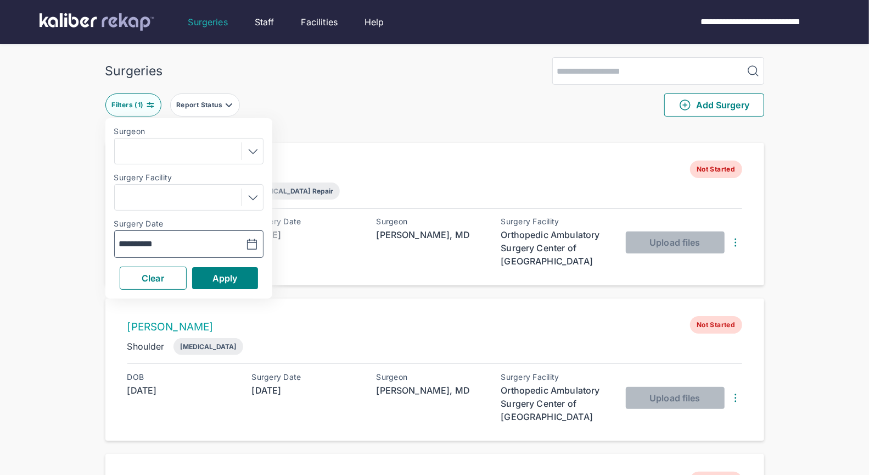
click at [194, 245] on button "button" at bounding box center [225, 243] width 76 height 25
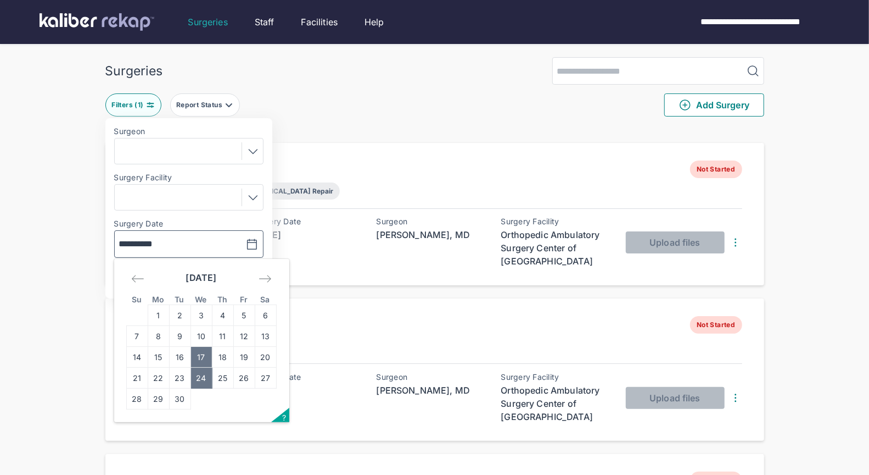
click at [200, 360] on td "17" at bounding box center [201, 357] width 21 height 21
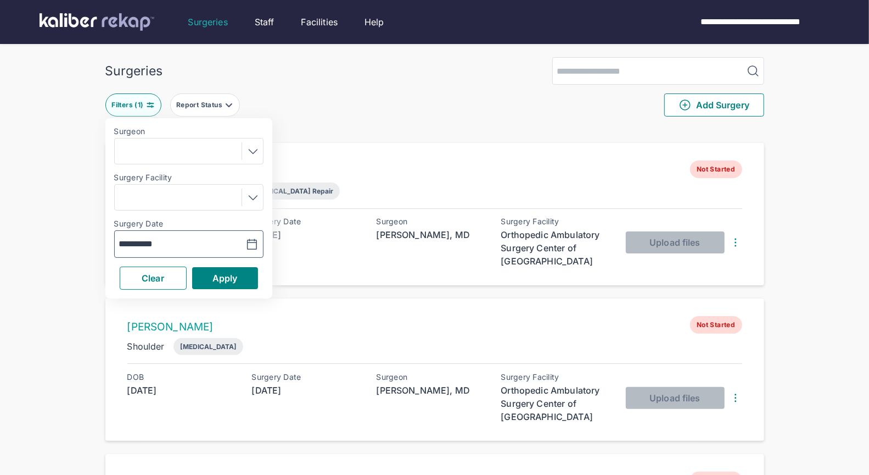
click at [205, 239] on button "button" at bounding box center [225, 243] width 76 height 25
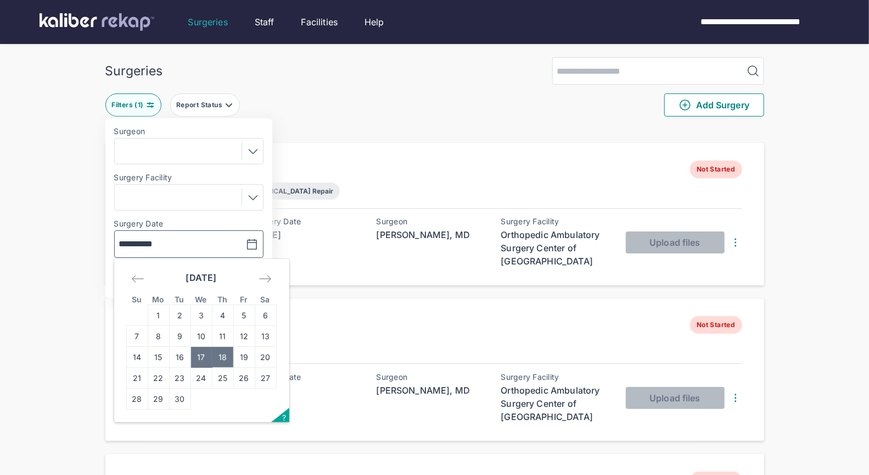
click at [220, 358] on td "18" at bounding box center [222, 357] width 21 height 21
type input "**********"
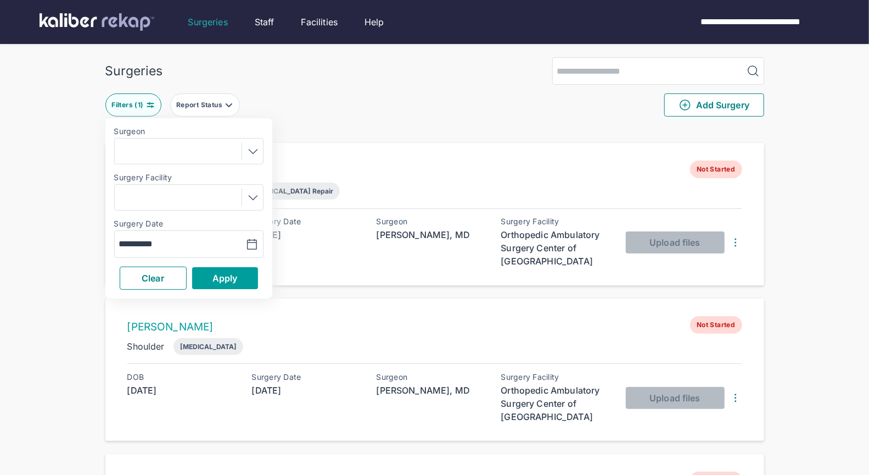
click at [231, 276] on span "Apply" at bounding box center [225, 277] width 25 height 11
